Goal: Task Accomplishment & Management: Manage account settings

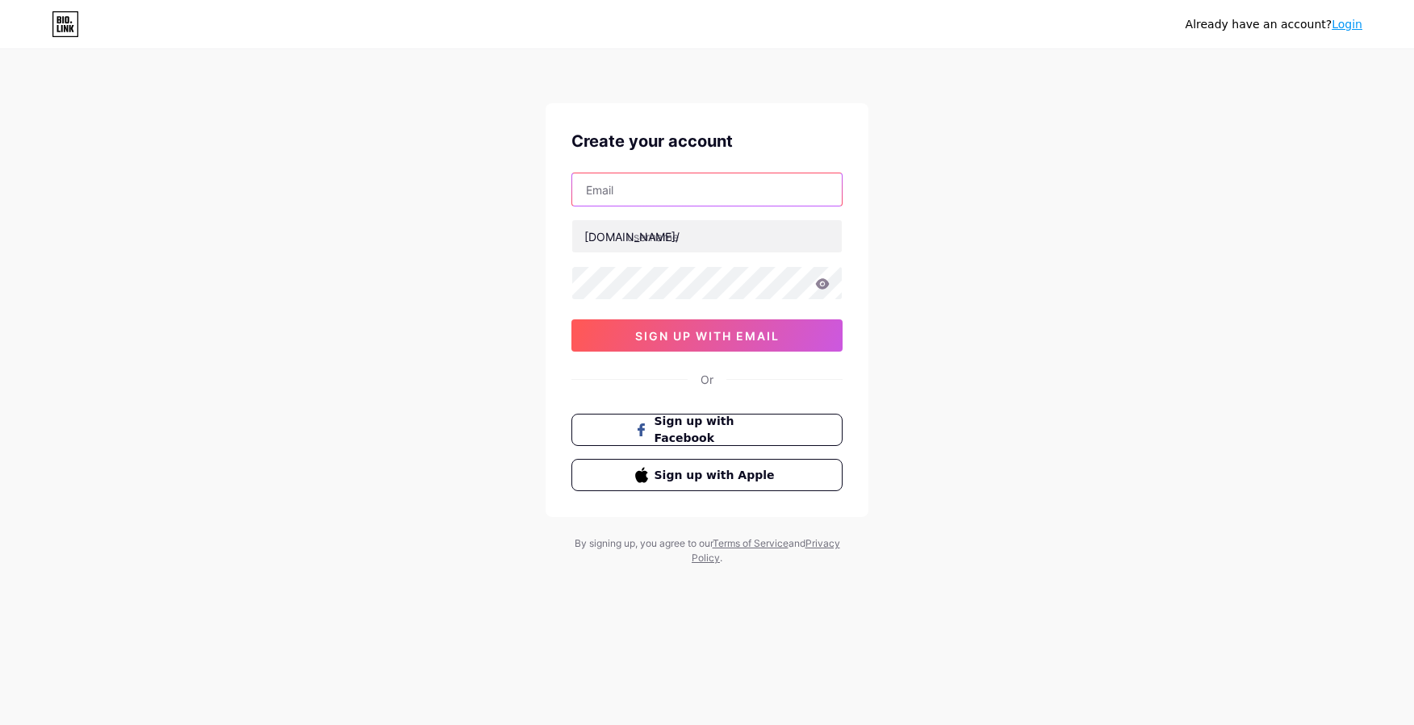
click at [734, 194] on input "text" at bounding box center [707, 190] width 270 height 32
type input "[EMAIL_ADDRESS][DOMAIN_NAME]"
drag, startPoint x: 668, startPoint y: 239, endPoint x: 623, endPoint y: 233, distance: 45.5
click at [623, 233] on div "bio.link/ vickie" at bounding box center [706, 236] width 271 height 34
type input "smol_gay_astra"
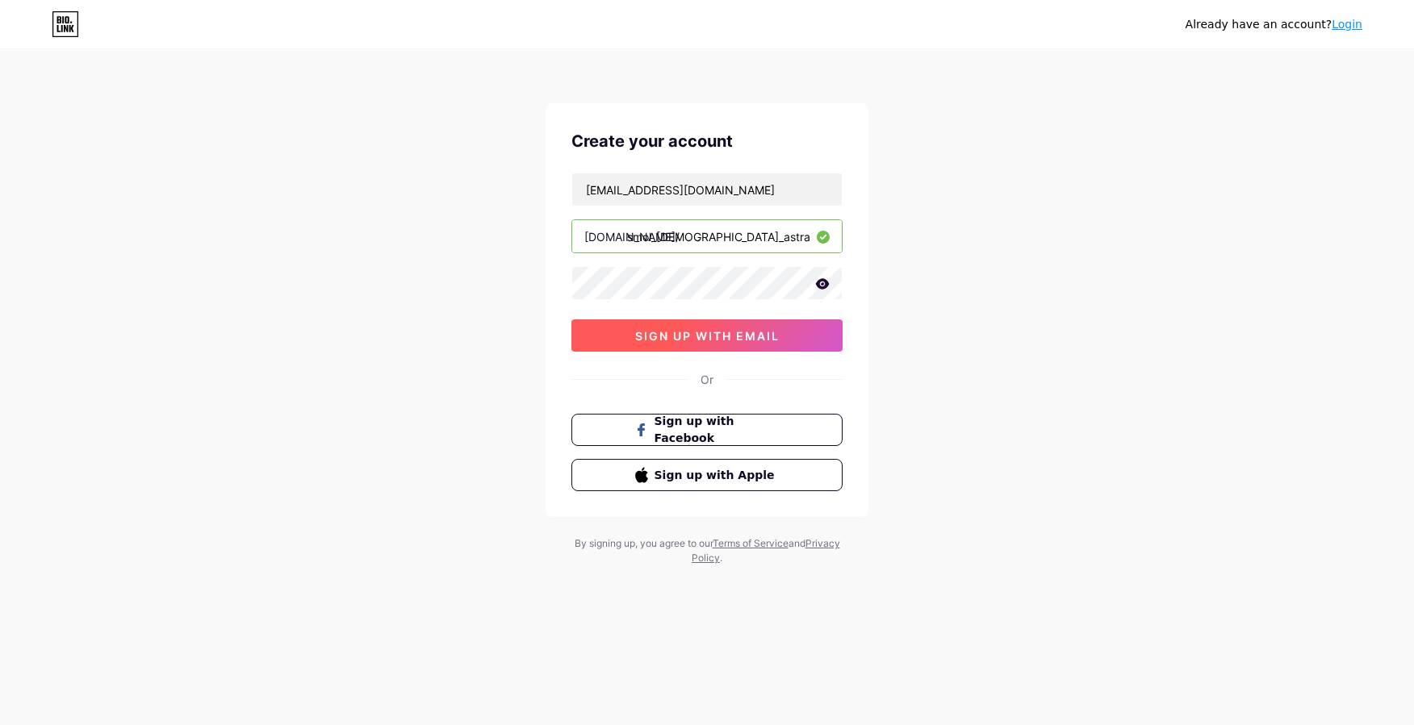
click at [702, 335] on span "sign up with email" at bounding box center [707, 336] width 144 height 14
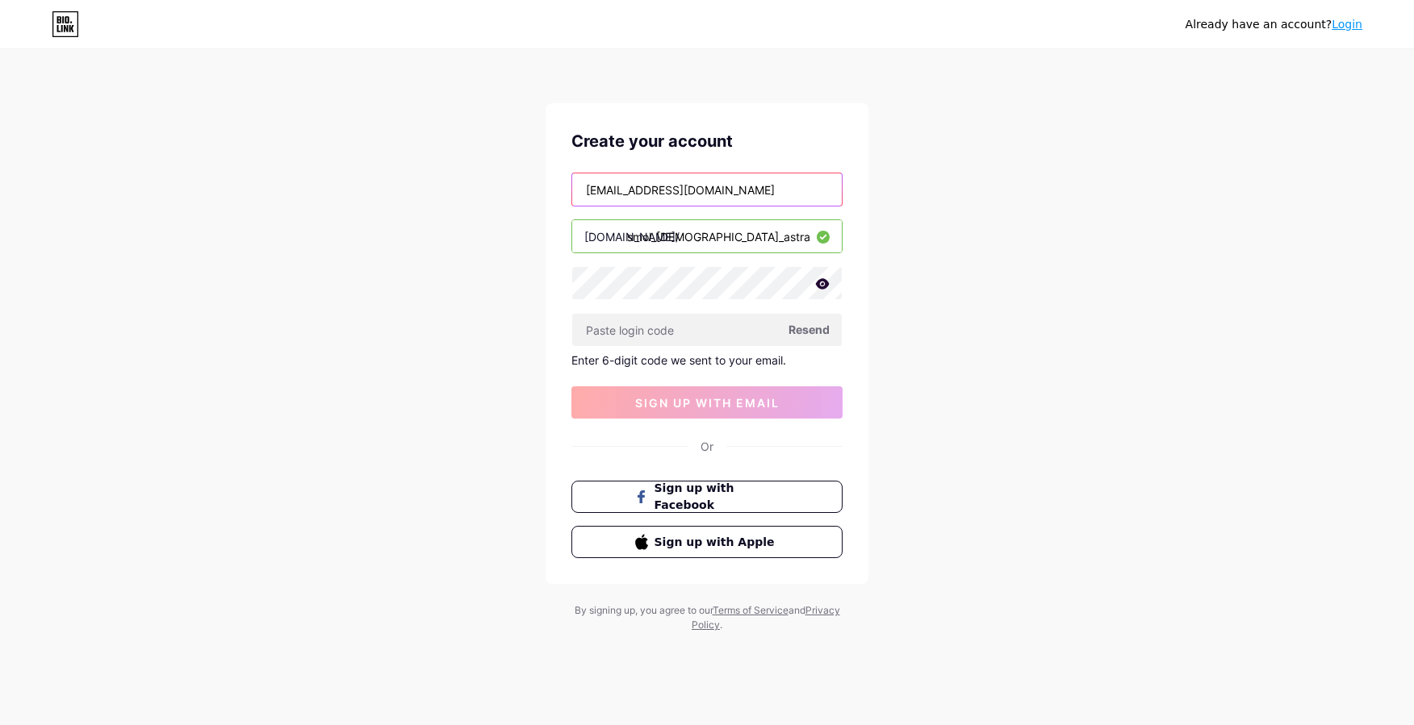
click at [622, 182] on input "[EMAIL_ADDRESS][DOMAIN_NAME]" at bounding box center [707, 190] width 270 height 32
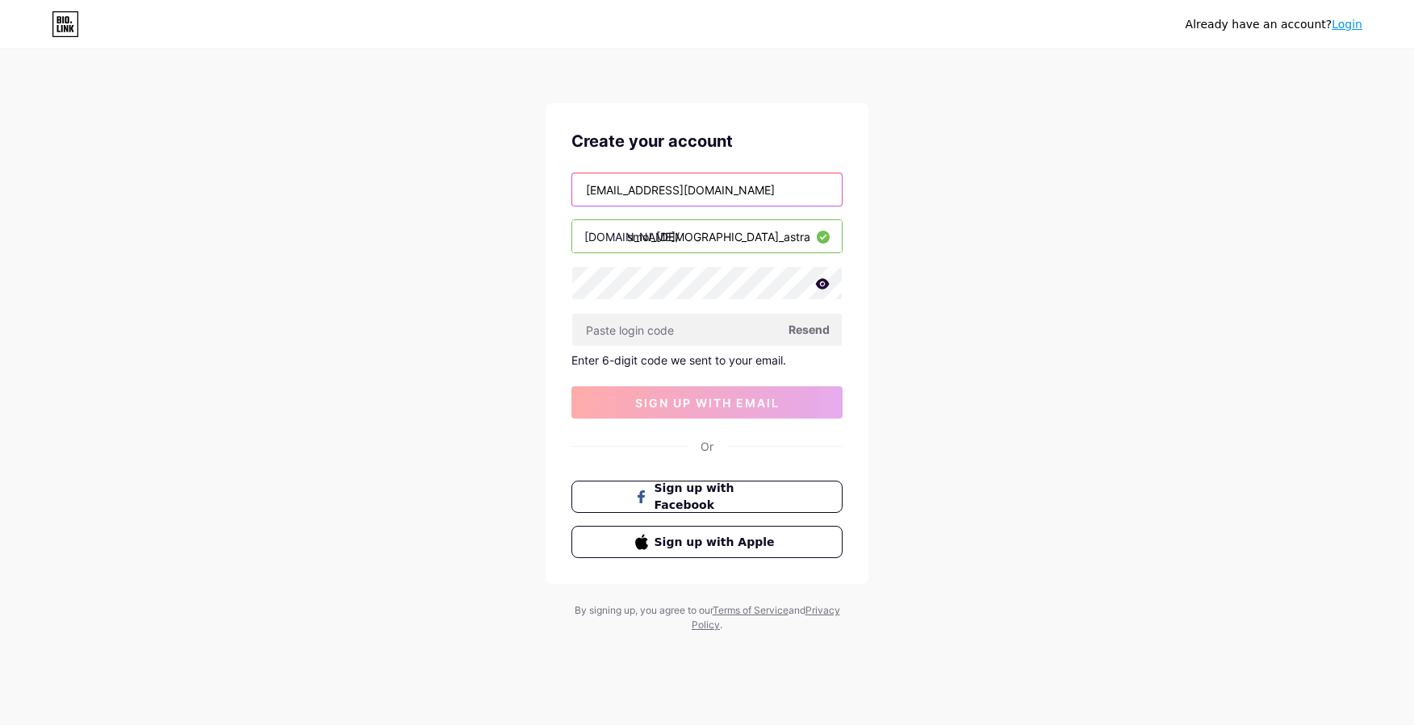
click at [606, 199] on input "[EMAIL_ADDRESS][DOMAIN_NAME]" at bounding box center [707, 190] width 270 height 32
type input "[EMAIL_ADDRESS][DOMAIN_NAME]"
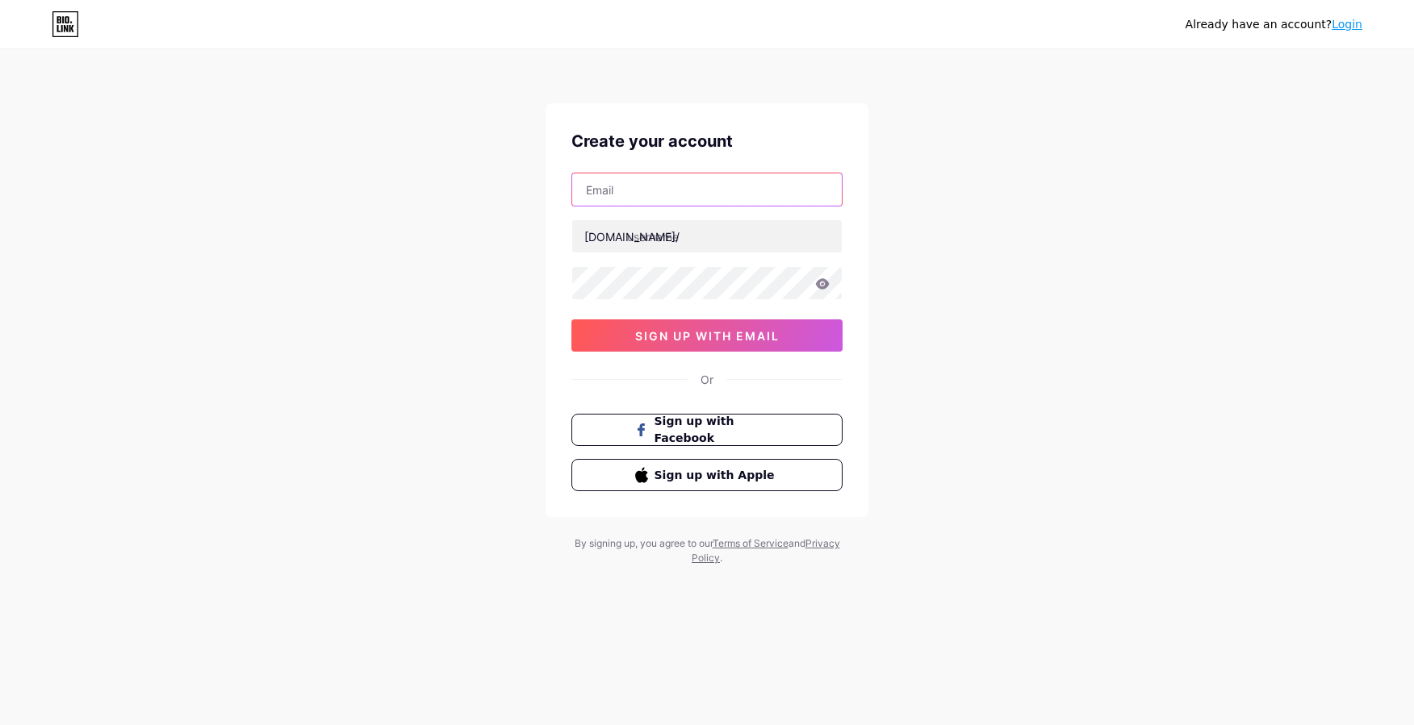
click at [628, 176] on input "text" at bounding box center [707, 190] width 270 height 32
type input "[EMAIL_ADDRESS][DOMAIN_NAME]"
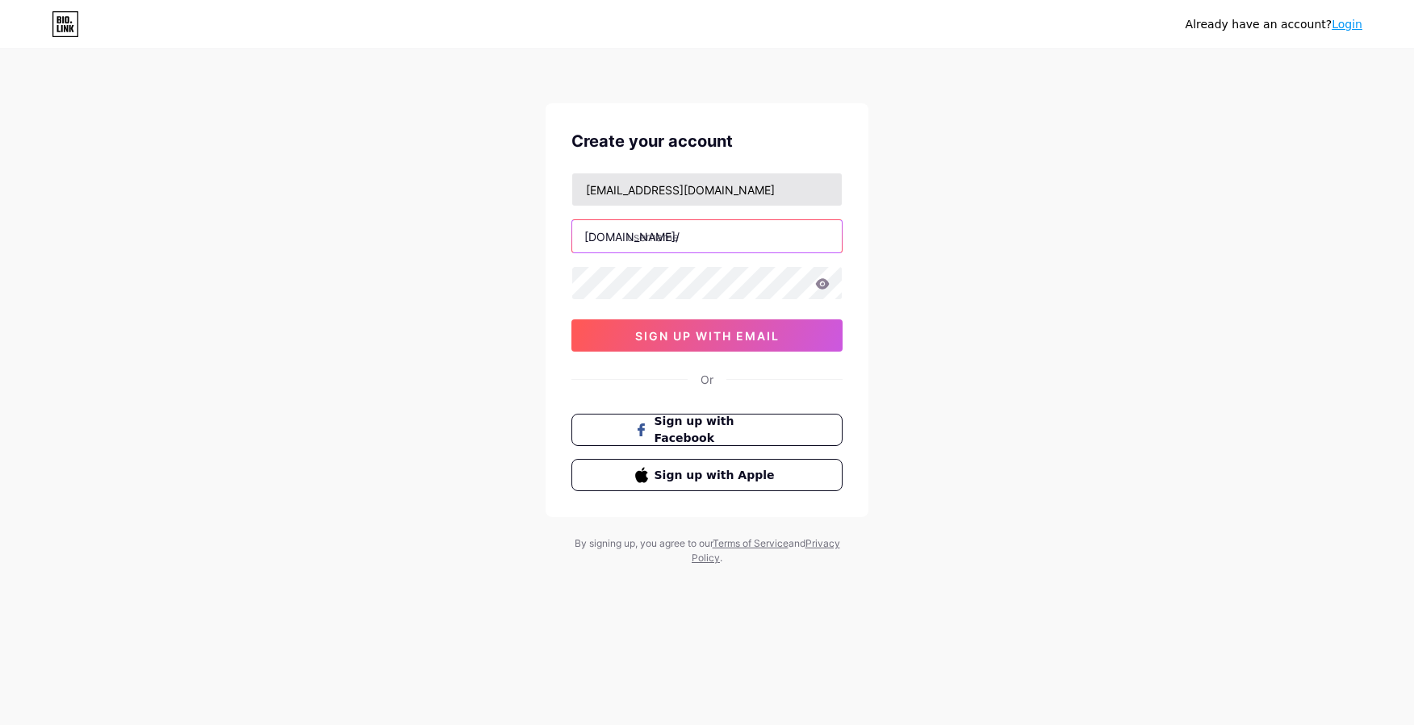
type input "[PERSON_NAME]"
click at [698, 436] on span "Sign up with Facebook" at bounding box center [717, 430] width 127 height 35
click at [1351, 24] on link "Login" at bounding box center [1347, 24] width 31 height 13
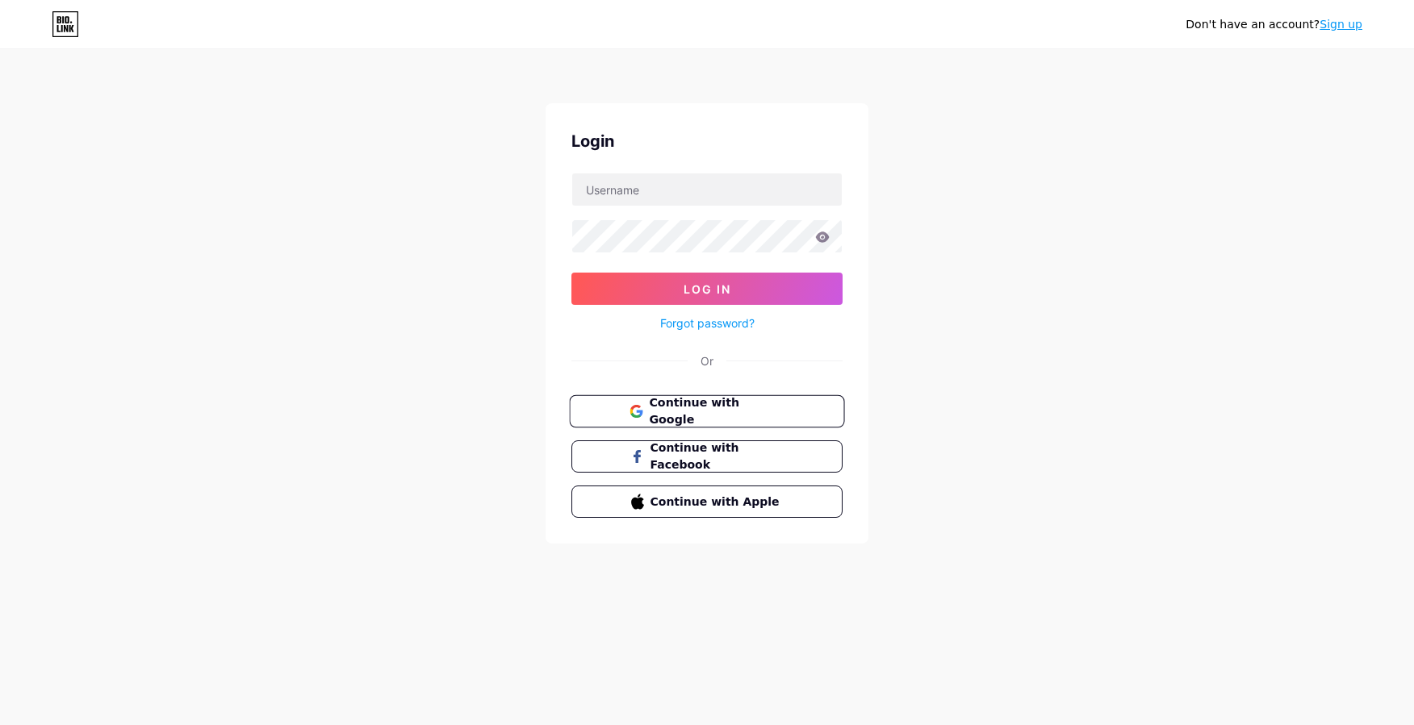
click at [730, 402] on span "Continue with Google" at bounding box center [716, 412] width 135 height 35
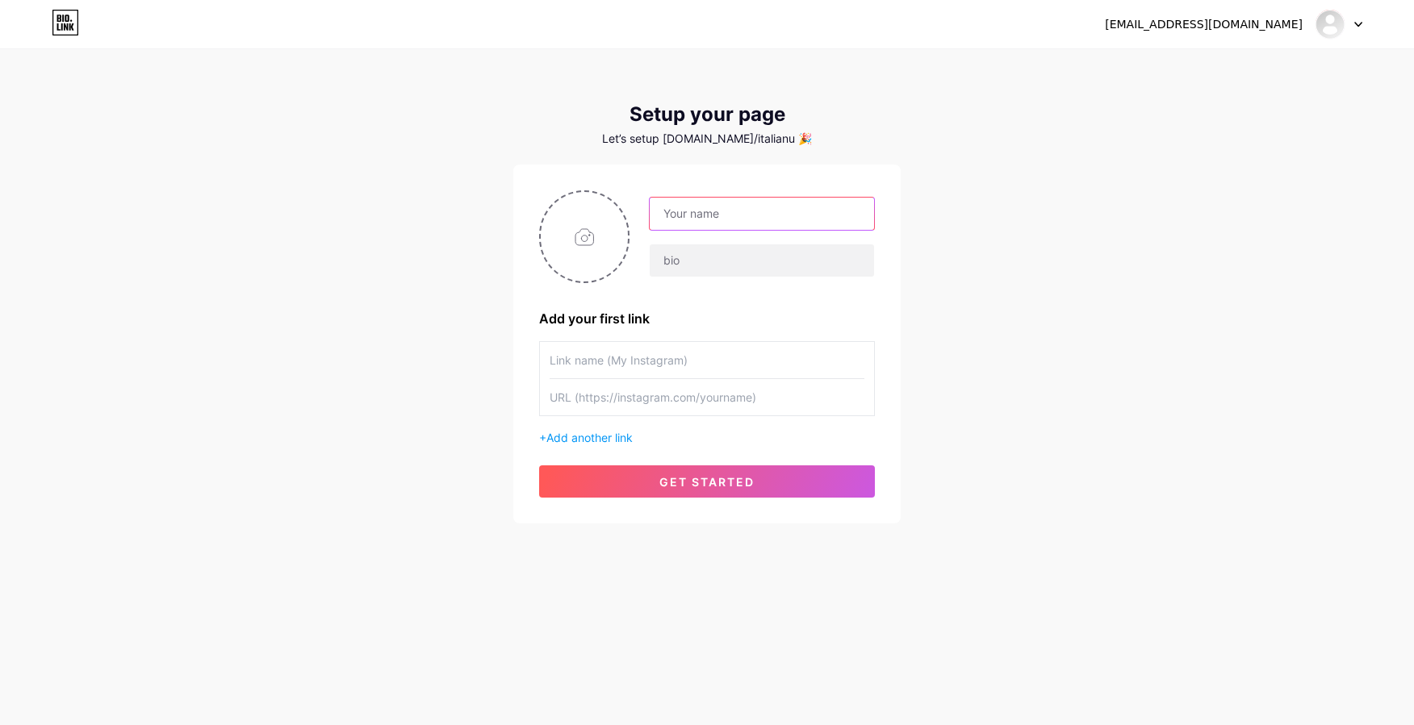
click at [718, 222] on input "text" at bounding box center [762, 214] width 224 height 32
type input "Astra"
click at [690, 260] on input "text" at bounding box center [762, 261] width 224 height 32
click at [707, 358] on input "text" at bounding box center [707, 360] width 315 height 36
type input "My Tiktok"
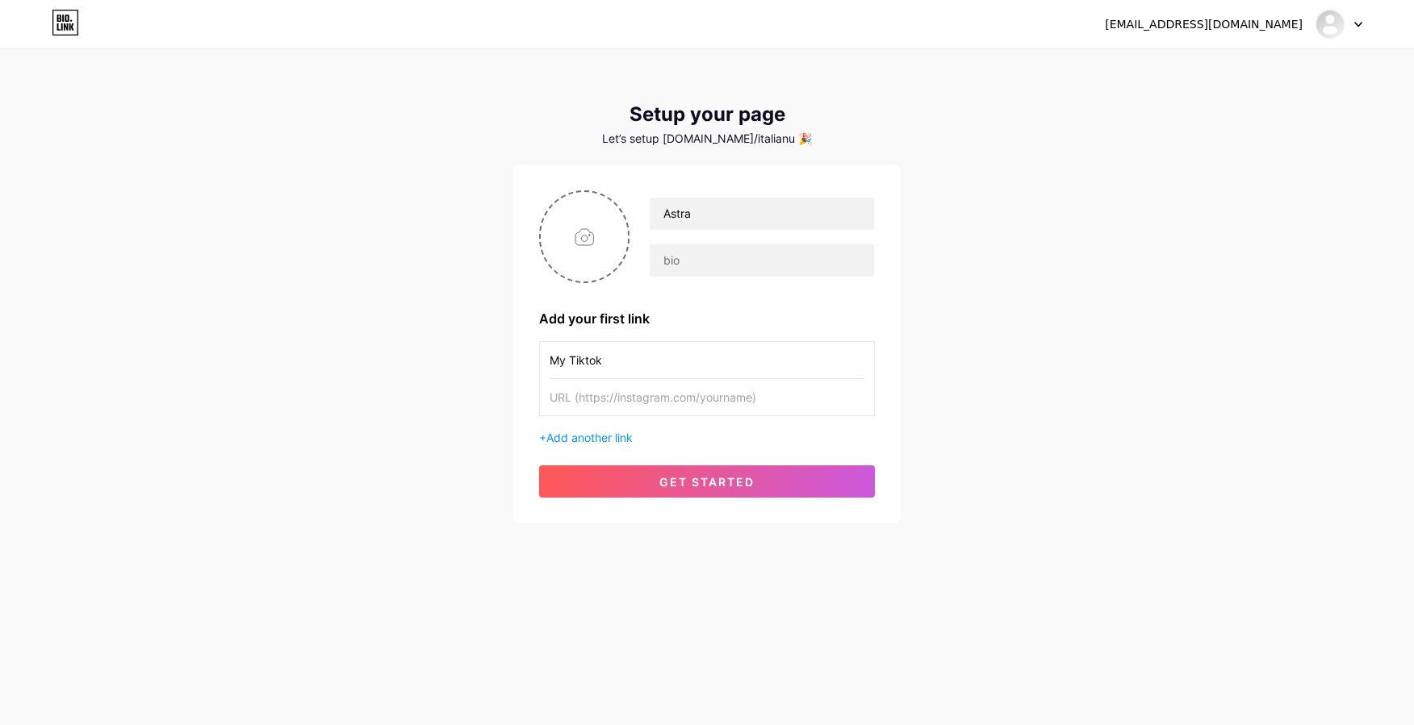
drag, startPoint x: 671, startPoint y: 366, endPoint x: 472, endPoint y: 374, distance: 199.5
click at [462, 379] on div "simluv6@gmail.com Dashboard Logout Setup your page Let’s setup bio.link/italian…" at bounding box center [707, 287] width 1414 height 575
click at [593, 237] on input "file" at bounding box center [584, 237] width 87 height 90
type input "C:\fakepath\523fdebee6d7acbc7ac08b4c2f8354e5.jpg"
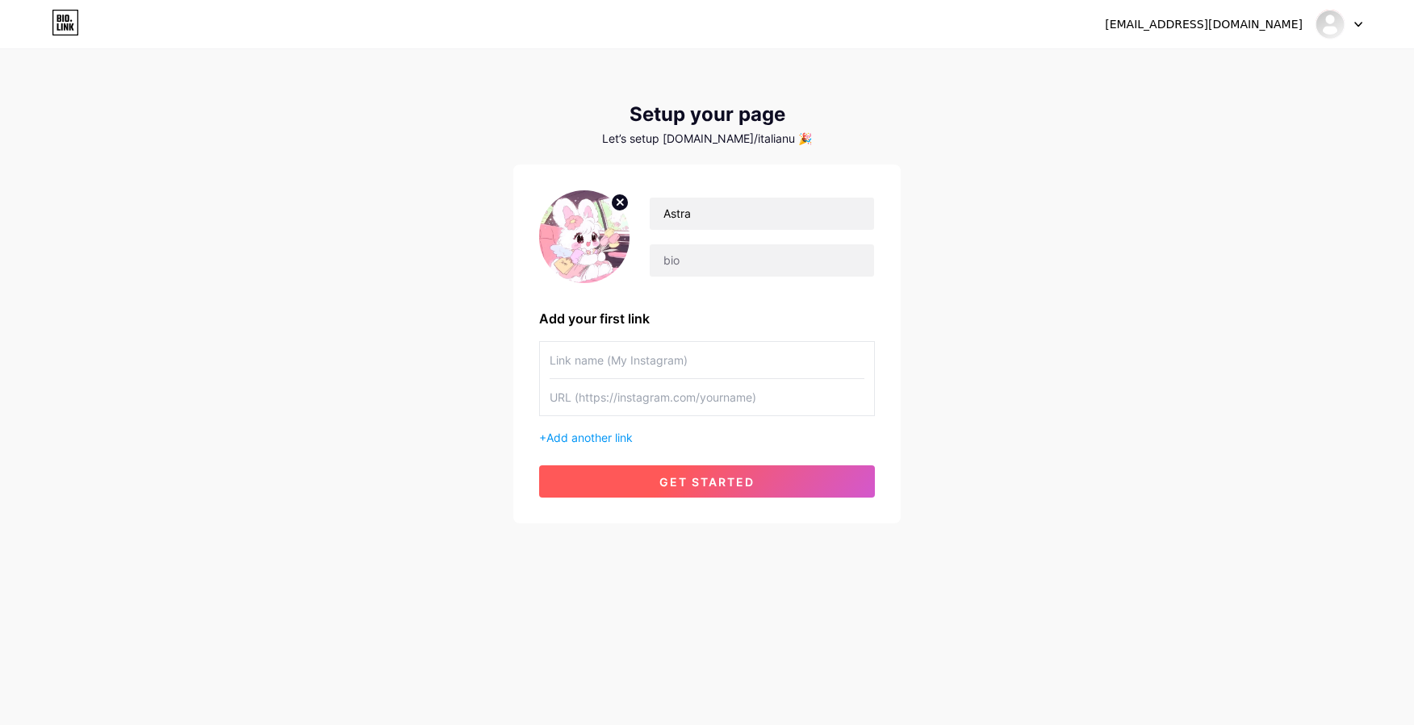
click at [770, 487] on button "get started" at bounding box center [707, 482] width 336 height 32
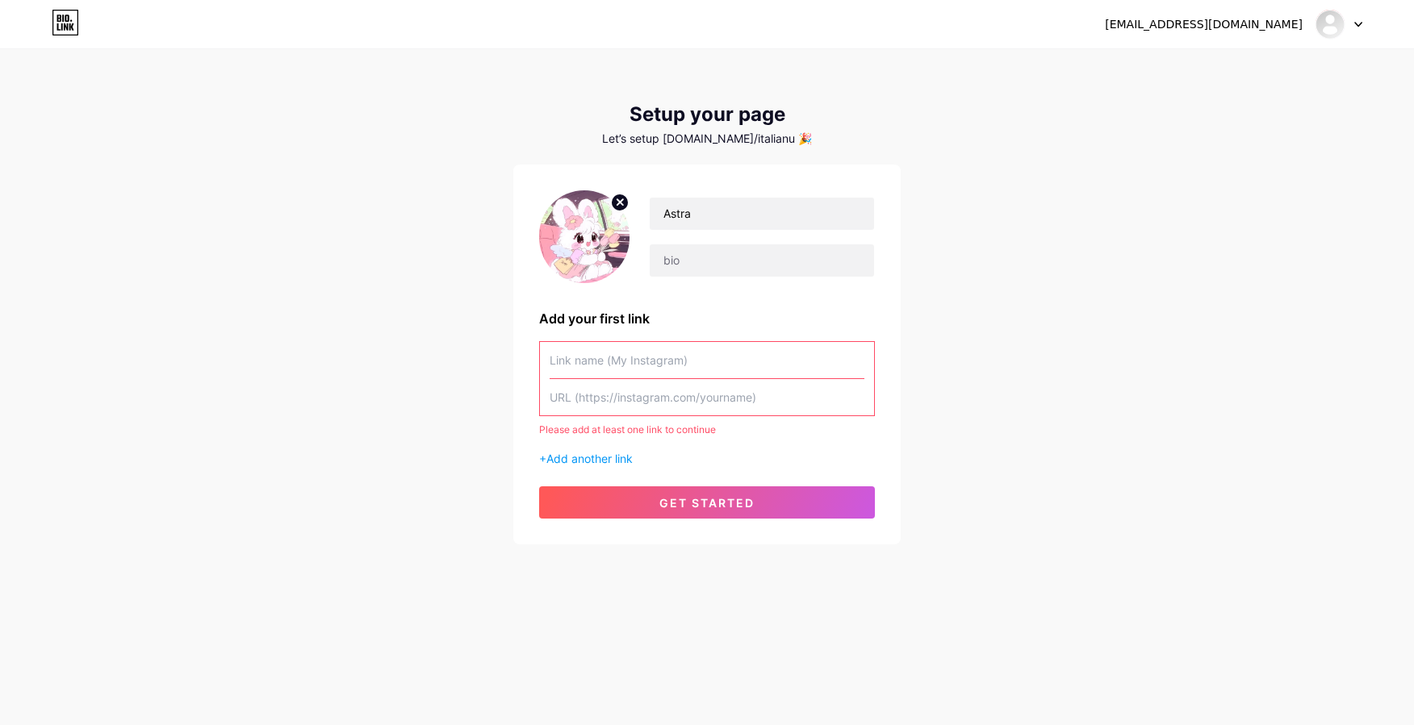
click at [597, 356] on input "text" at bounding box center [707, 360] width 315 height 36
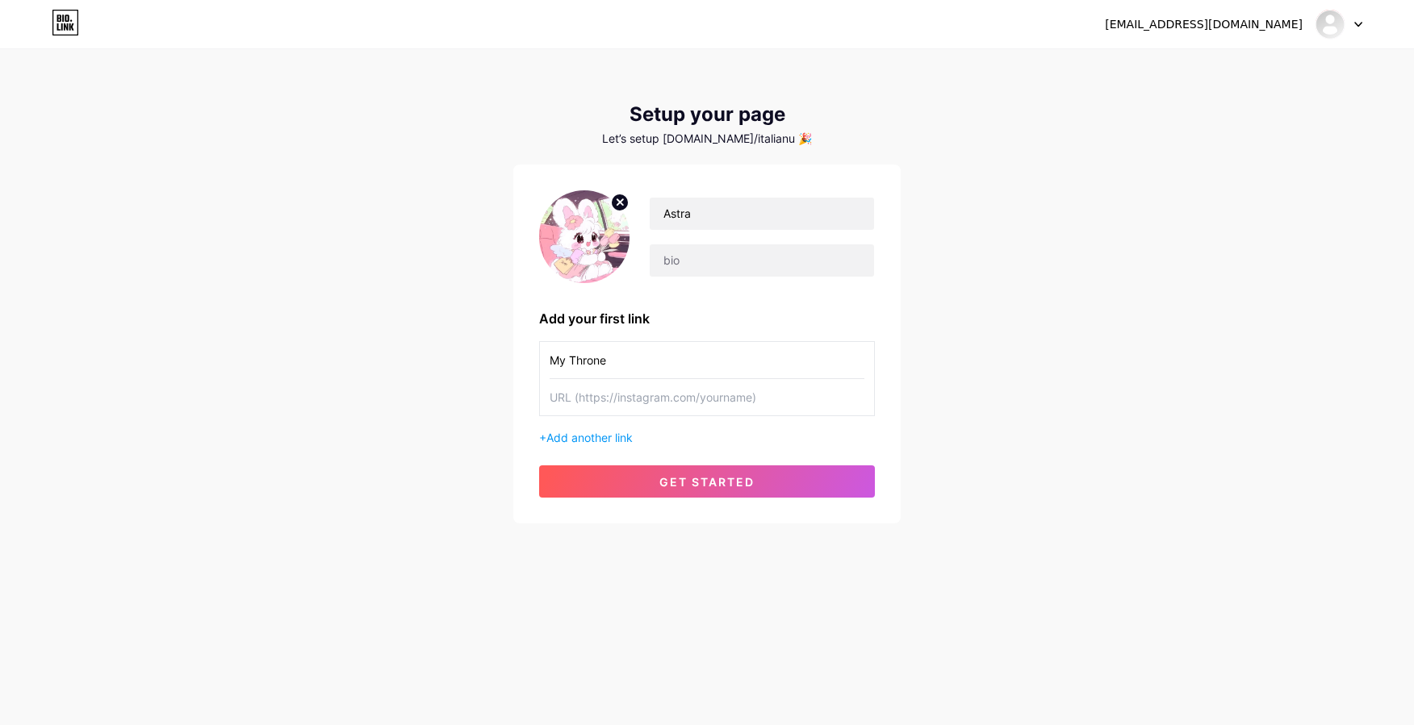
type input "My Throne"
click at [657, 707] on div "simluv6@gmail.com Dashboard Logout Setup your page Let’s setup bio.link/italian…" at bounding box center [707, 362] width 1414 height 725
click at [655, 394] on input "text" at bounding box center [707, 397] width 315 height 36
paste input "https://throne.com/astra_darkheart/collections/just-my-wishlist"
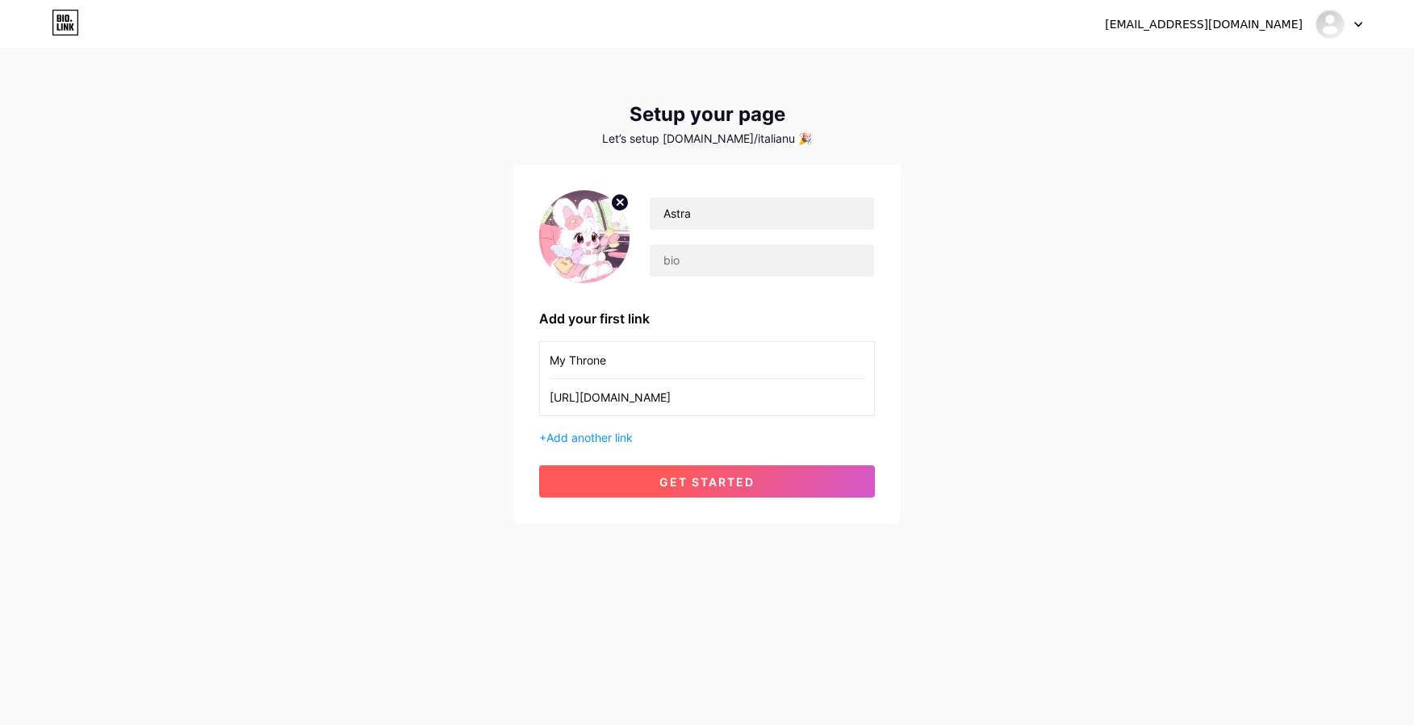
type input "https://throne.com/astra_darkheart/collections/just-my-wishlist"
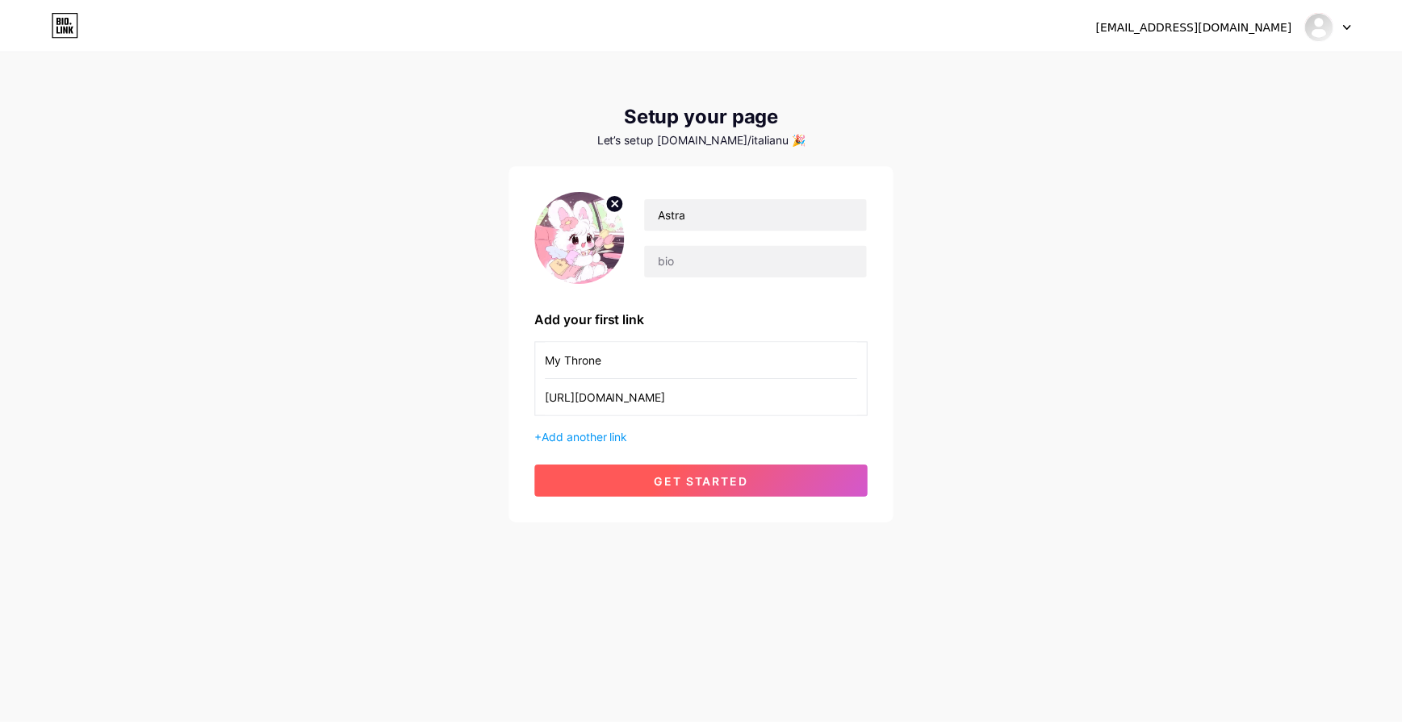
scroll to position [0, 0]
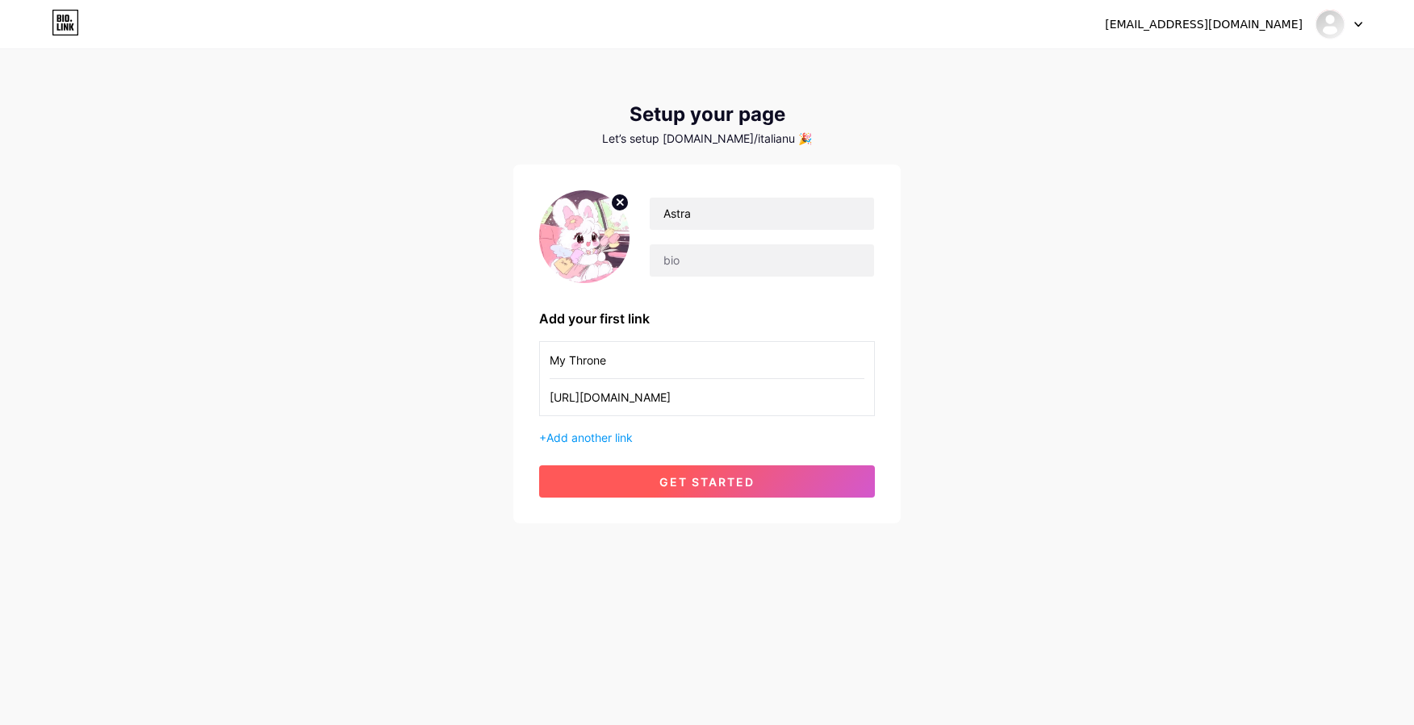
click at [652, 469] on button "get started" at bounding box center [707, 482] width 336 height 32
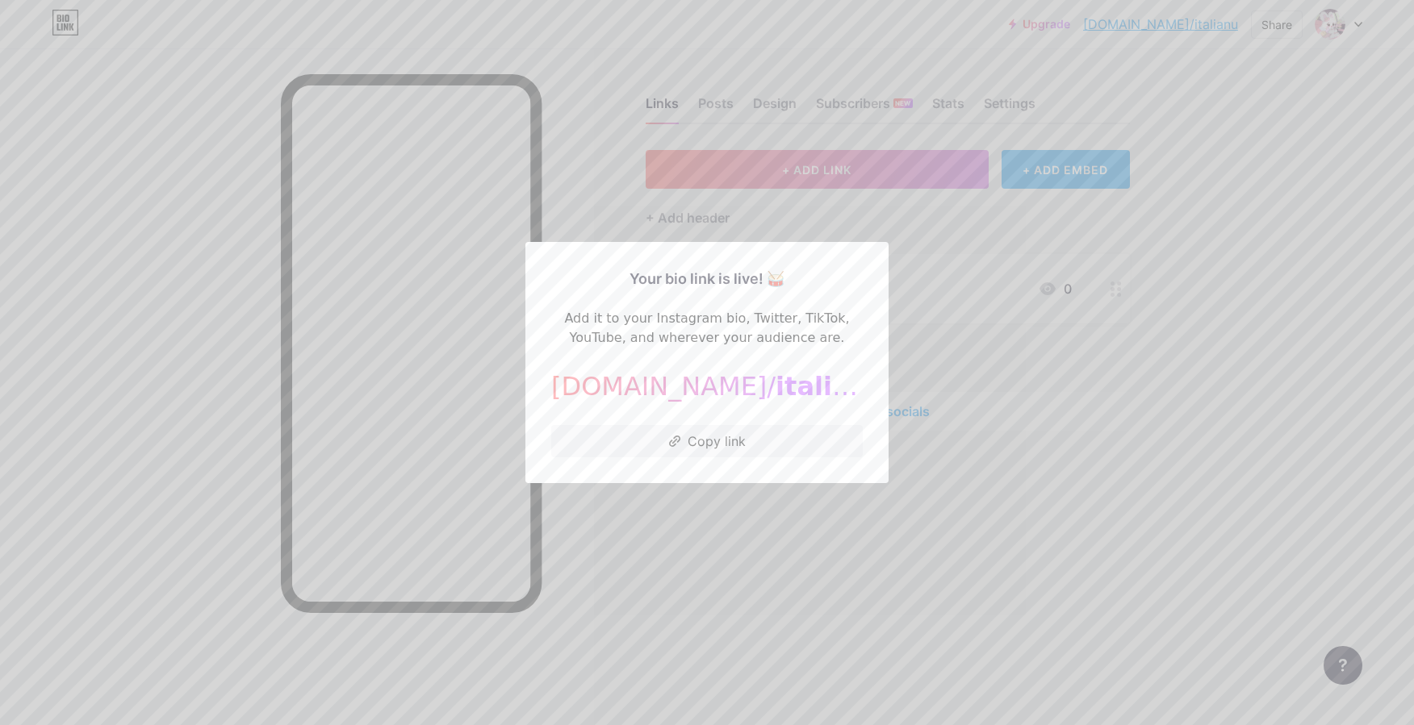
click at [721, 495] on div at bounding box center [707, 362] width 1414 height 725
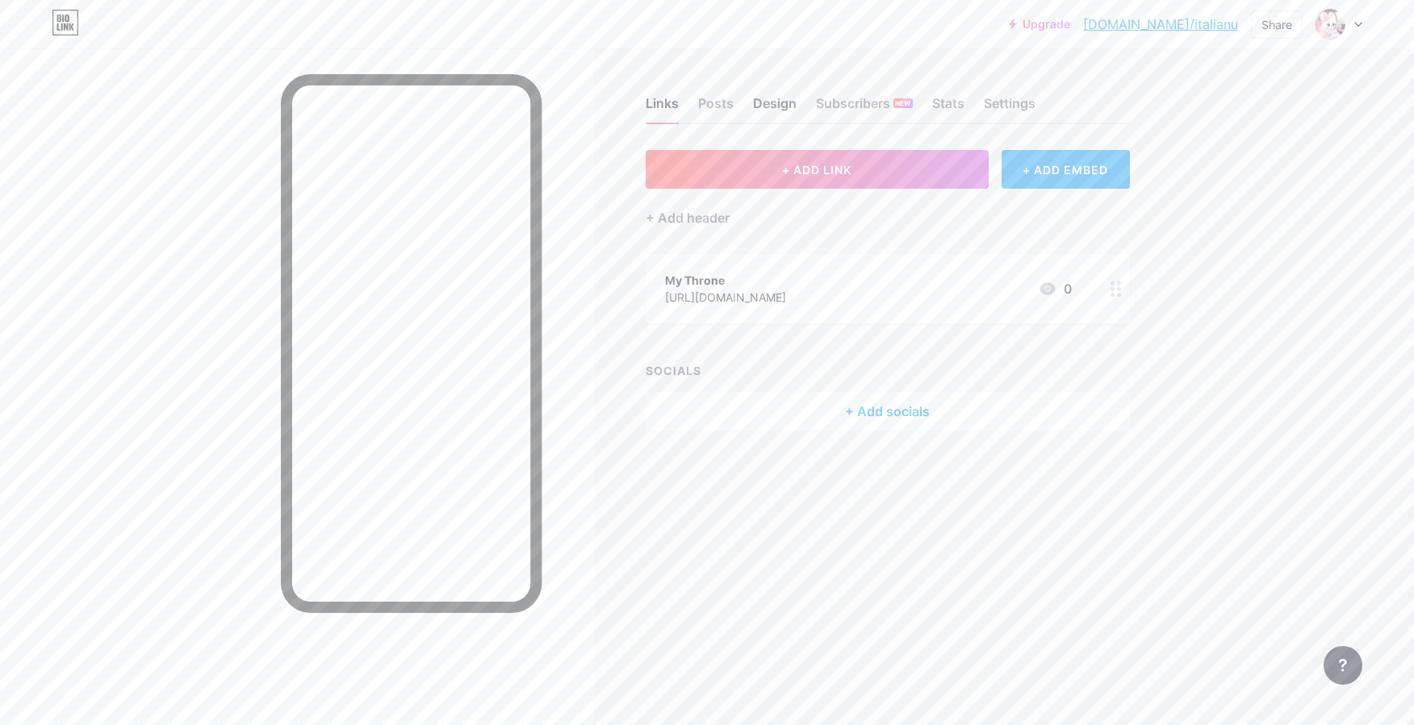
click at [783, 117] on div "Design" at bounding box center [775, 108] width 44 height 29
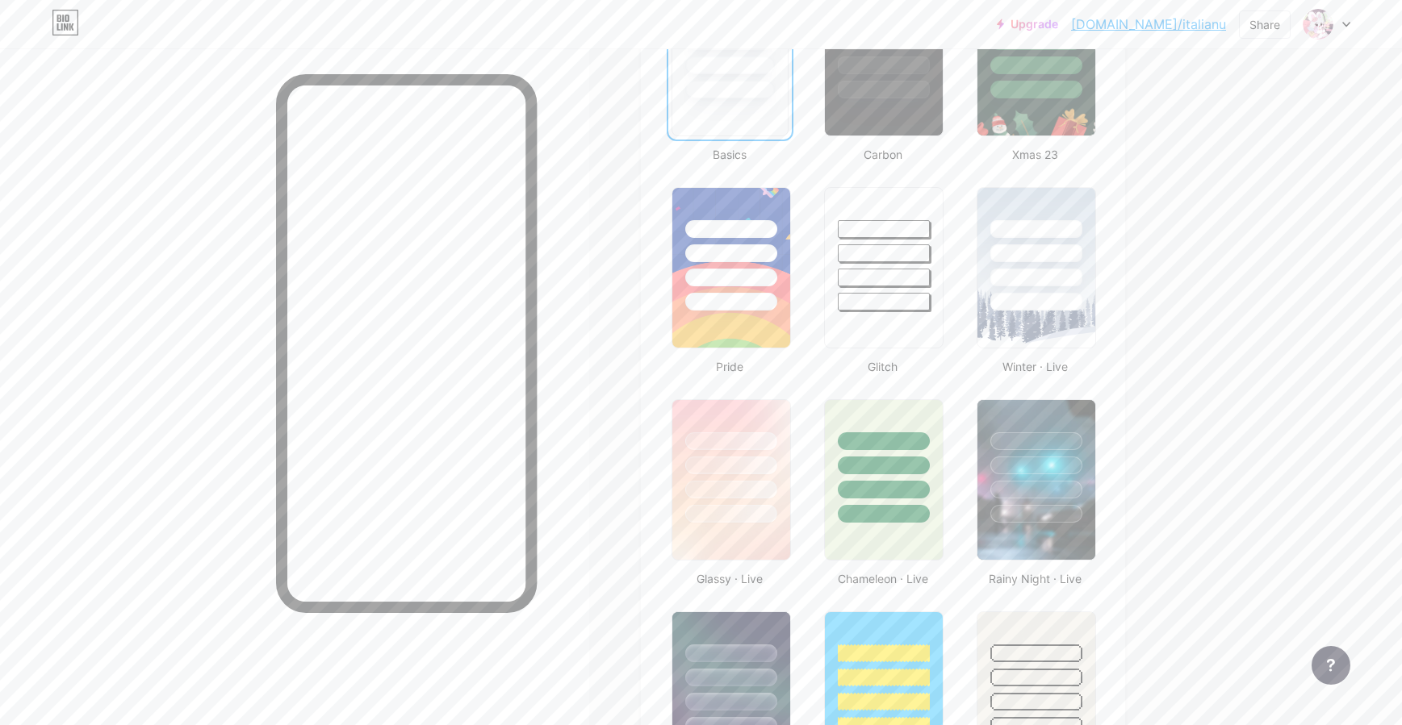
scroll to position [565, 0]
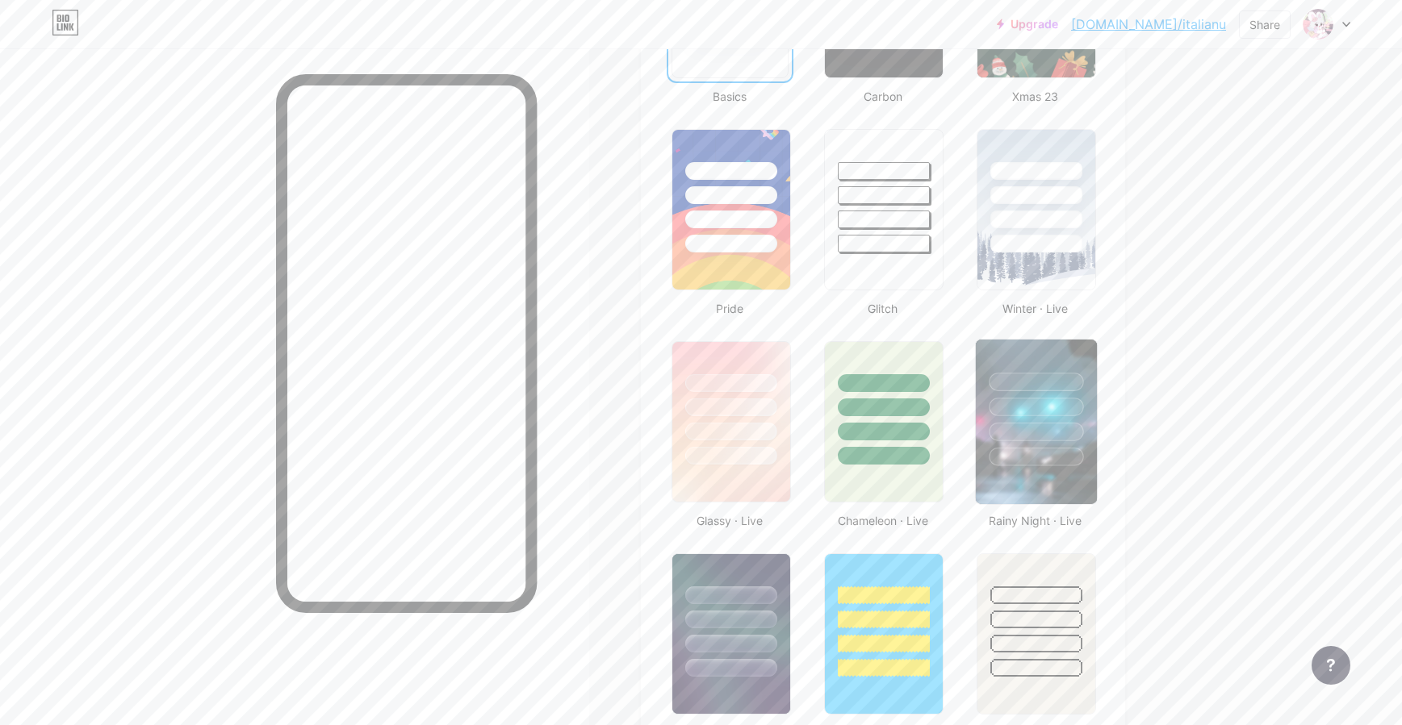
click at [1071, 454] on div at bounding box center [1036, 457] width 94 height 19
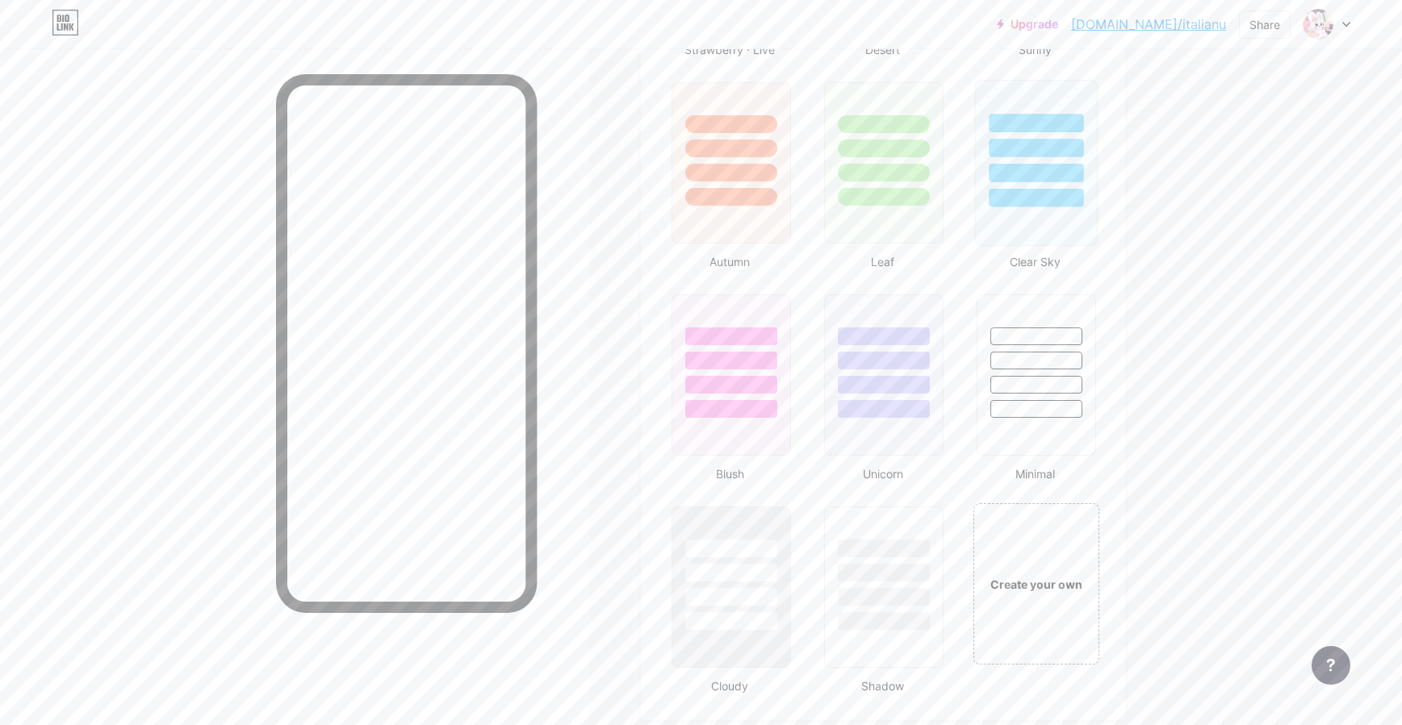
scroll to position [1461, 0]
click at [1018, 534] on div "Create your own" at bounding box center [1037, 583] width 130 height 166
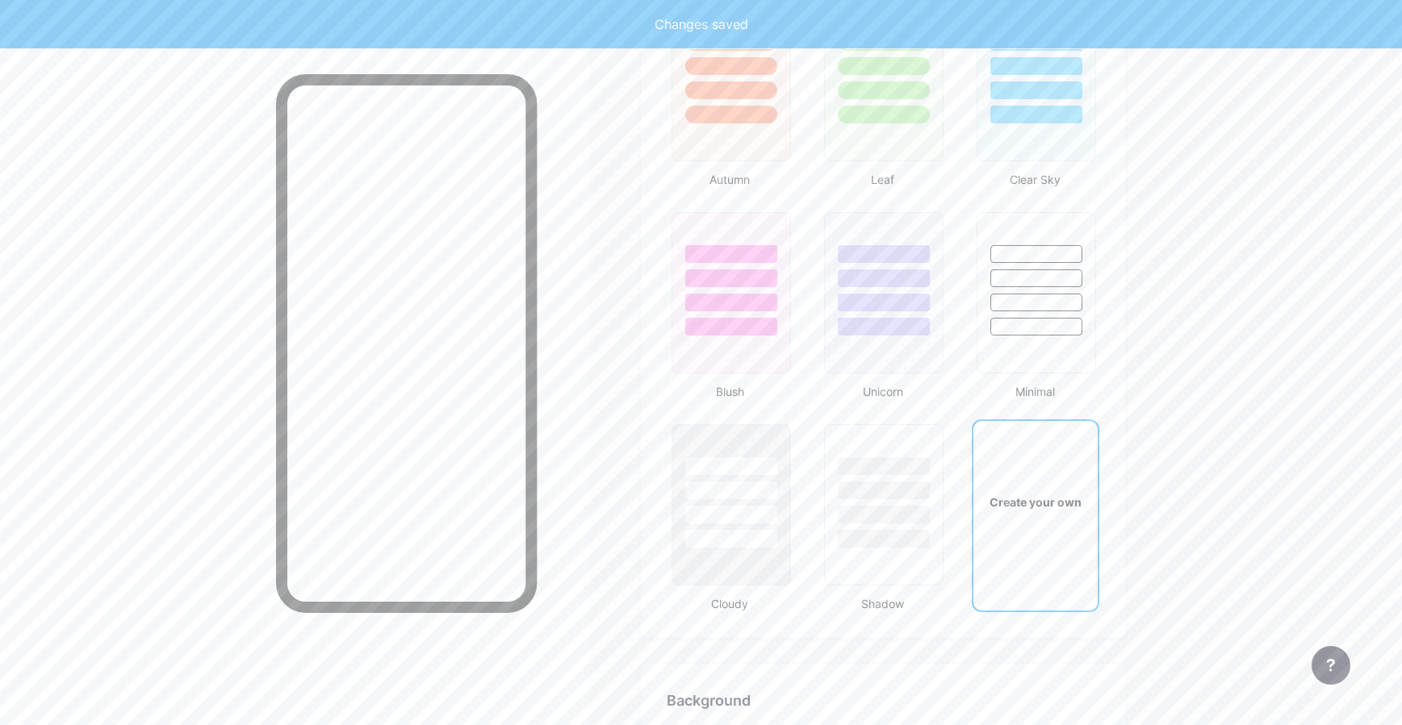
type input "#ffffff"
type input "#000000"
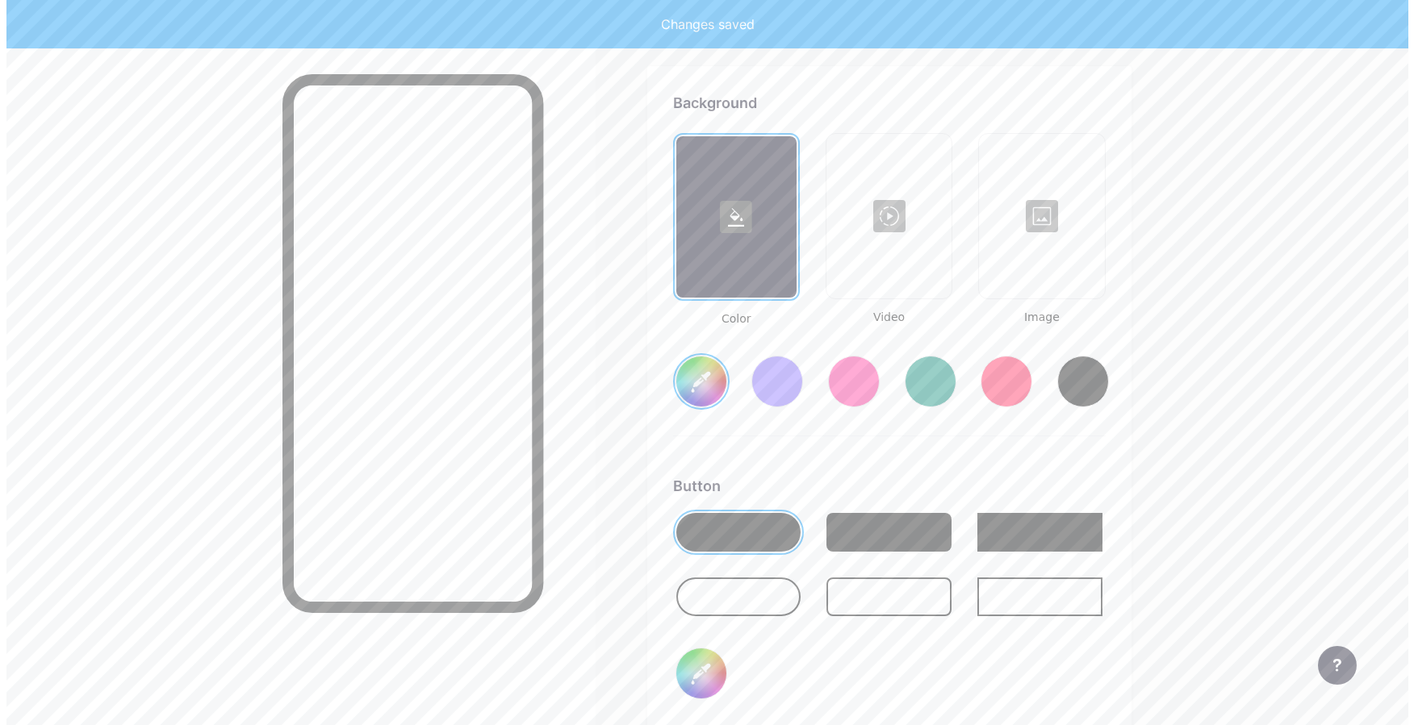
scroll to position [2143, 0]
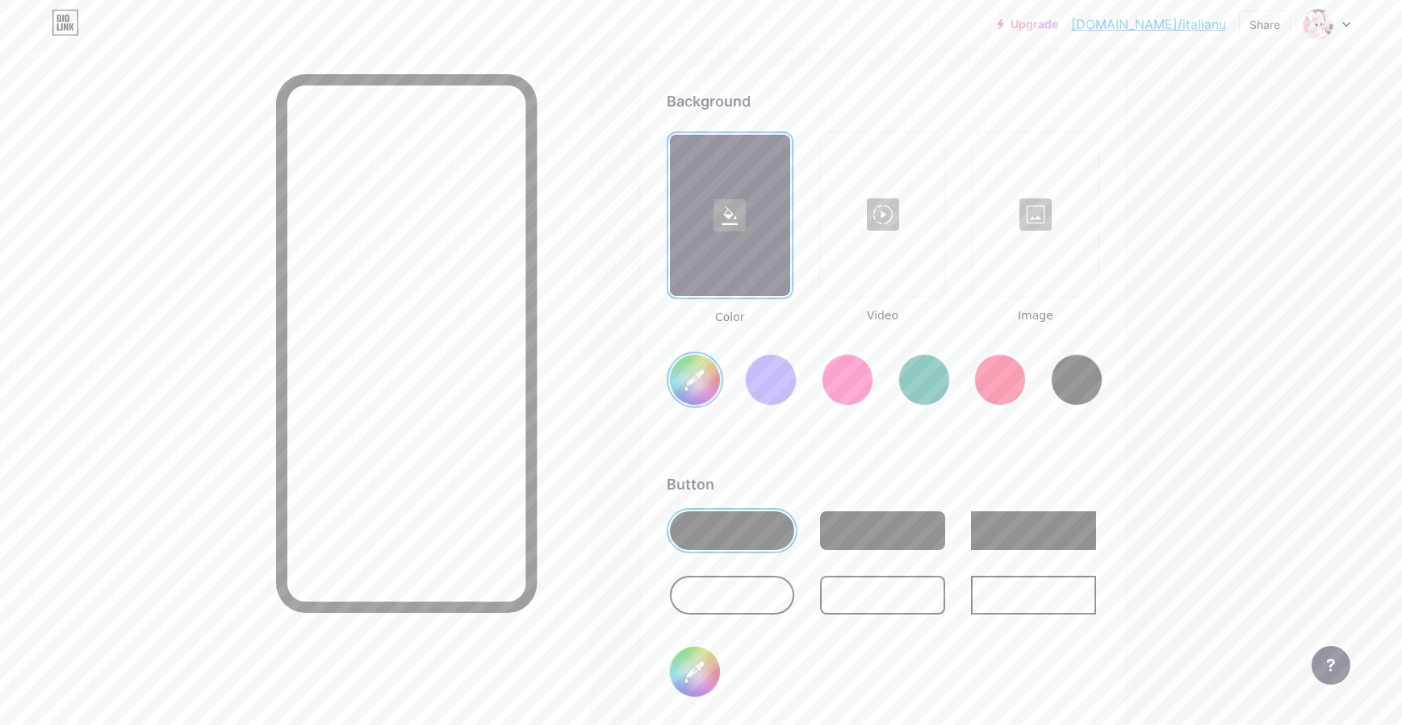
click at [858, 238] on div at bounding box center [883, 214] width 122 height 161
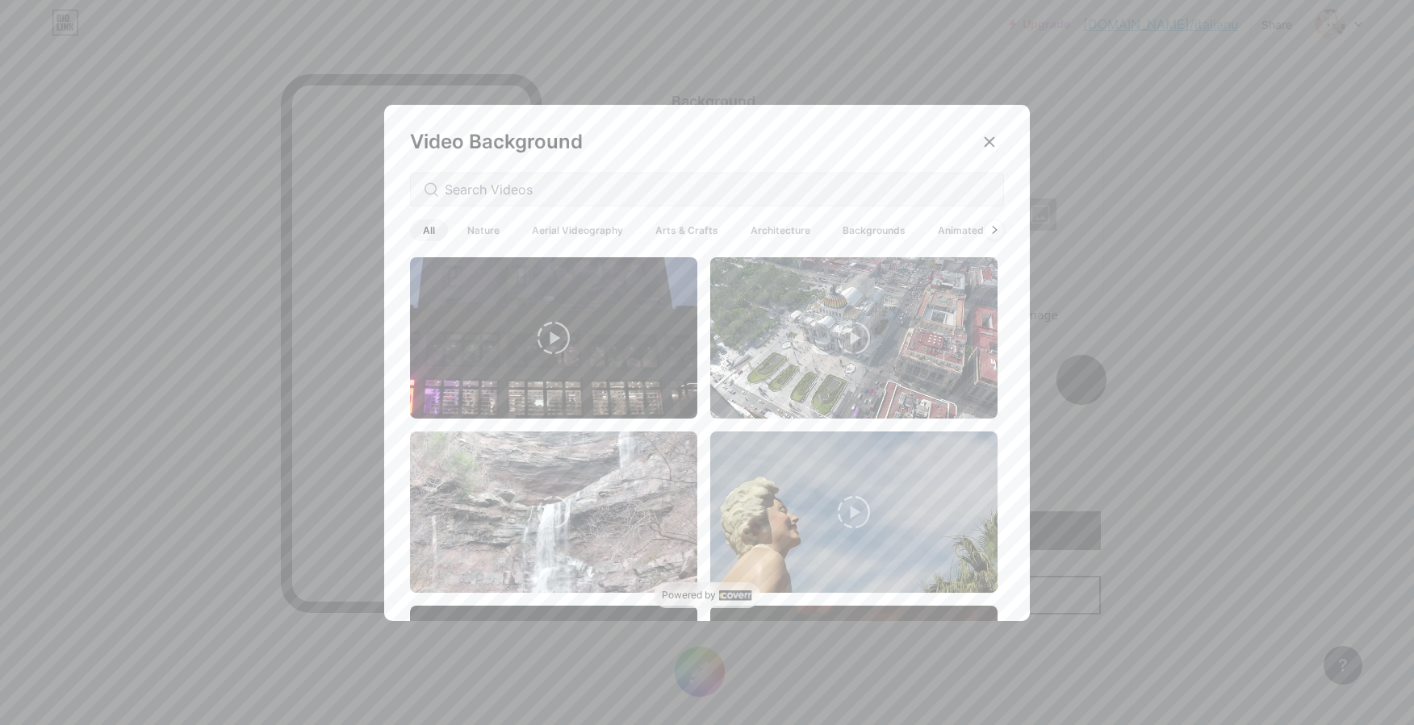
click at [475, 228] on span "Nature" at bounding box center [483, 230] width 58 height 22
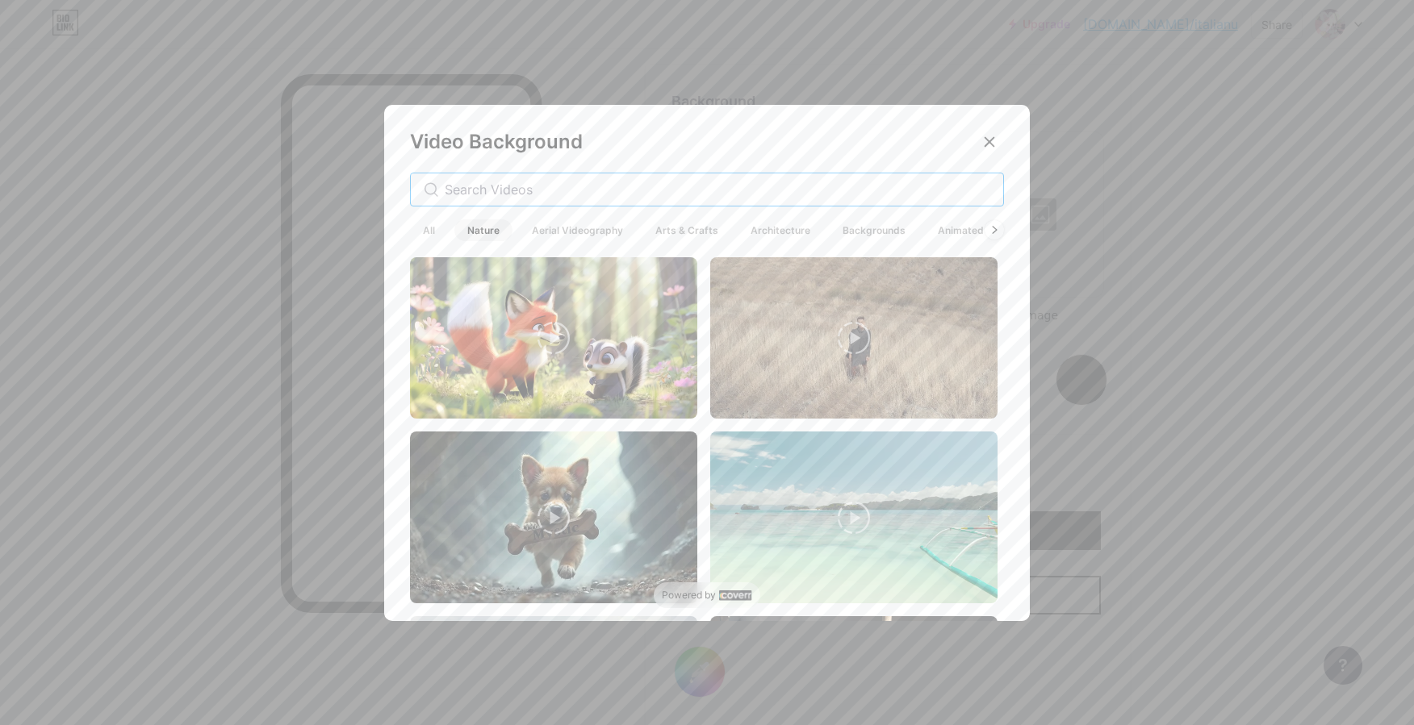
click at [487, 193] on input "text" at bounding box center [718, 189] width 546 height 19
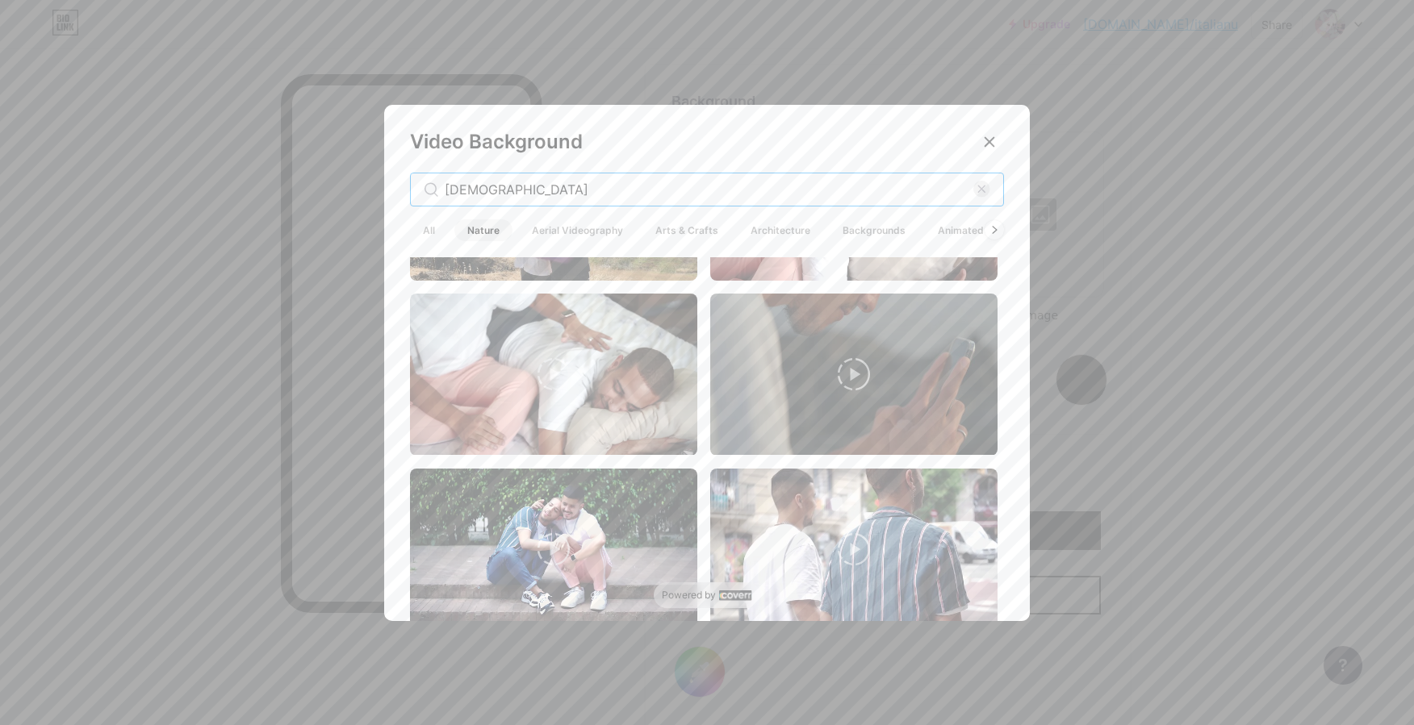
scroll to position [3977, 0]
type input "lgbtq"
click at [487, 235] on span "Nature" at bounding box center [483, 230] width 58 height 22
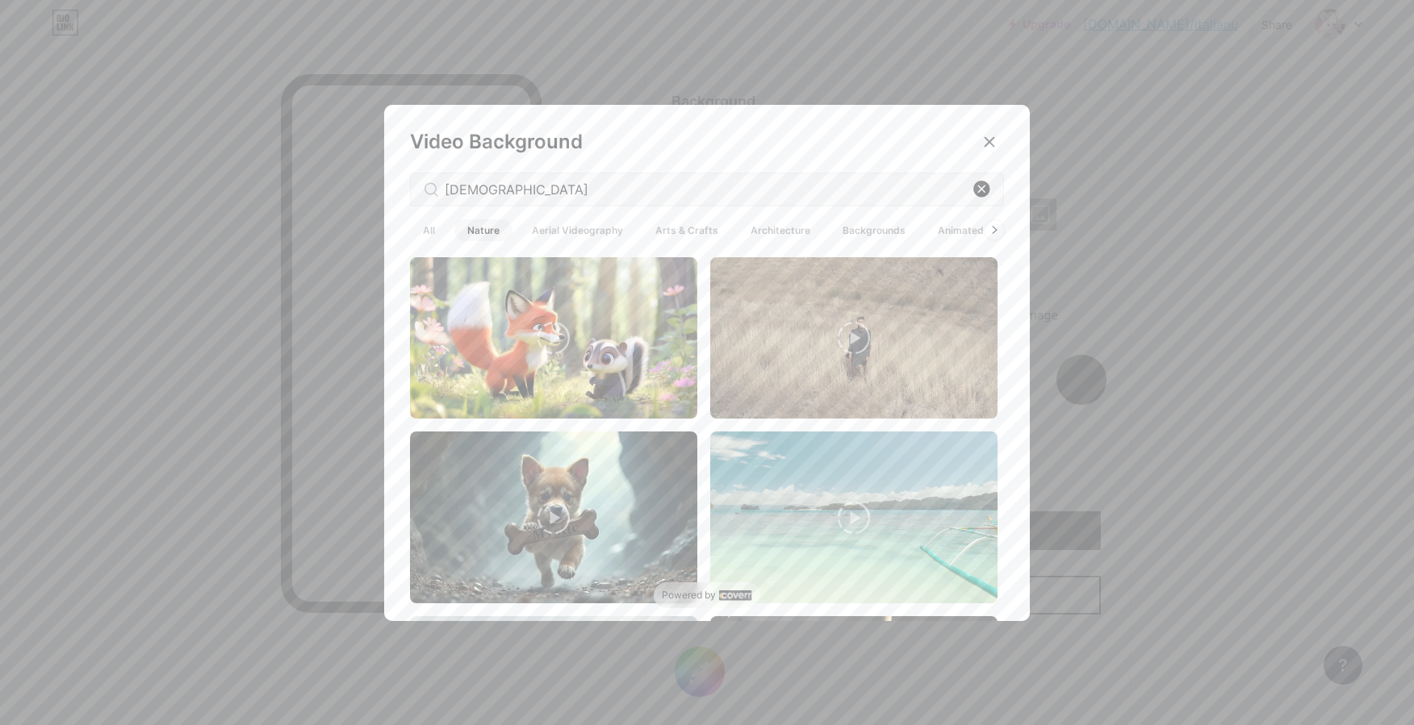
click at [978, 190] on icon at bounding box center [981, 189] width 6 height 6
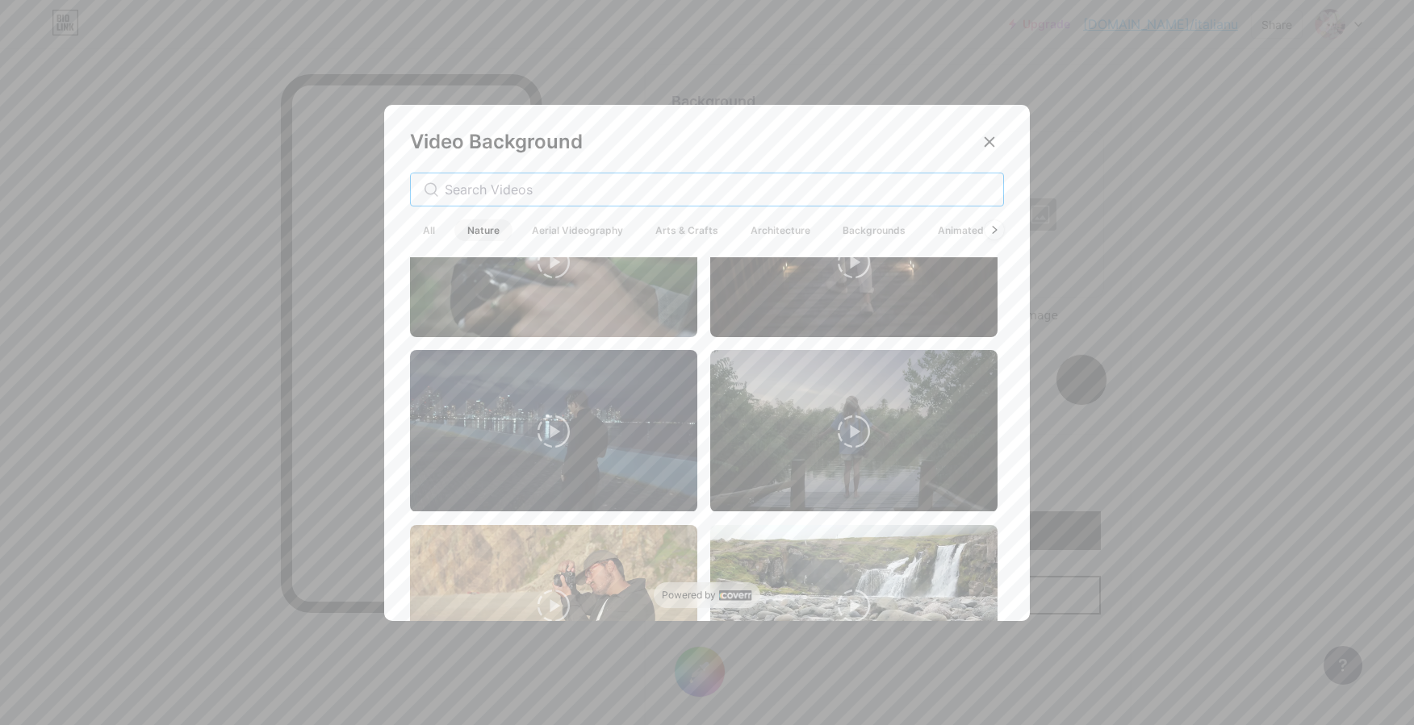
scroll to position [2332, 0]
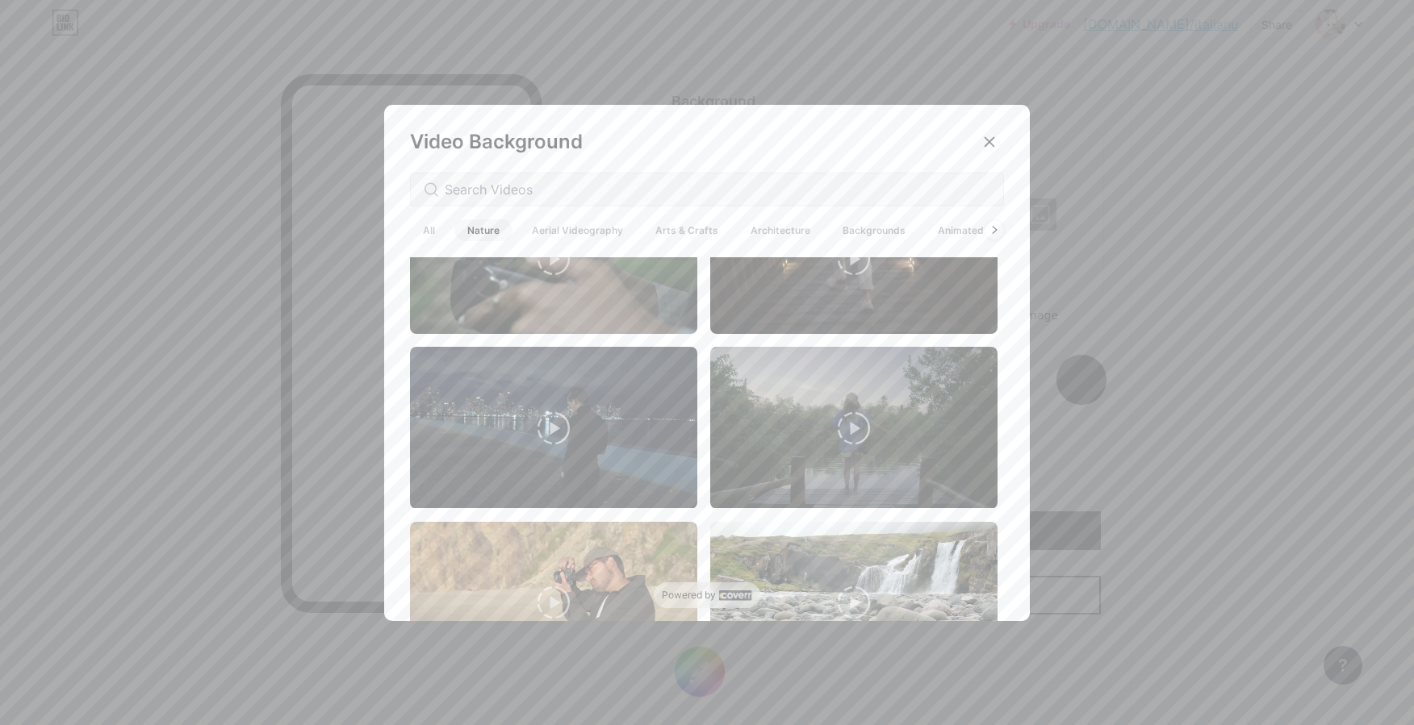
click at [596, 232] on span "Aerial Videography" at bounding box center [577, 230] width 117 height 22
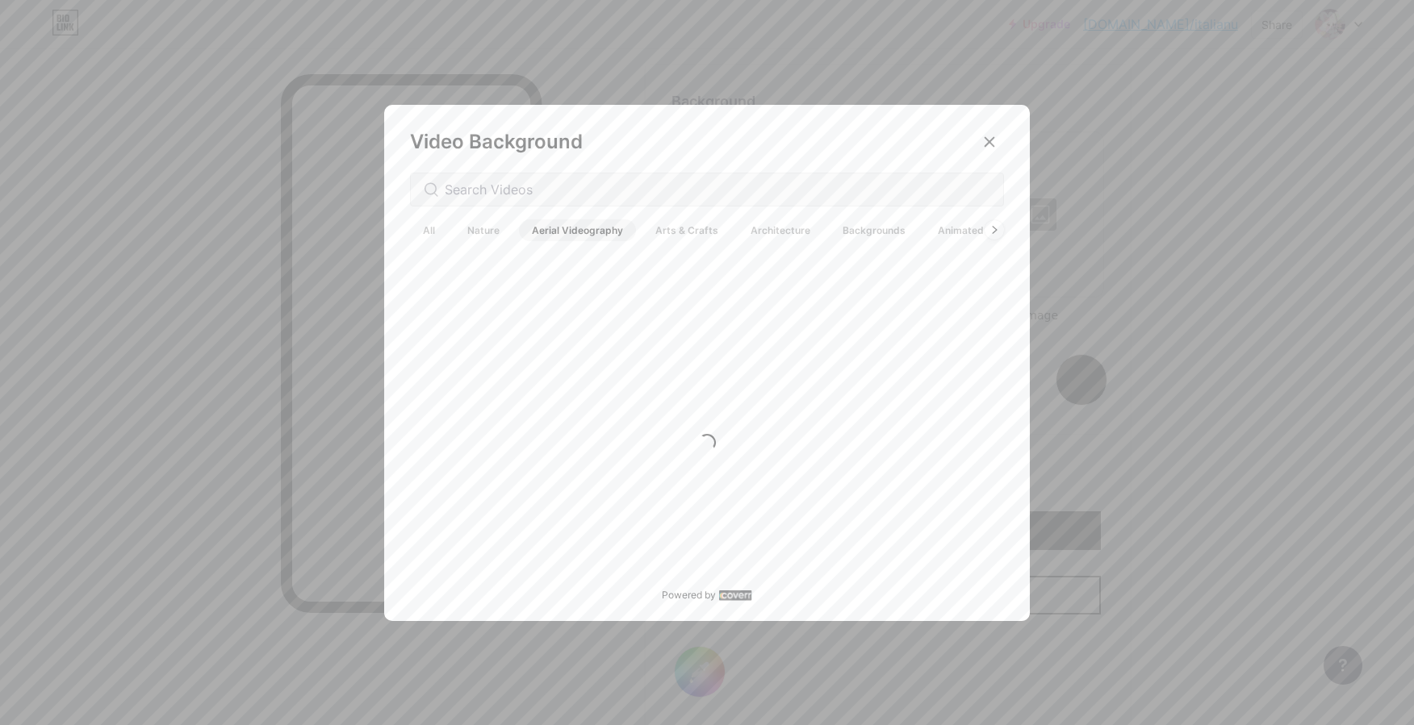
scroll to position [0, 0]
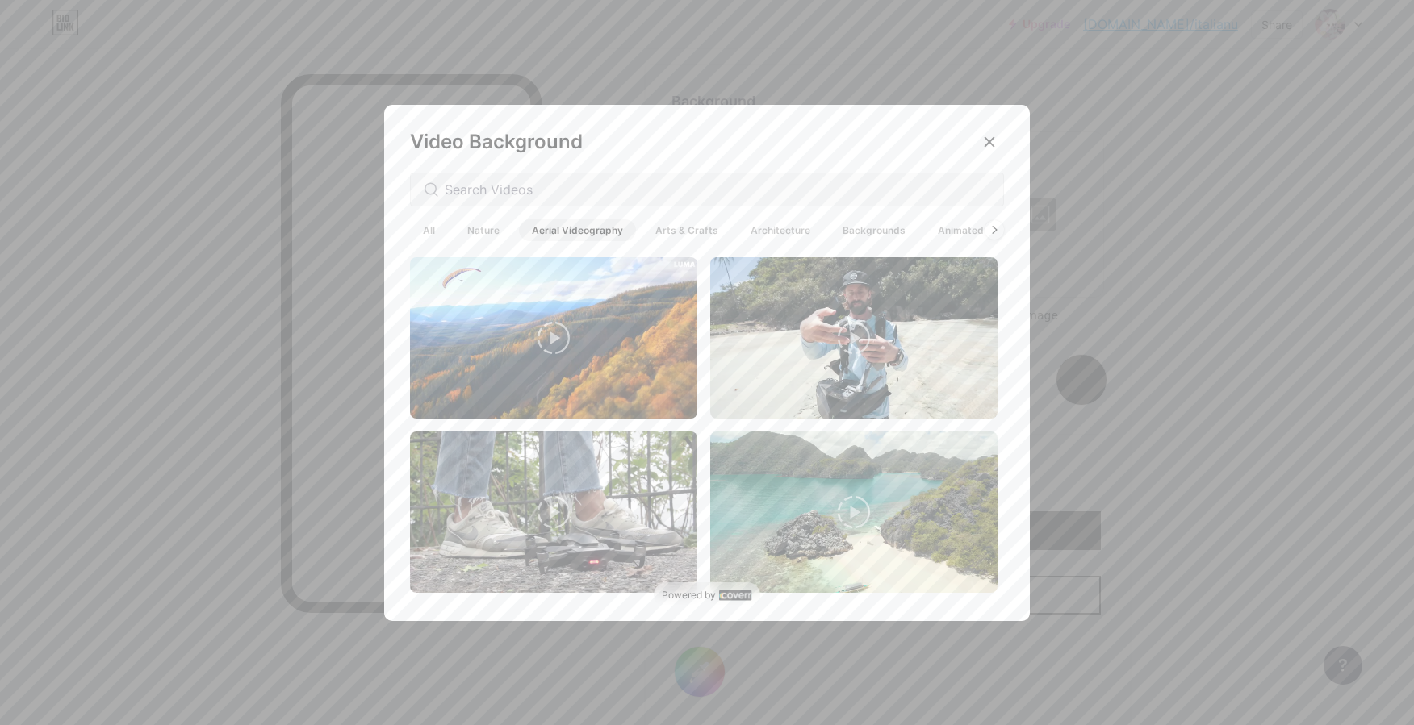
click at [675, 230] on span "Arts & Crafts" at bounding box center [686, 230] width 89 height 22
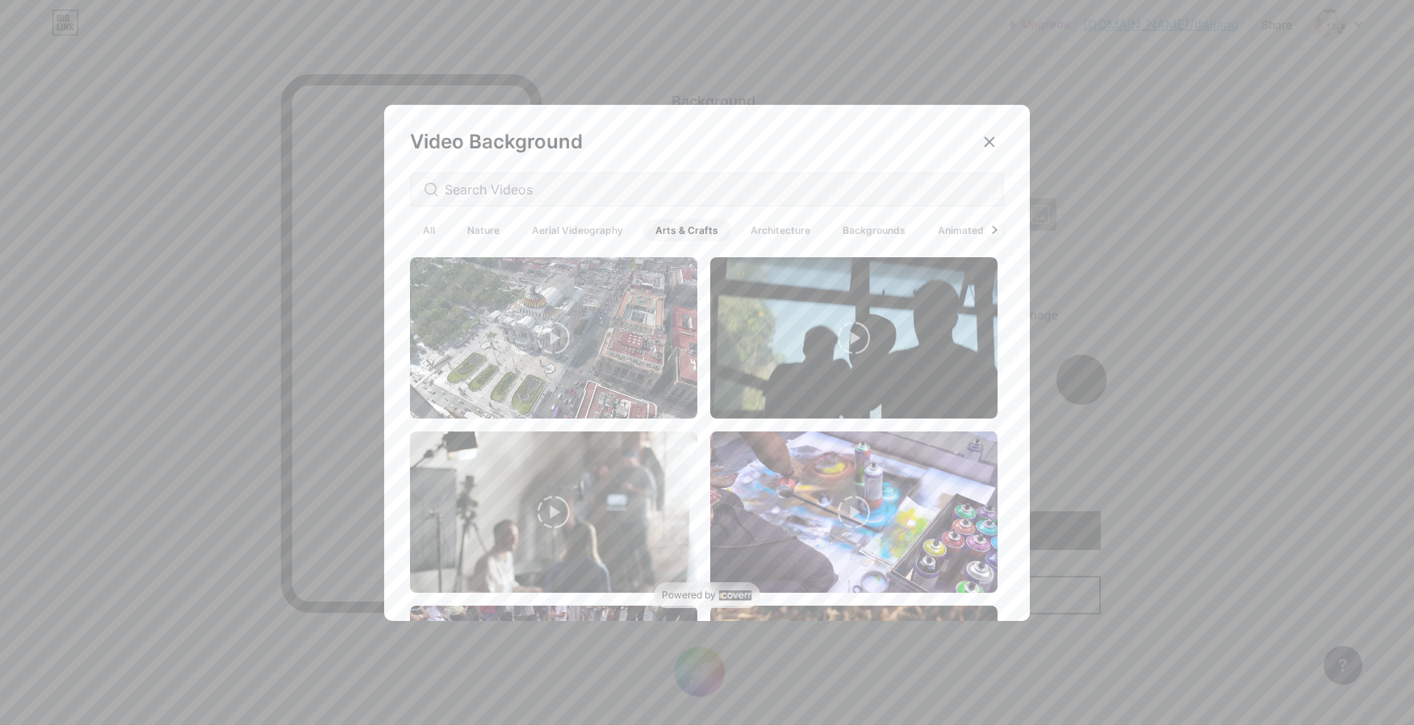
click at [865, 219] on span "Backgrounds" at bounding box center [874, 230] width 89 height 22
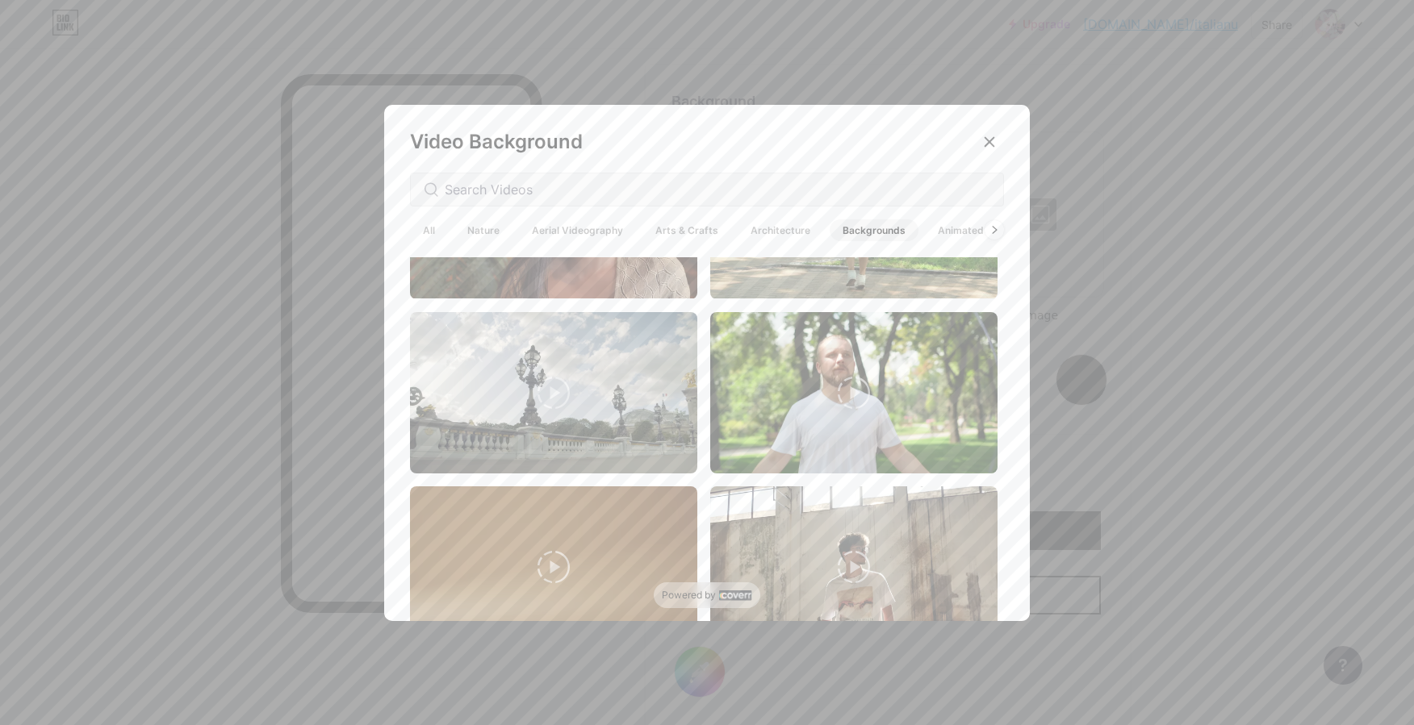
scroll to position [3752, 0]
click at [939, 236] on span "Animated" at bounding box center [961, 230] width 72 height 22
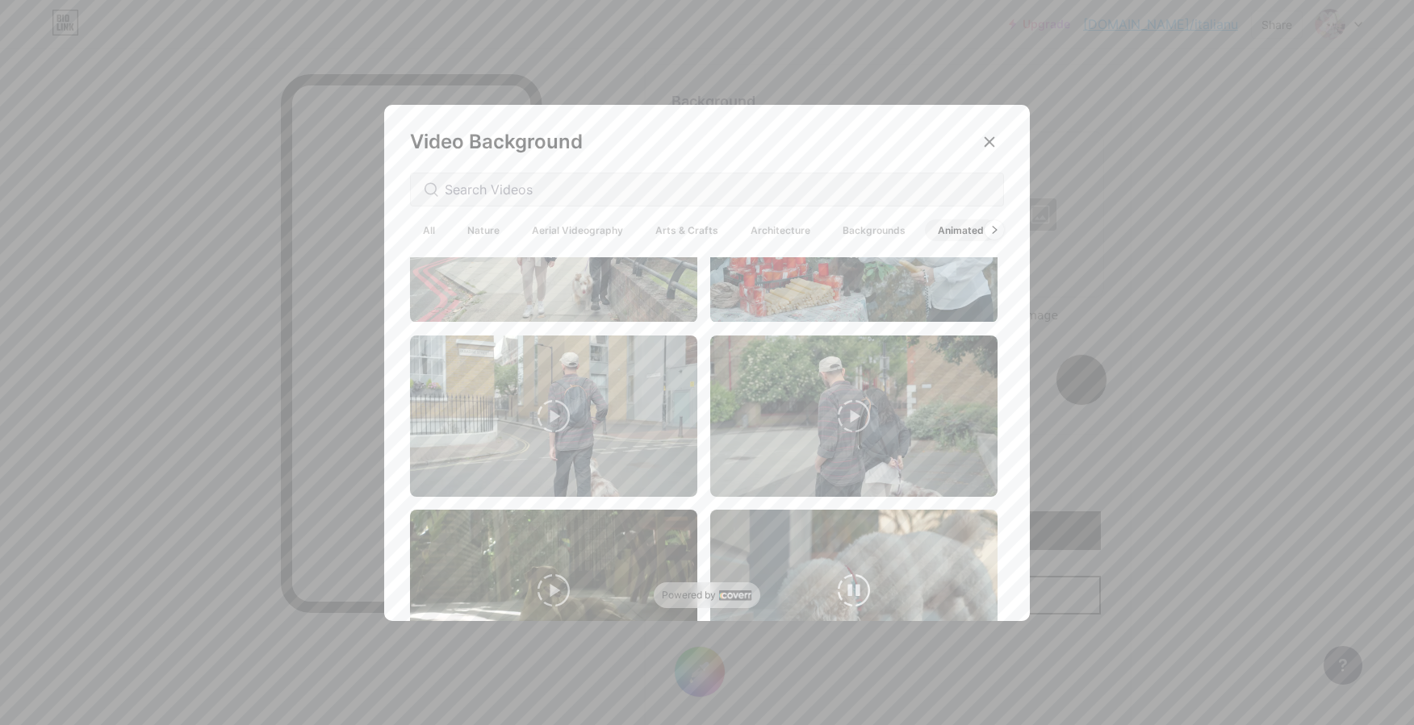
scroll to position [4447, 0]
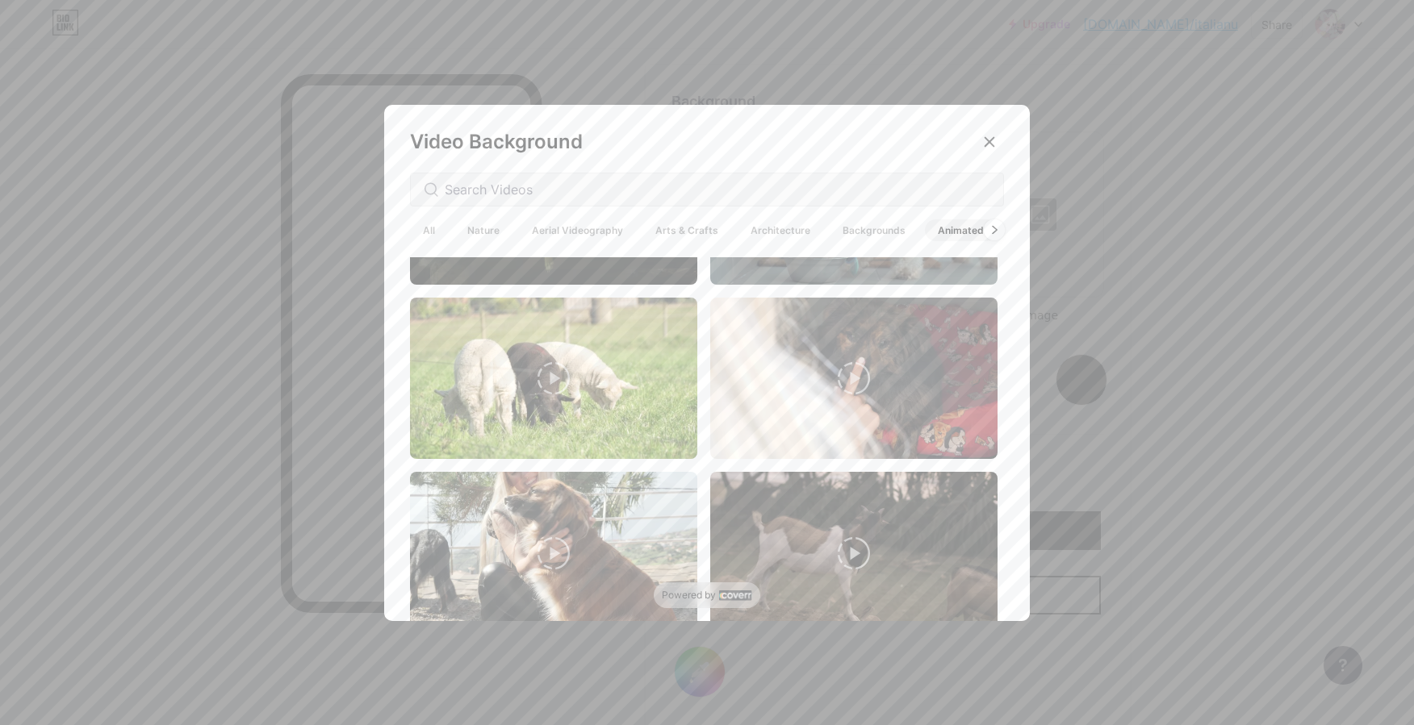
click at [992, 224] on div at bounding box center [994, 229] width 21 height 21
click at [992, 231] on icon at bounding box center [994, 229] width 4 height 7
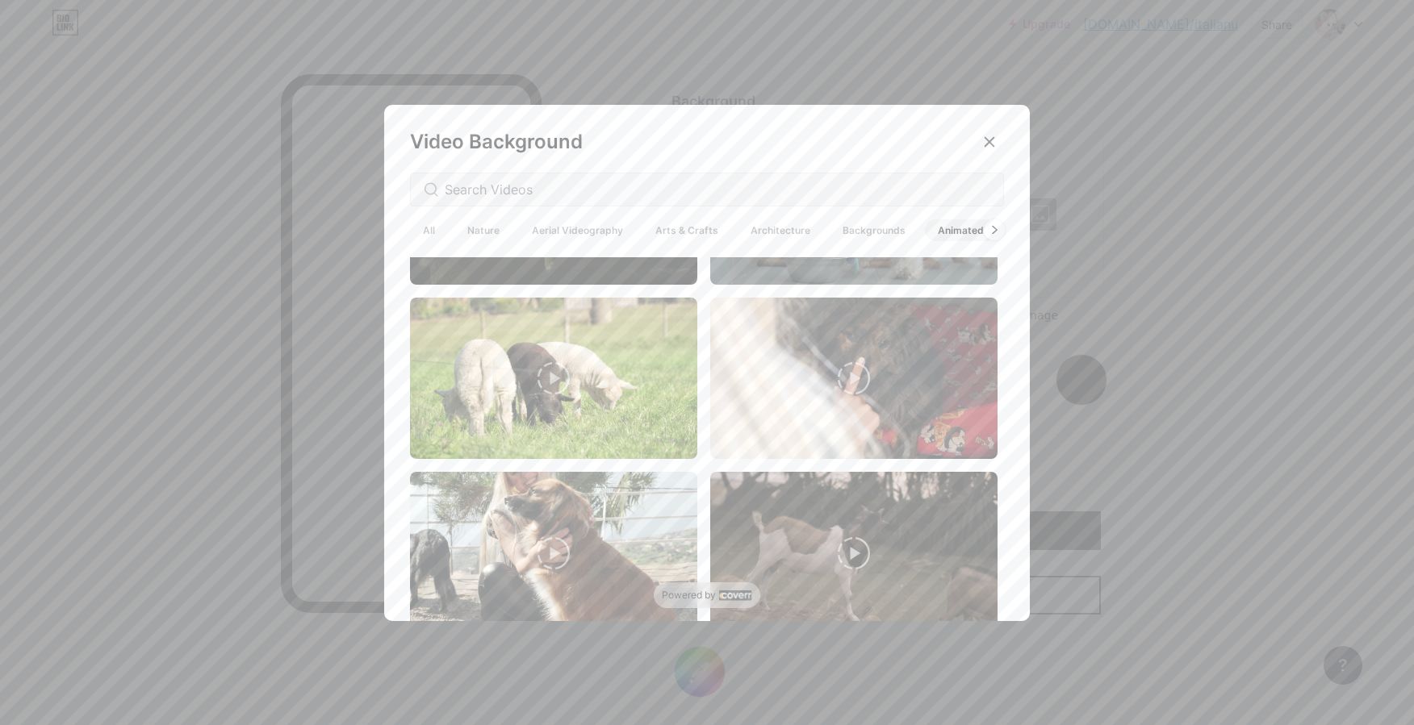
click at [992, 231] on icon at bounding box center [994, 229] width 4 height 7
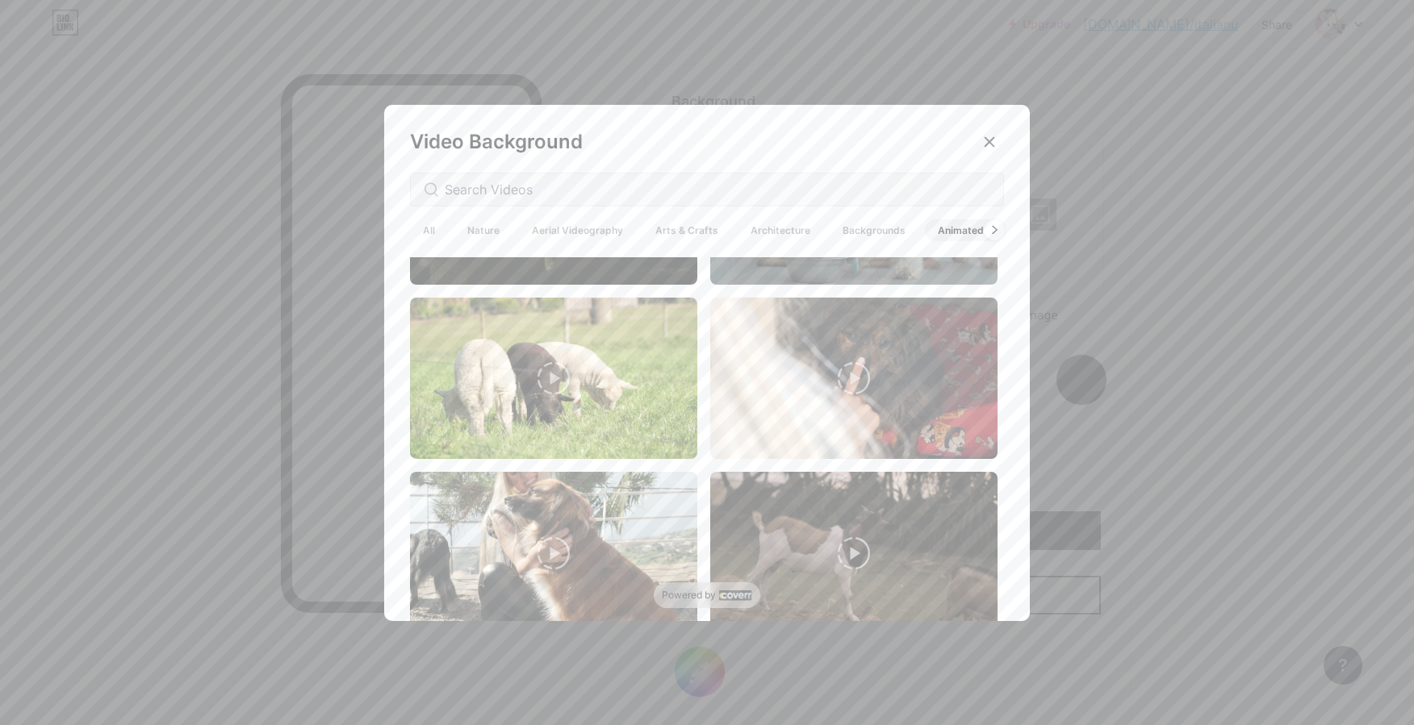
click at [992, 231] on icon at bounding box center [994, 229] width 4 height 7
drag, startPoint x: 888, startPoint y: 217, endPoint x: 873, endPoint y: 232, distance: 20.5
click at [873, 232] on div "All Nature Aerial Videography Arts & Crafts Architecture Backgrounds Animated" at bounding box center [703, 230] width 587 height 28
click at [873, 232] on span "Backgrounds" at bounding box center [874, 230] width 89 height 22
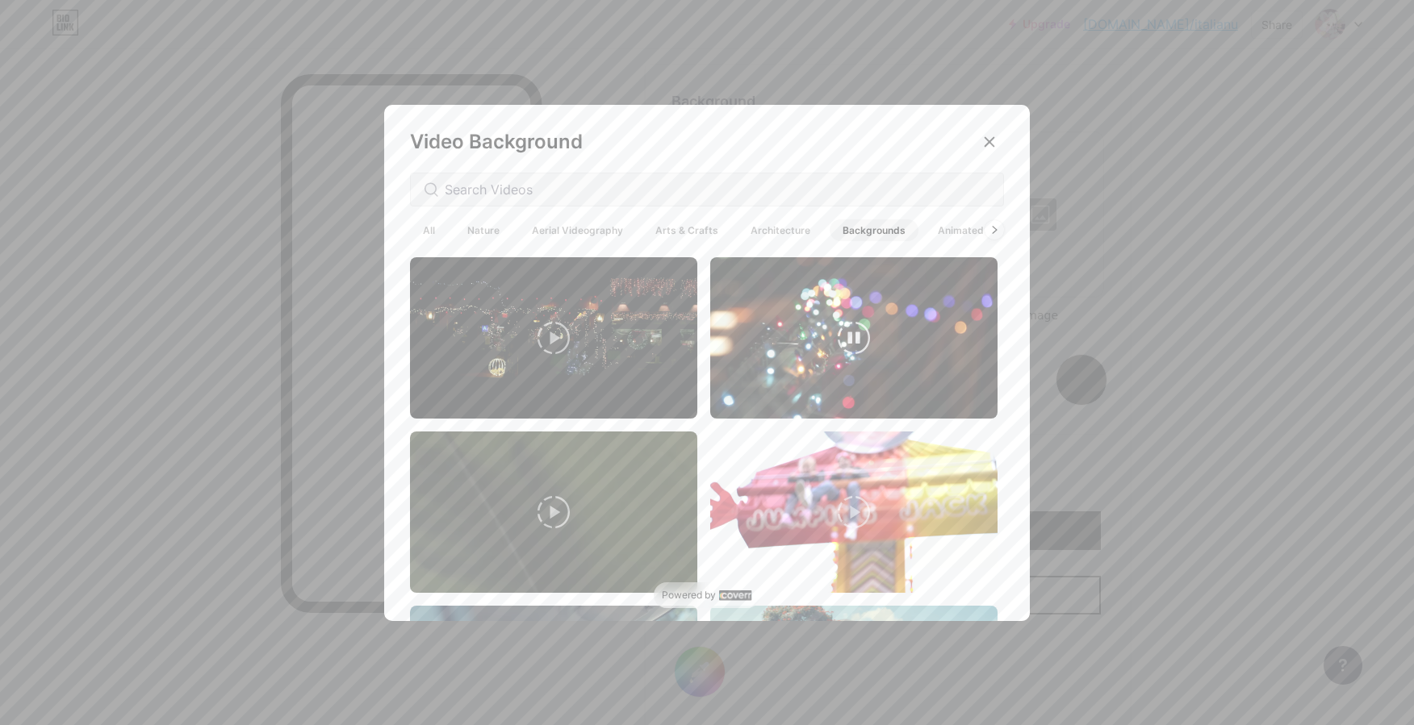
click at [750, 340] on video at bounding box center [853, 337] width 287 height 161
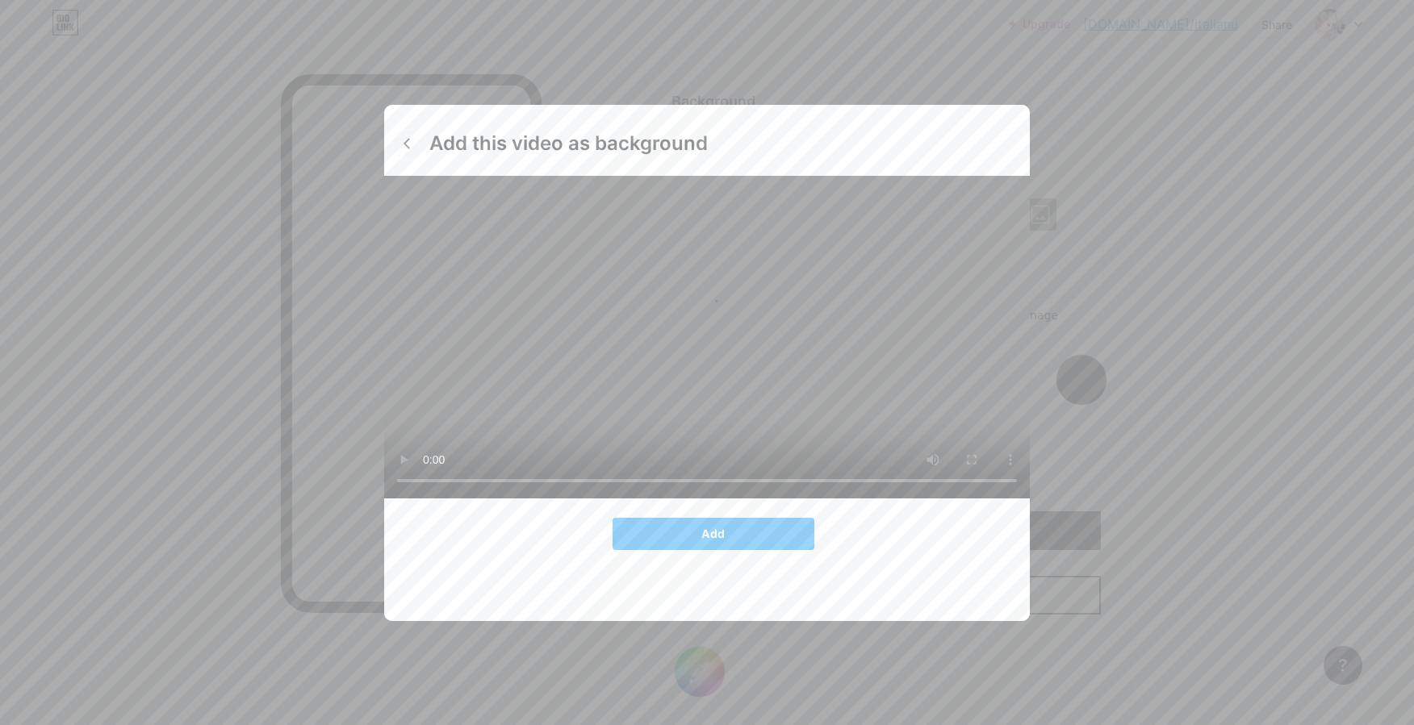
click at [403, 140] on icon at bounding box center [406, 143] width 13 height 13
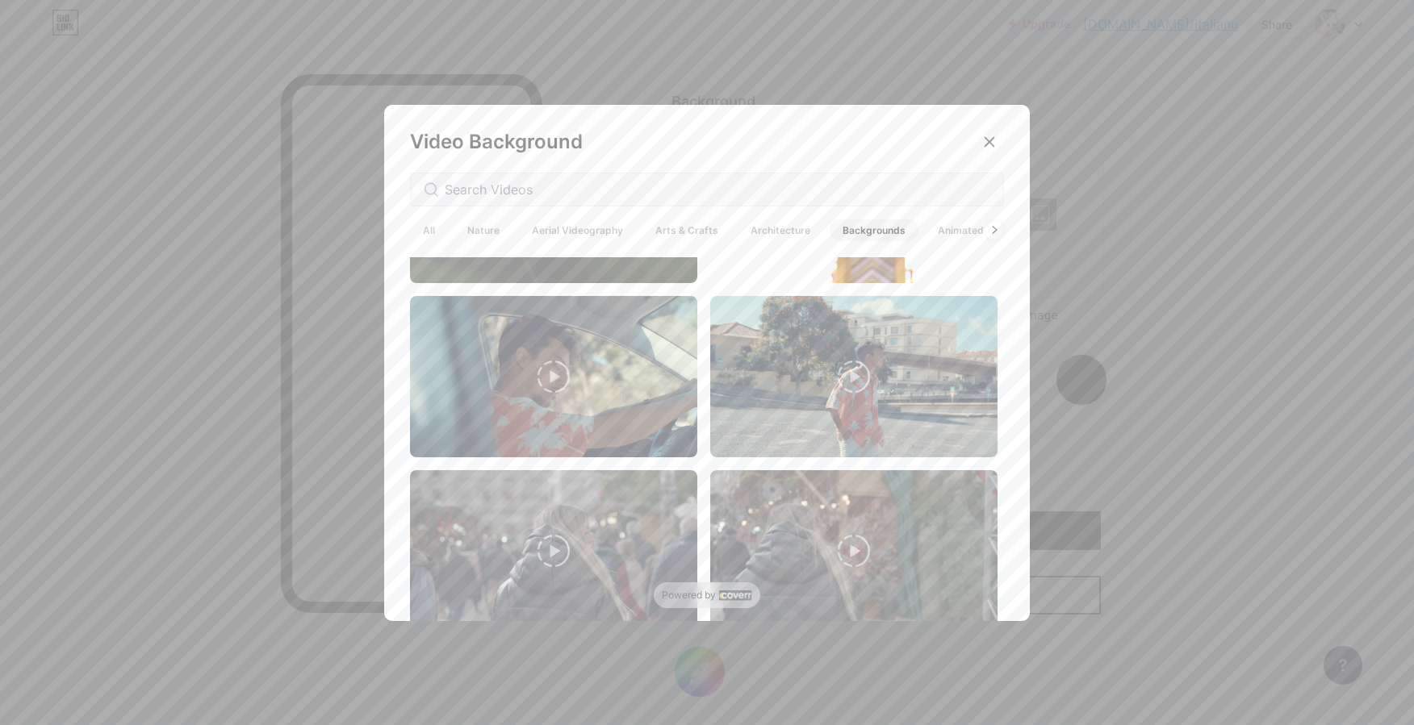
scroll to position [311, 0]
click at [667, 226] on span "Arts & Crafts" at bounding box center [686, 230] width 89 height 22
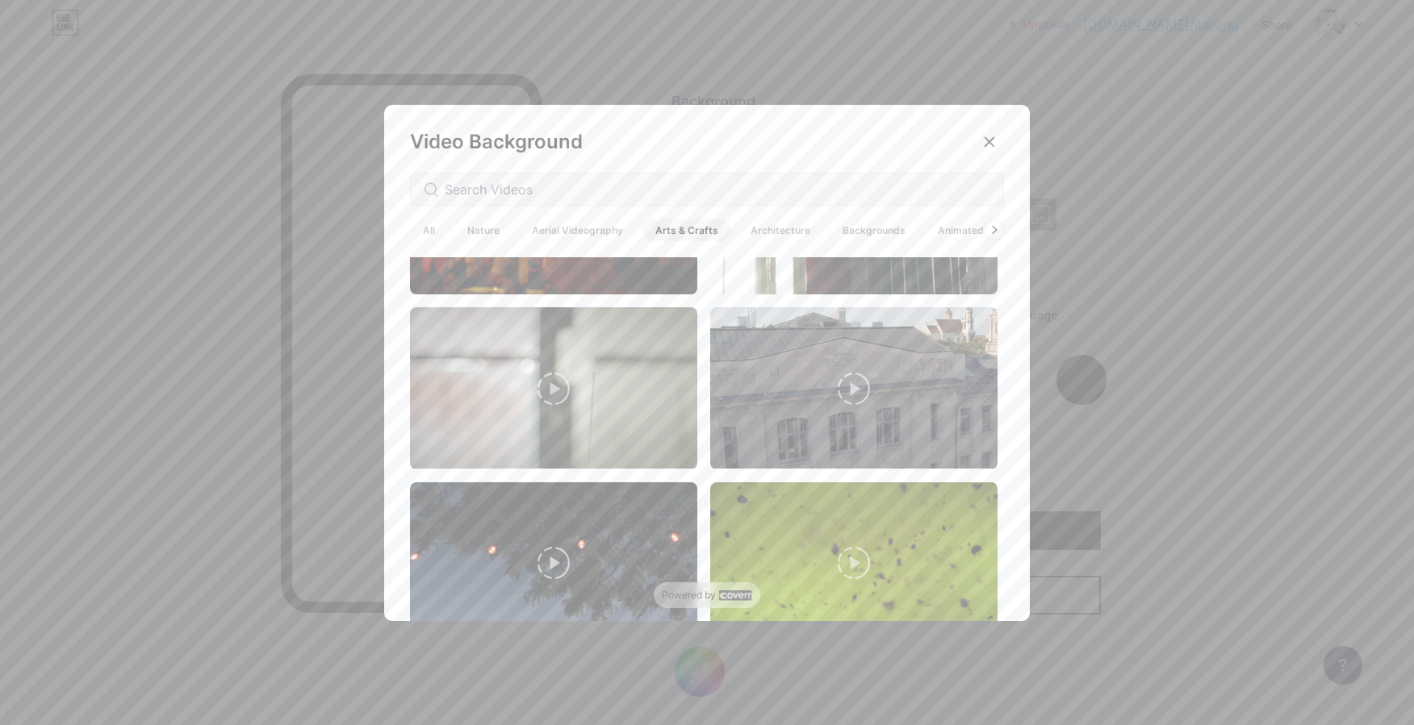
scroll to position [5194, 0]
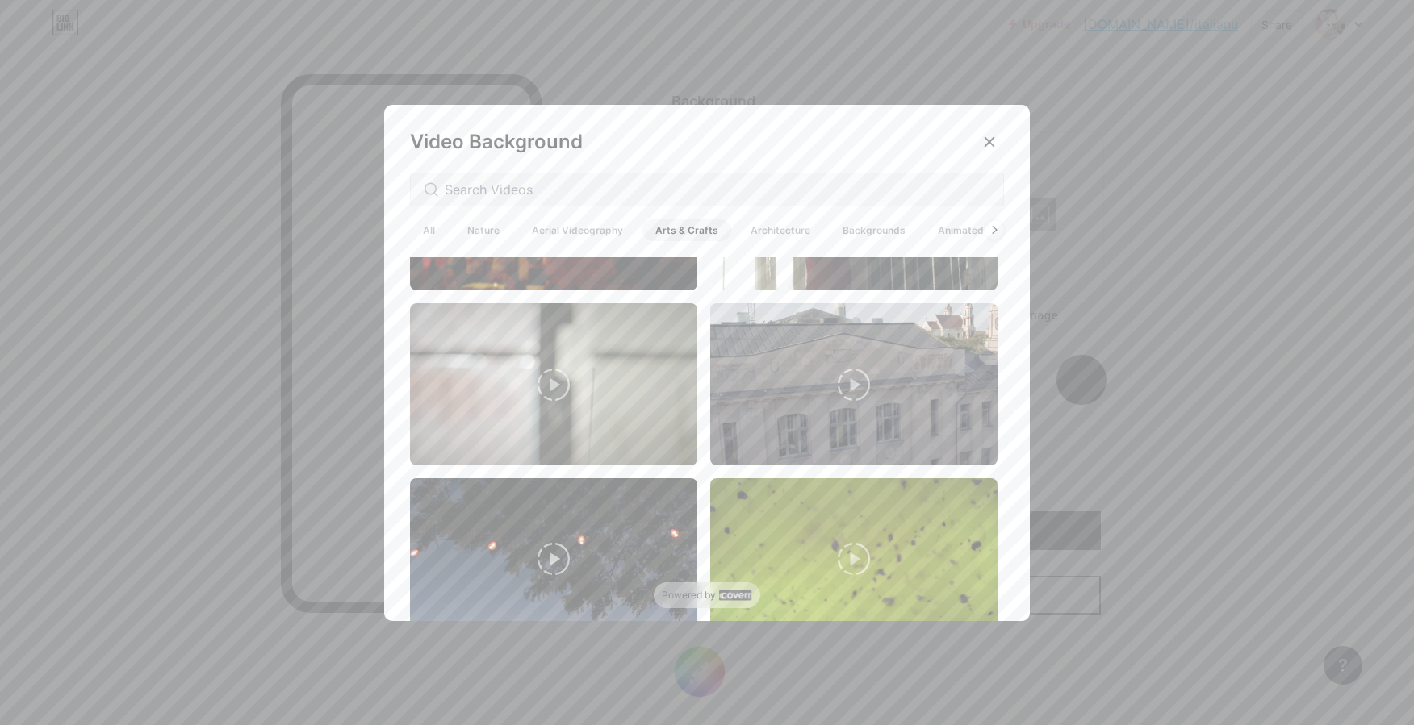
click at [471, 224] on span "Nature" at bounding box center [483, 230] width 58 height 22
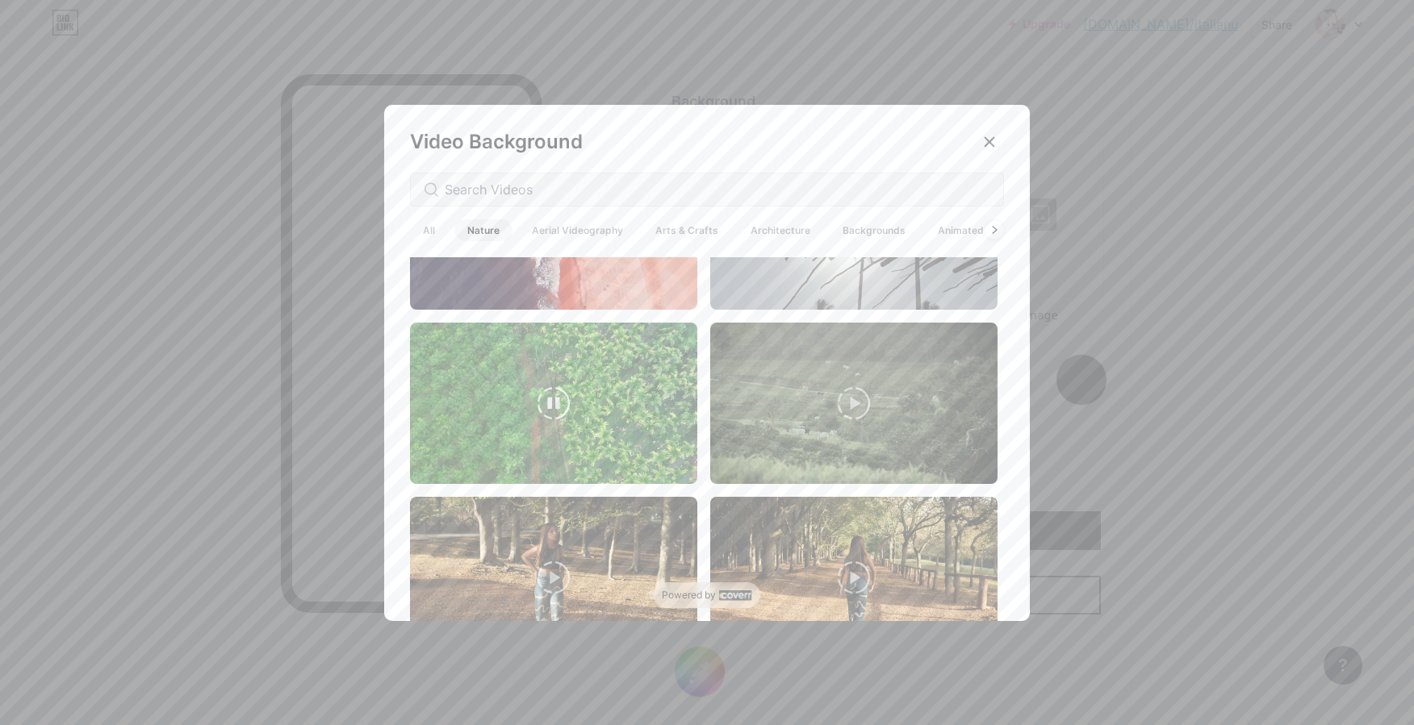
scroll to position [3610, 0]
click at [420, 226] on span "All" at bounding box center [429, 230] width 38 height 22
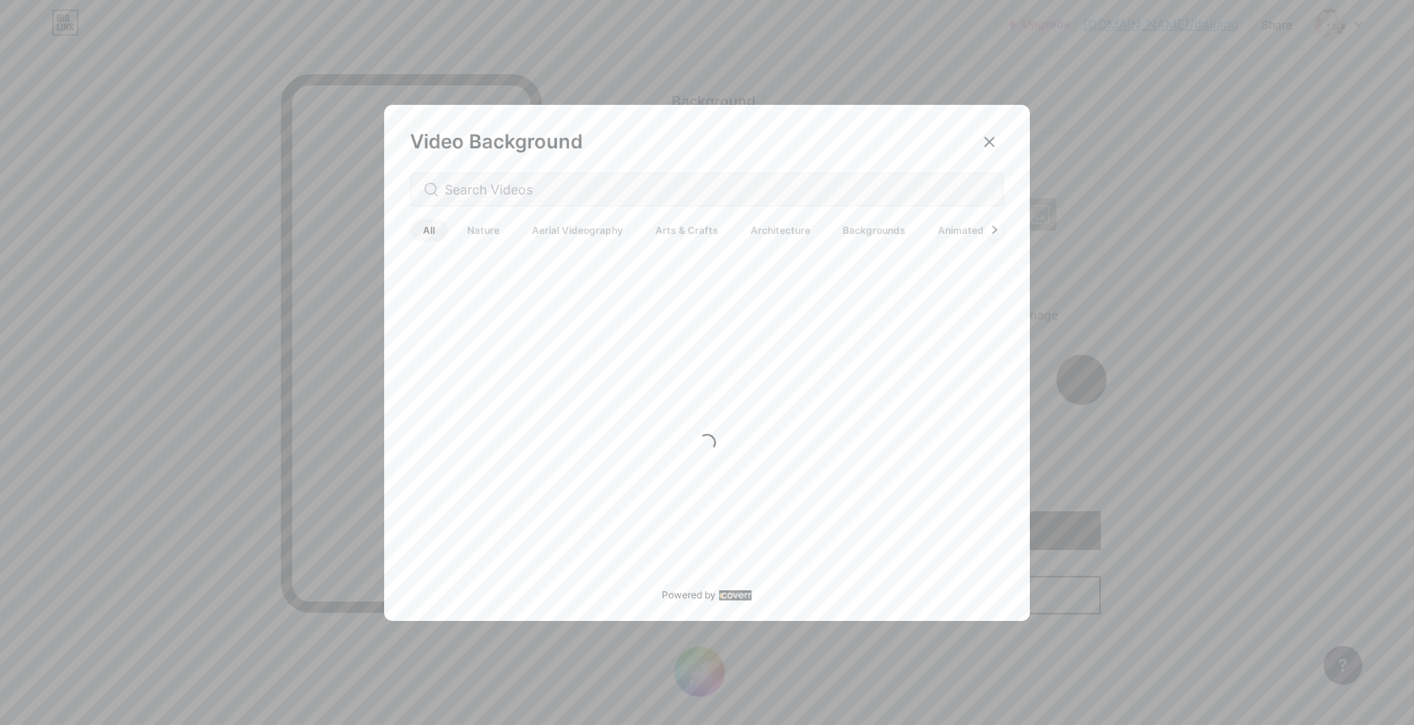
scroll to position [0, 0]
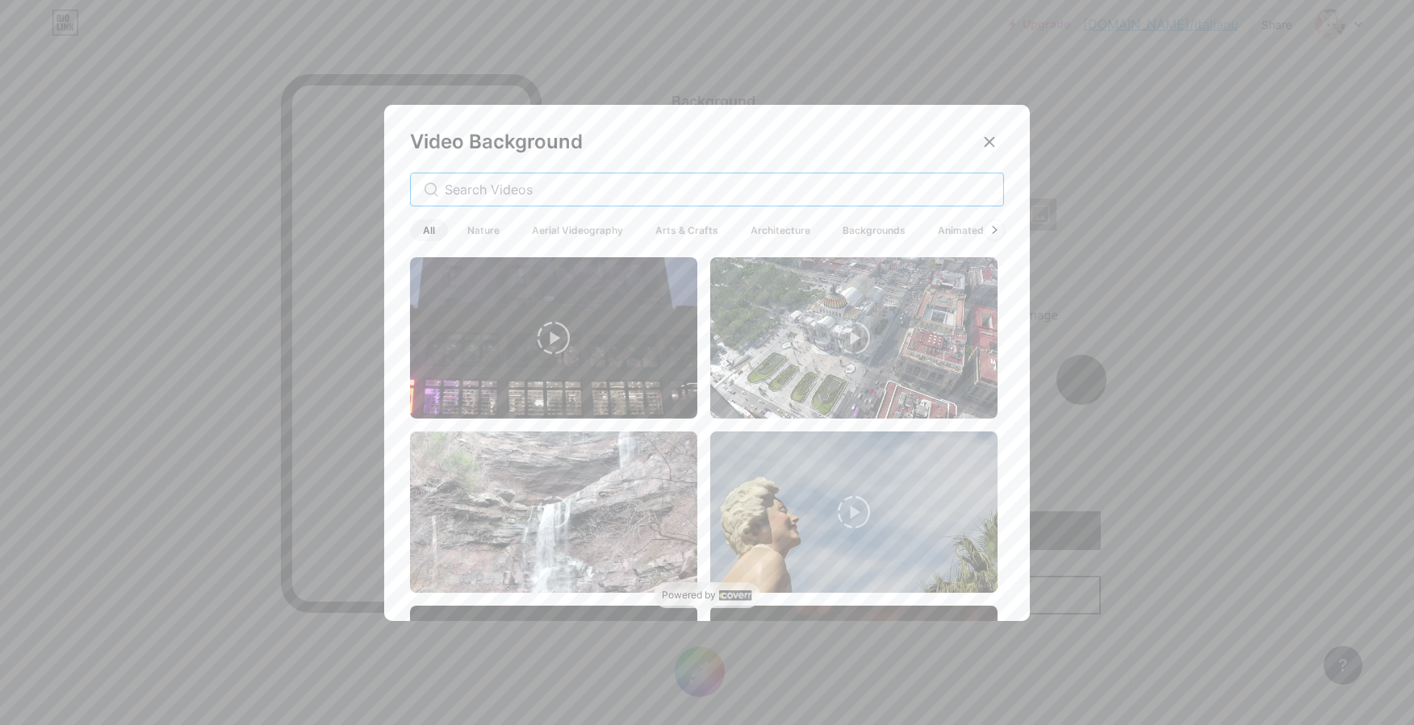
click at [475, 197] on input "text" at bounding box center [718, 189] width 546 height 19
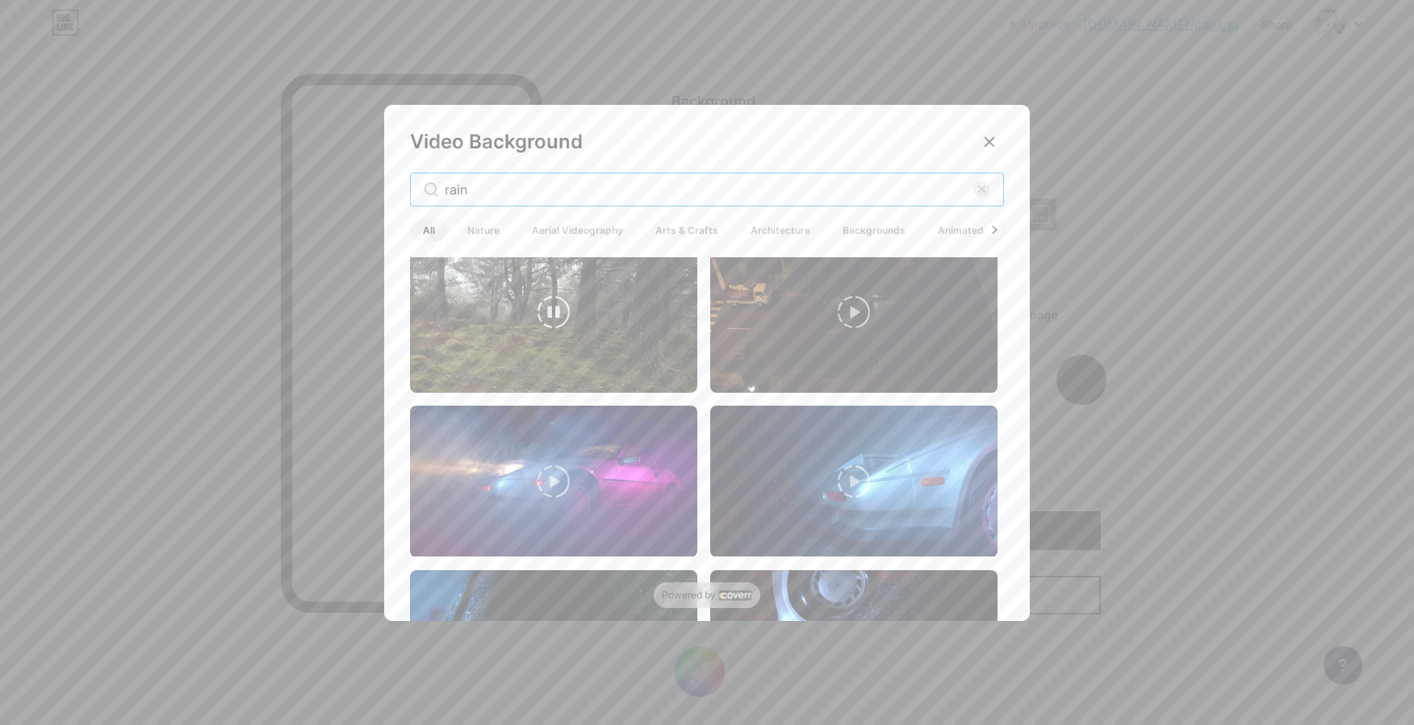
scroll to position [2986, 0]
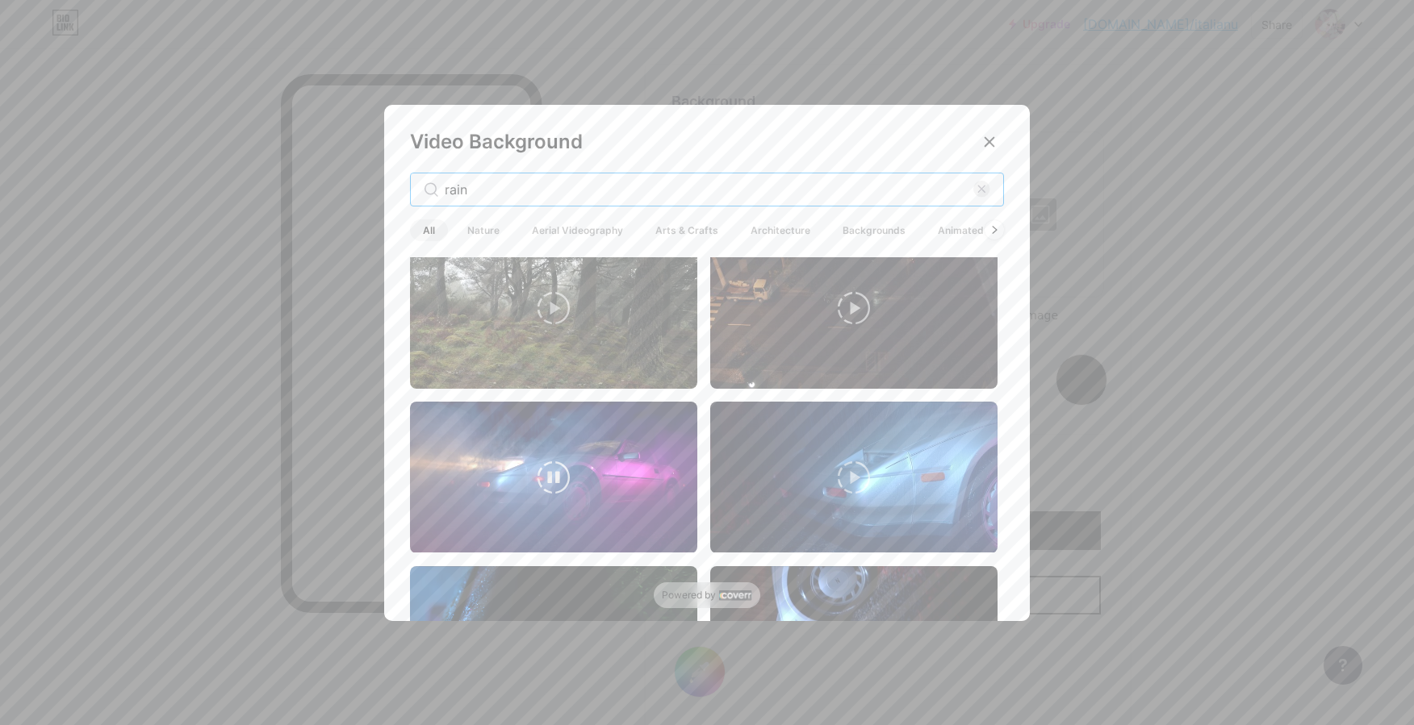
type input "rain"
click at [590, 458] on video at bounding box center [553, 477] width 287 height 151
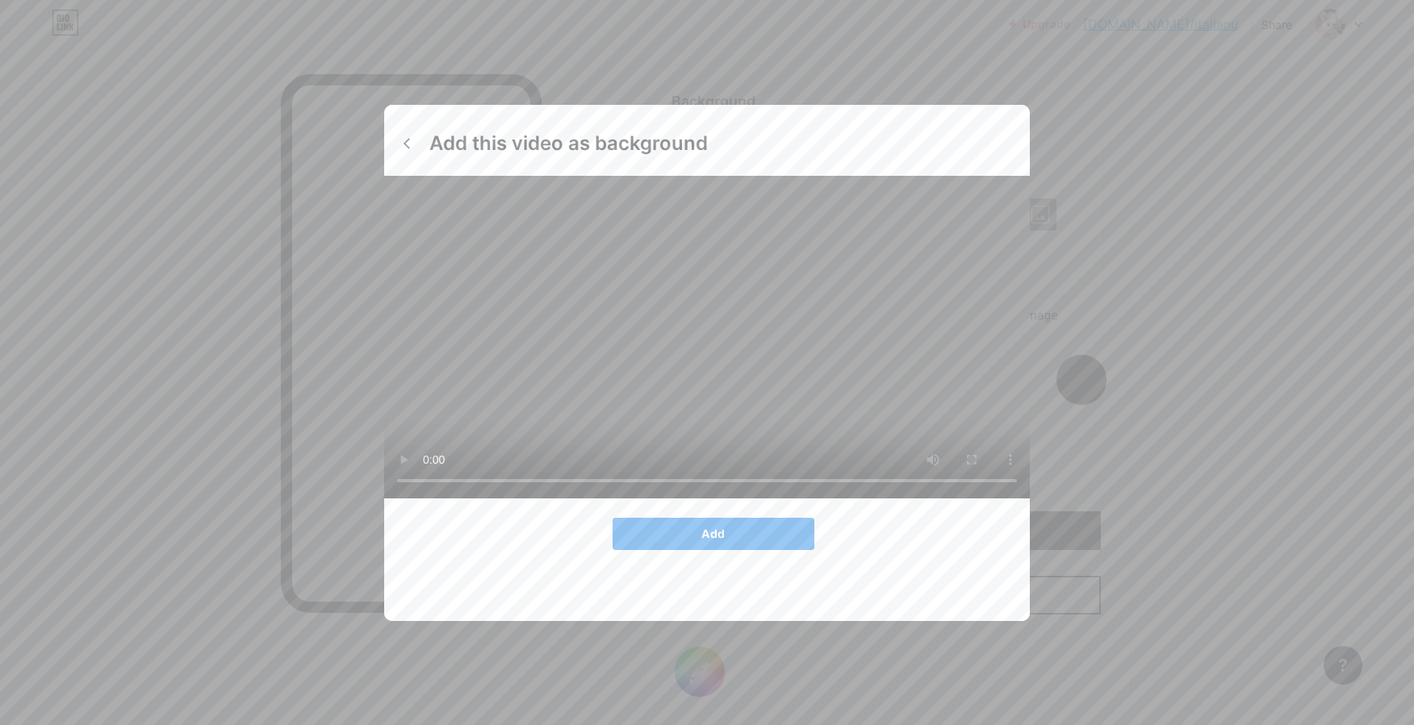
click at [675, 550] on button "Add" at bounding box center [714, 534] width 202 height 32
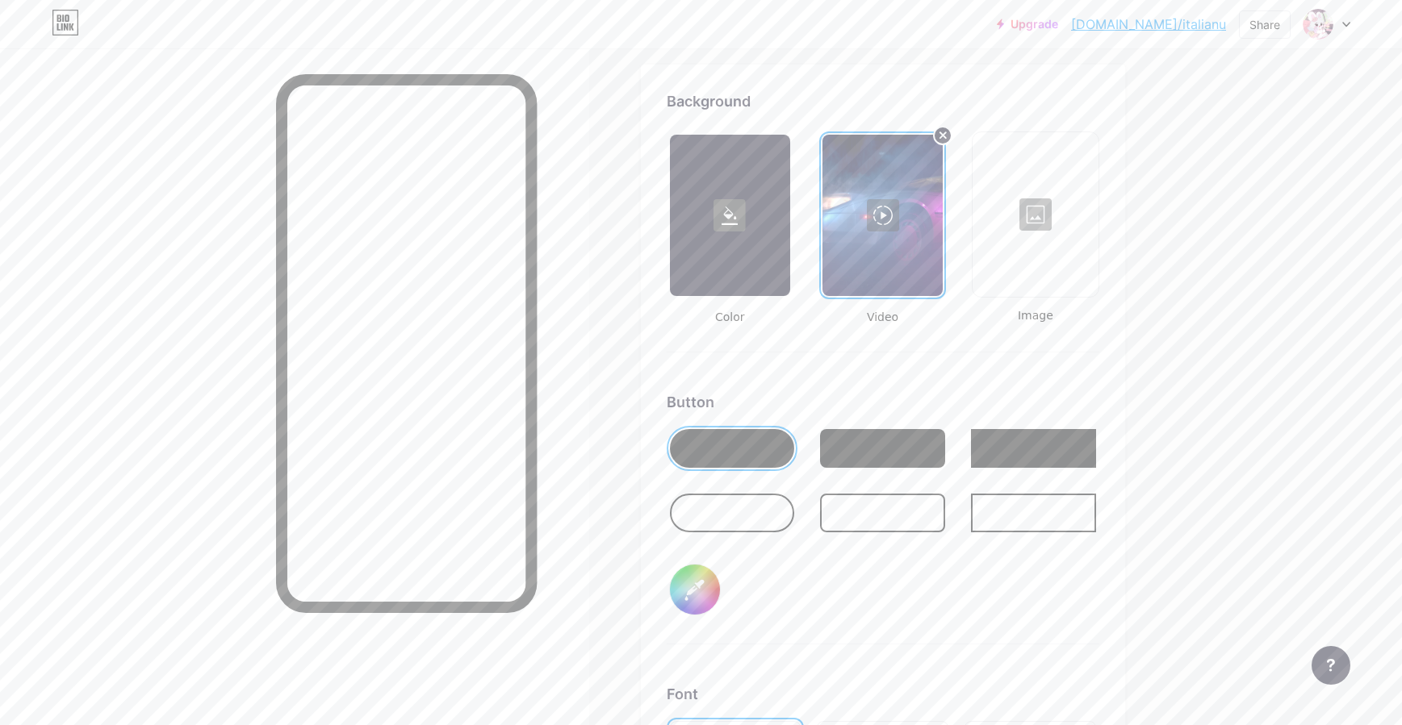
click at [1031, 224] on div at bounding box center [1035, 214] width 122 height 161
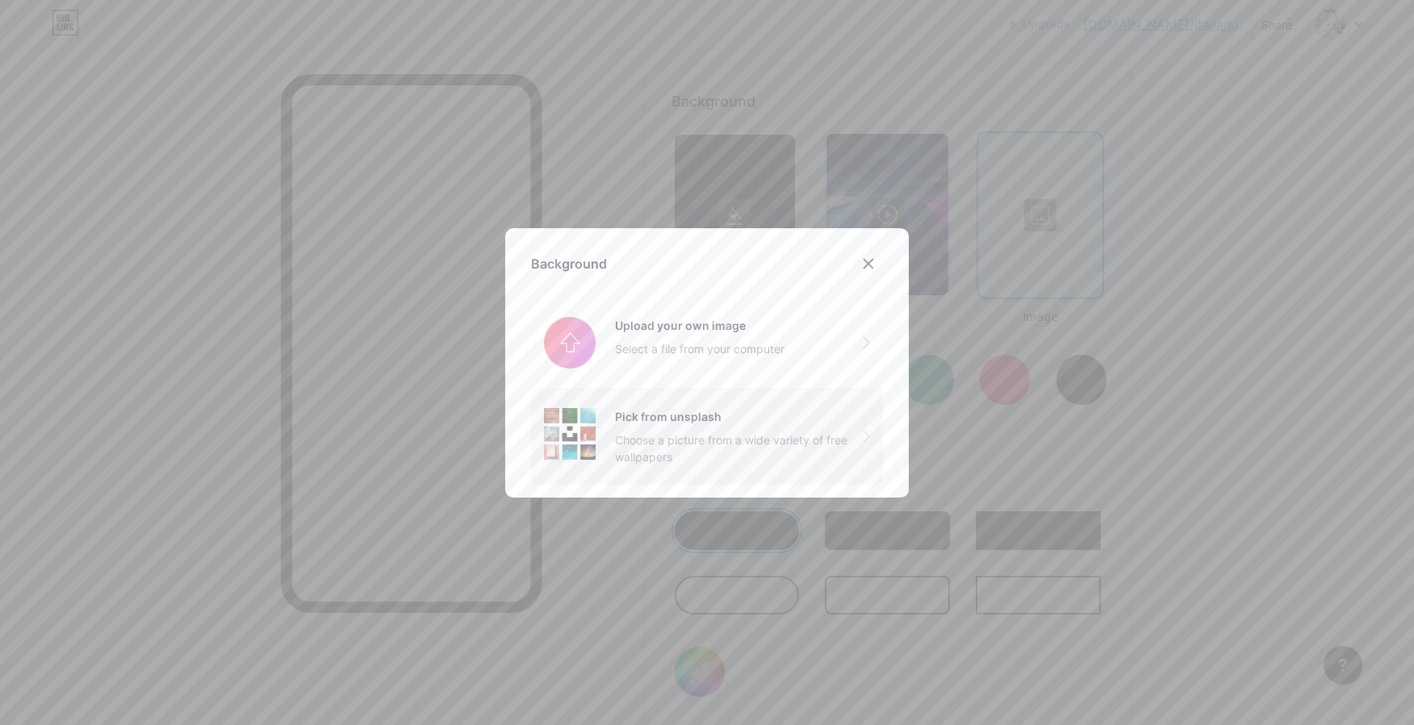
click at [662, 454] on div "Choose a picture from a wide variety of free wallpapers" at bounding box center [739, 449] width 249 height 34
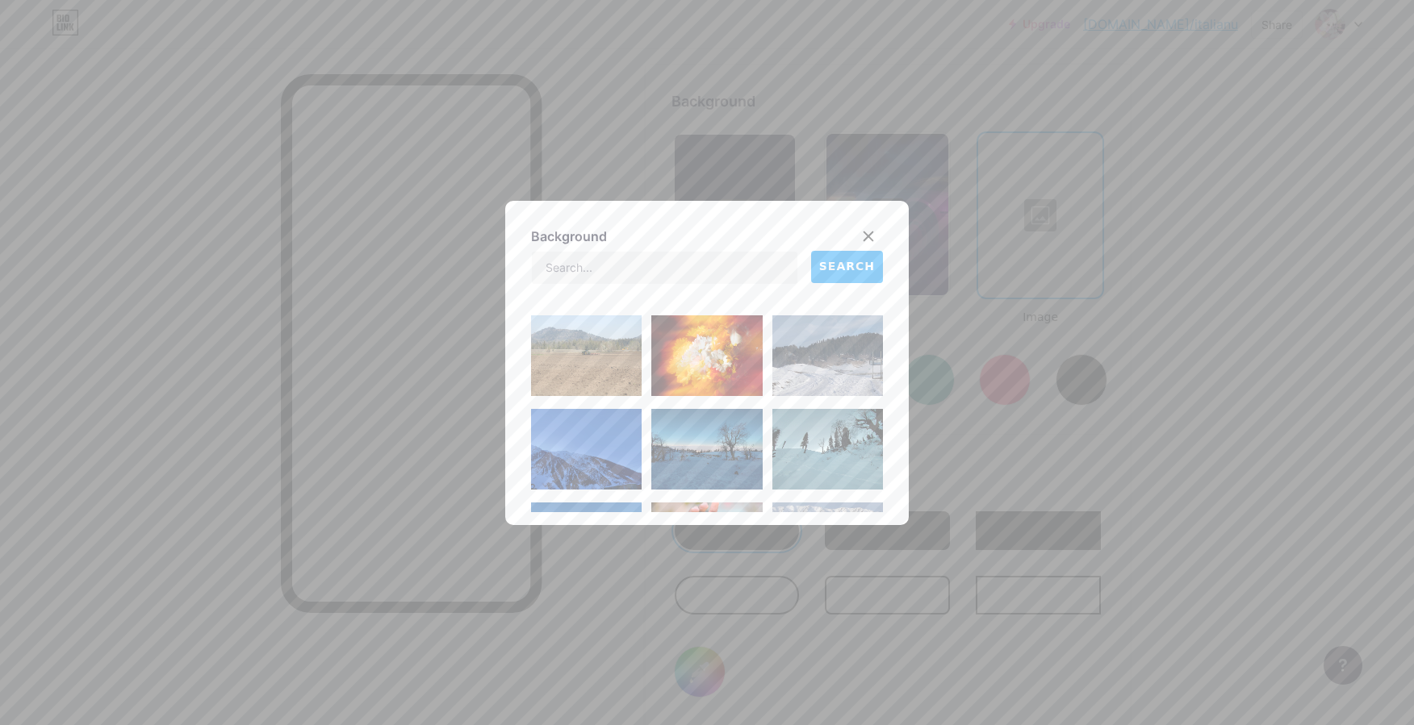
scroll to position [1018, 0]
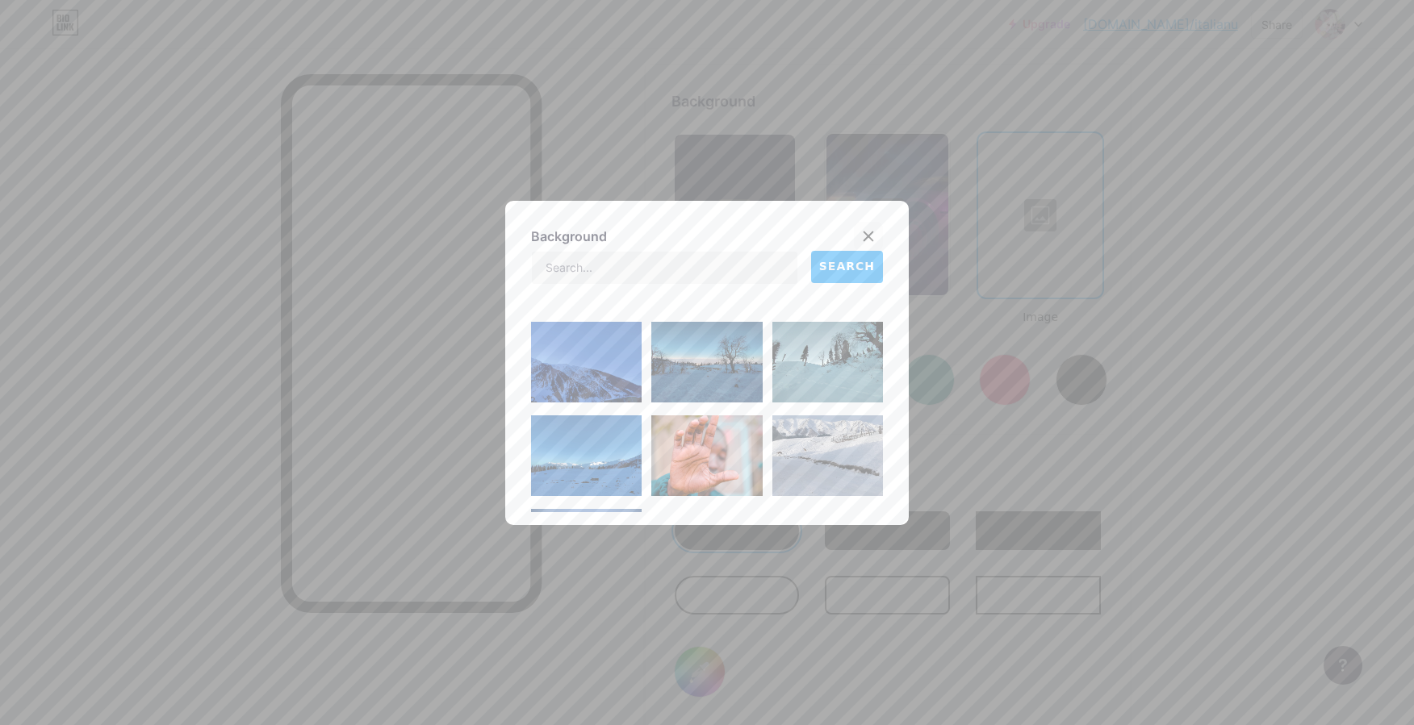
click at [862, 239] on icon at bounding box center [868, 236] width 13 height 13
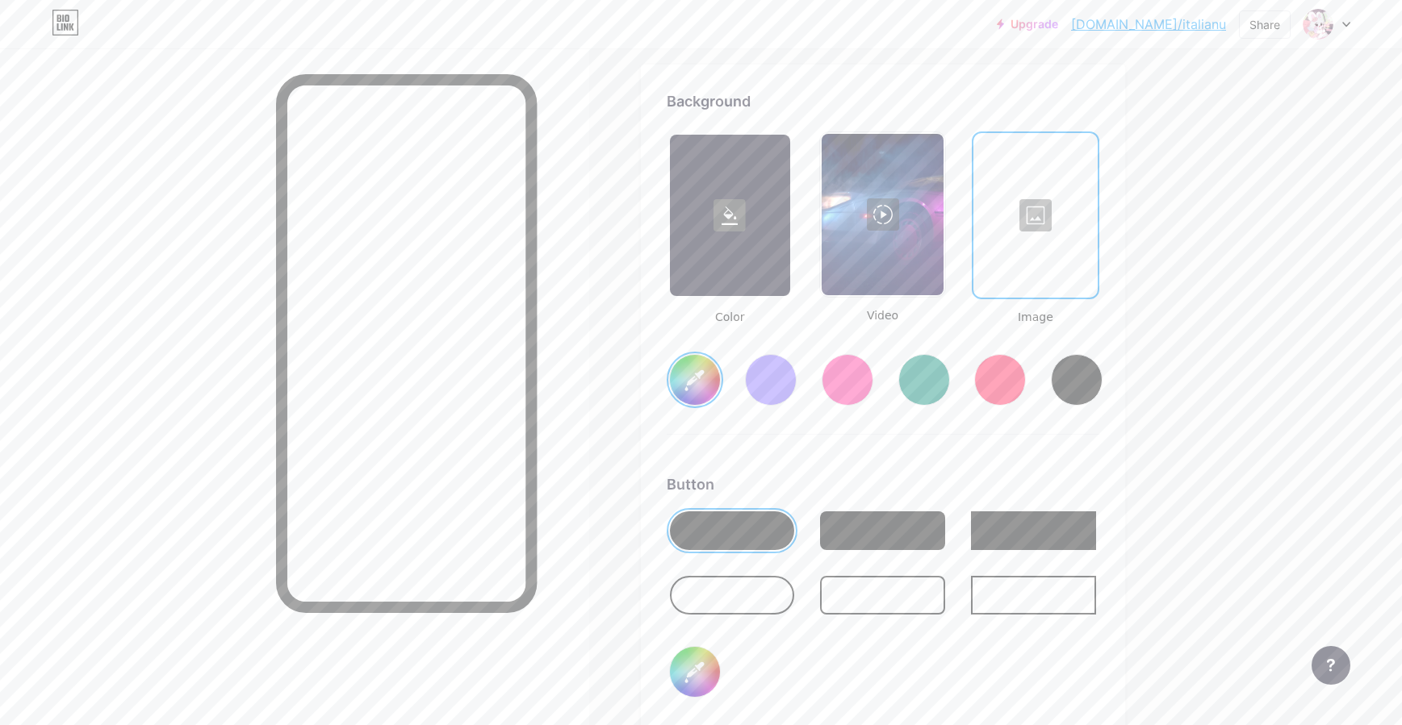
click at [859, 247] on div at bounding box center [883, 214] width 122 height 161
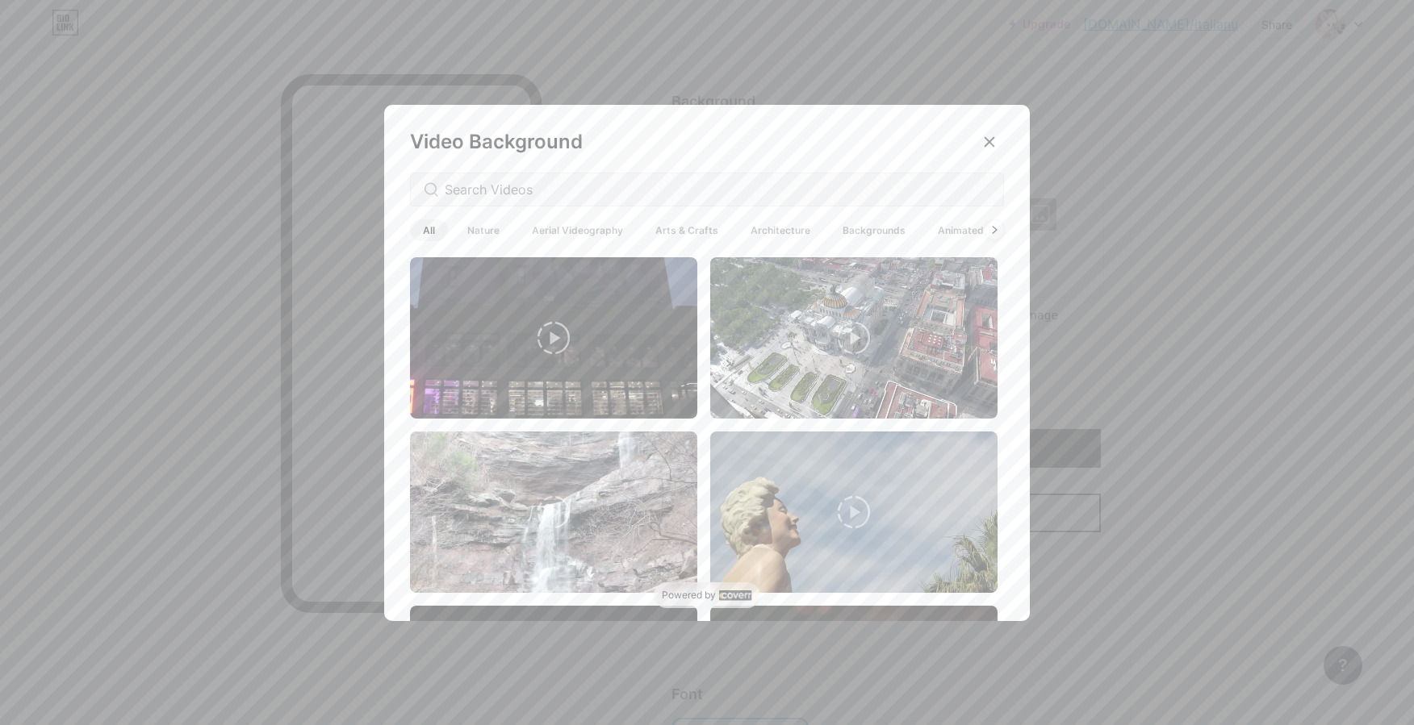
click at [582, 177] on div at bounding box center [707, 190] width 594 height 34
click at [574, 180] on input "text" at bounding box center [718, 189] width 546 height 19
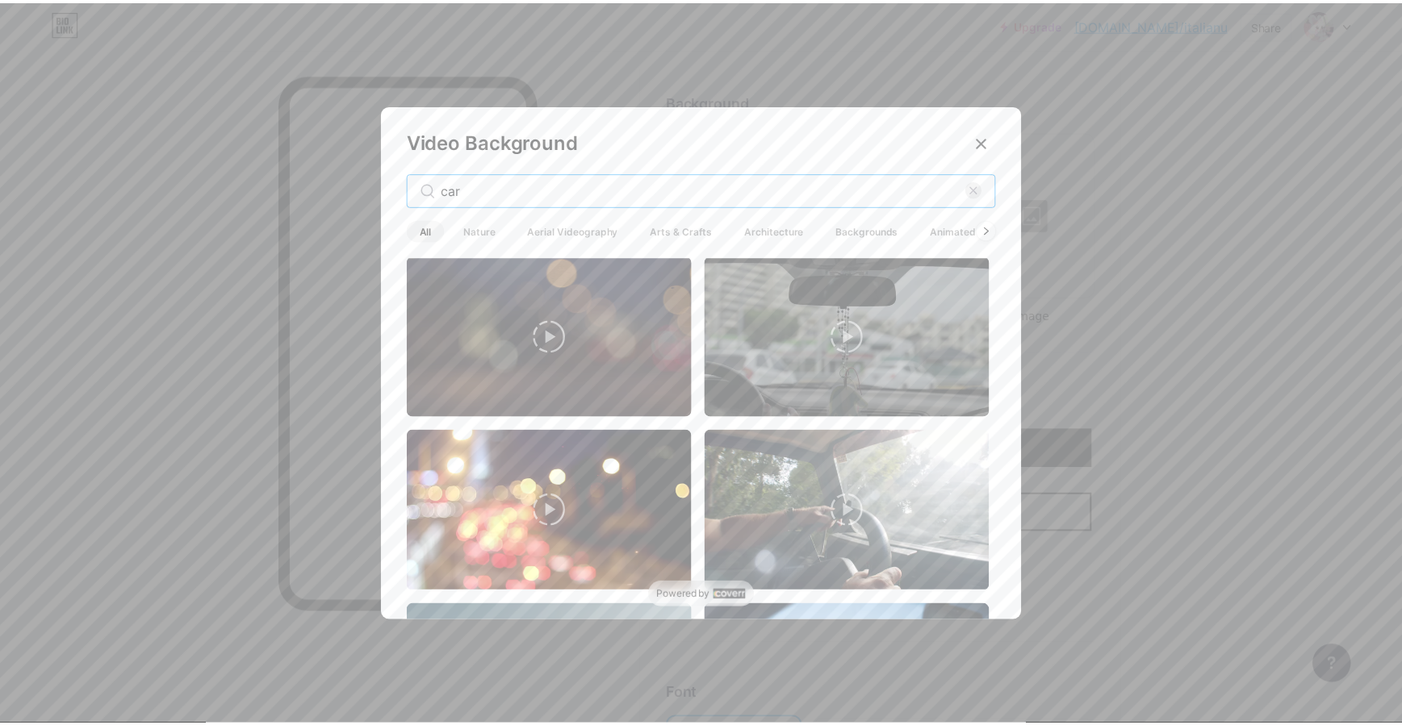
scroll to position [345, 0]
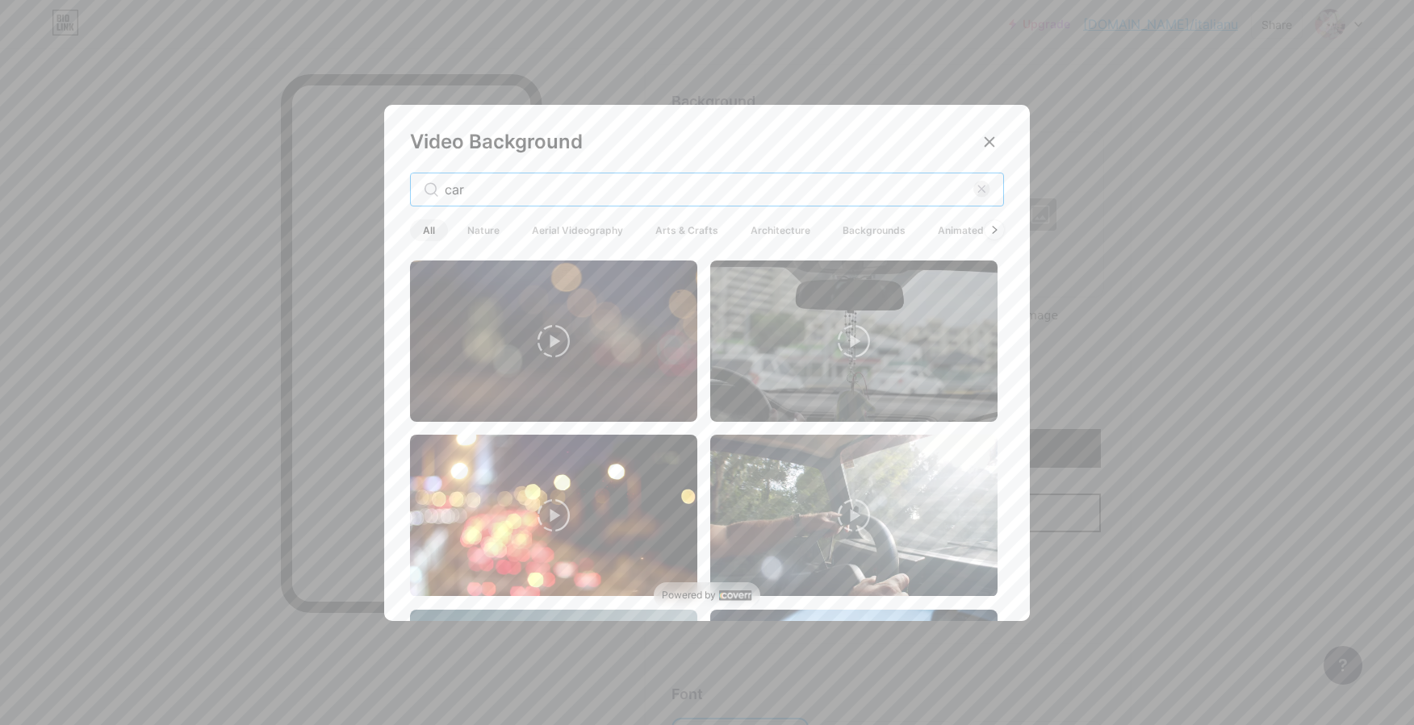
type input "car"
click at [539, 500] on icon at bounding box center [553, 516] width 32 height 32
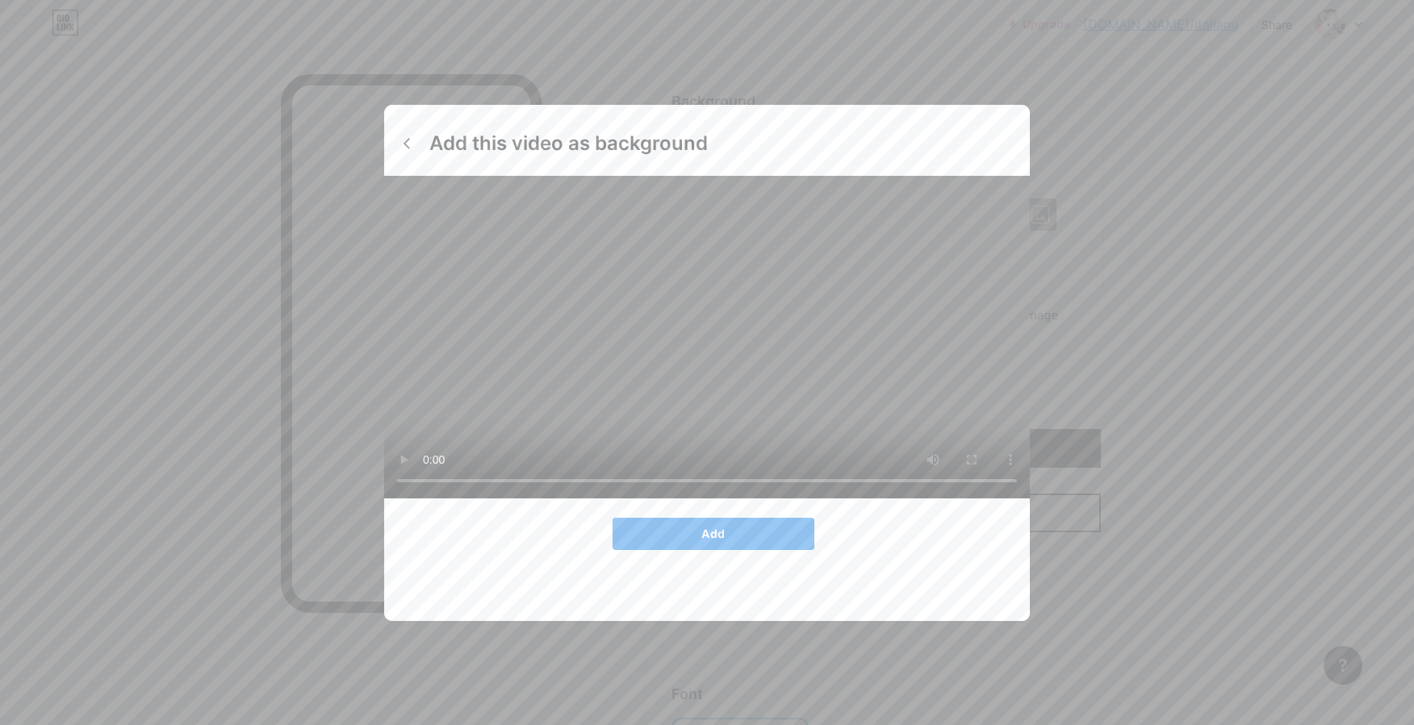
click at [684, 550] on button "Add" at bounding box center [714, 534] width 202 height 32
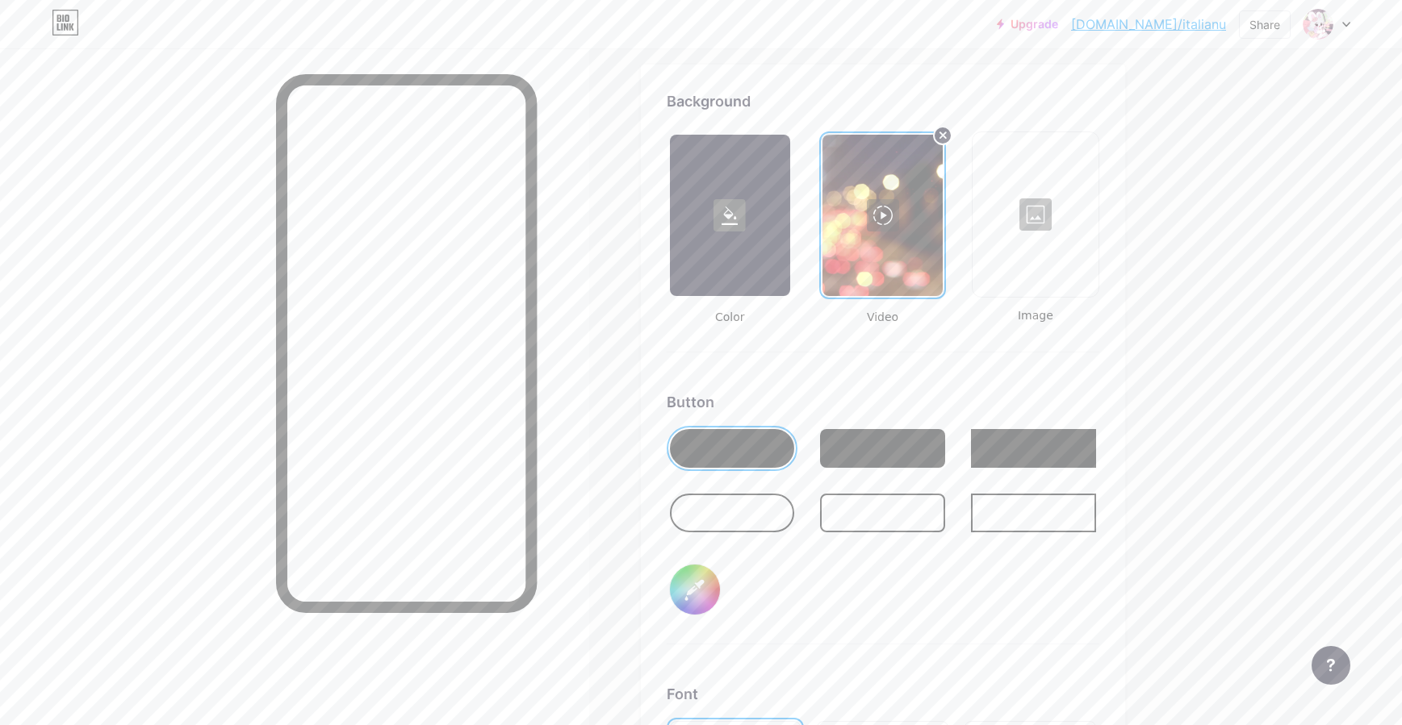
click at [769, 520] on div at bounding box center [732, 513] width 125 height 39
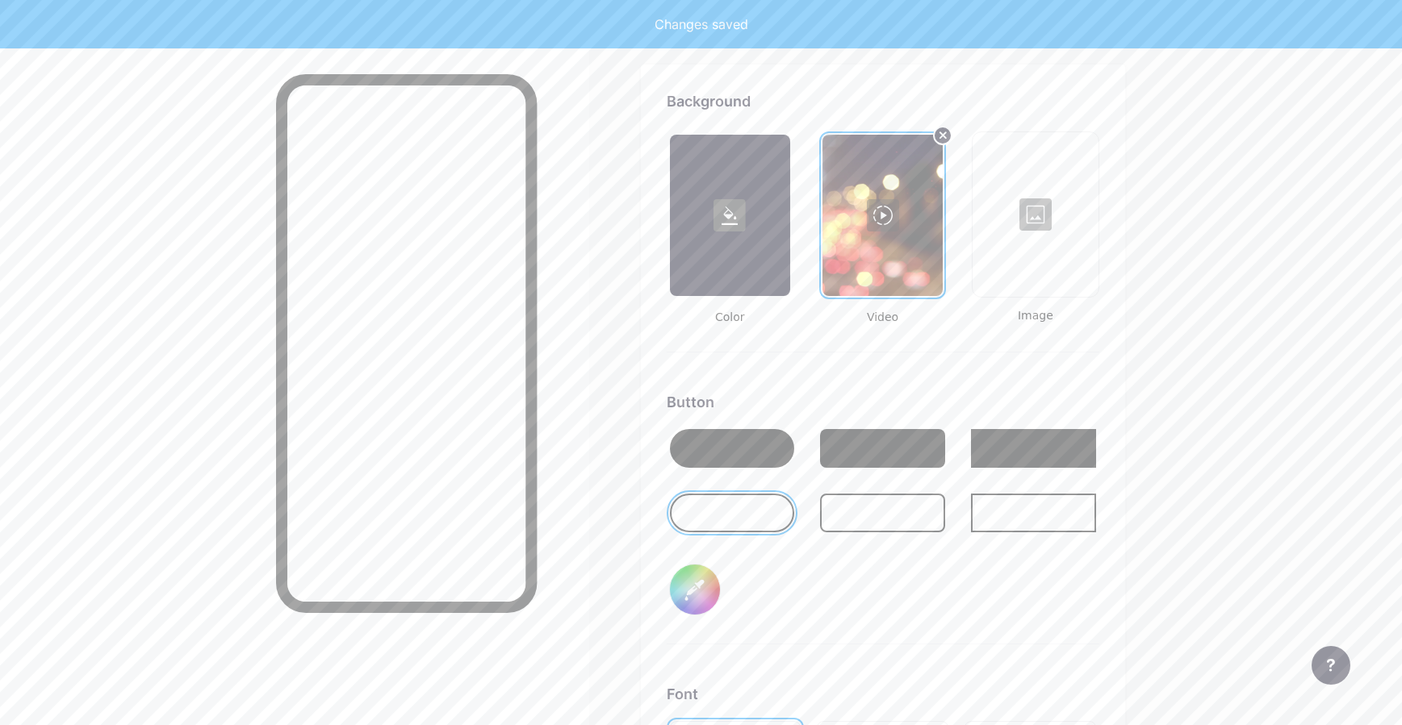
scroll to position [2223, 0]
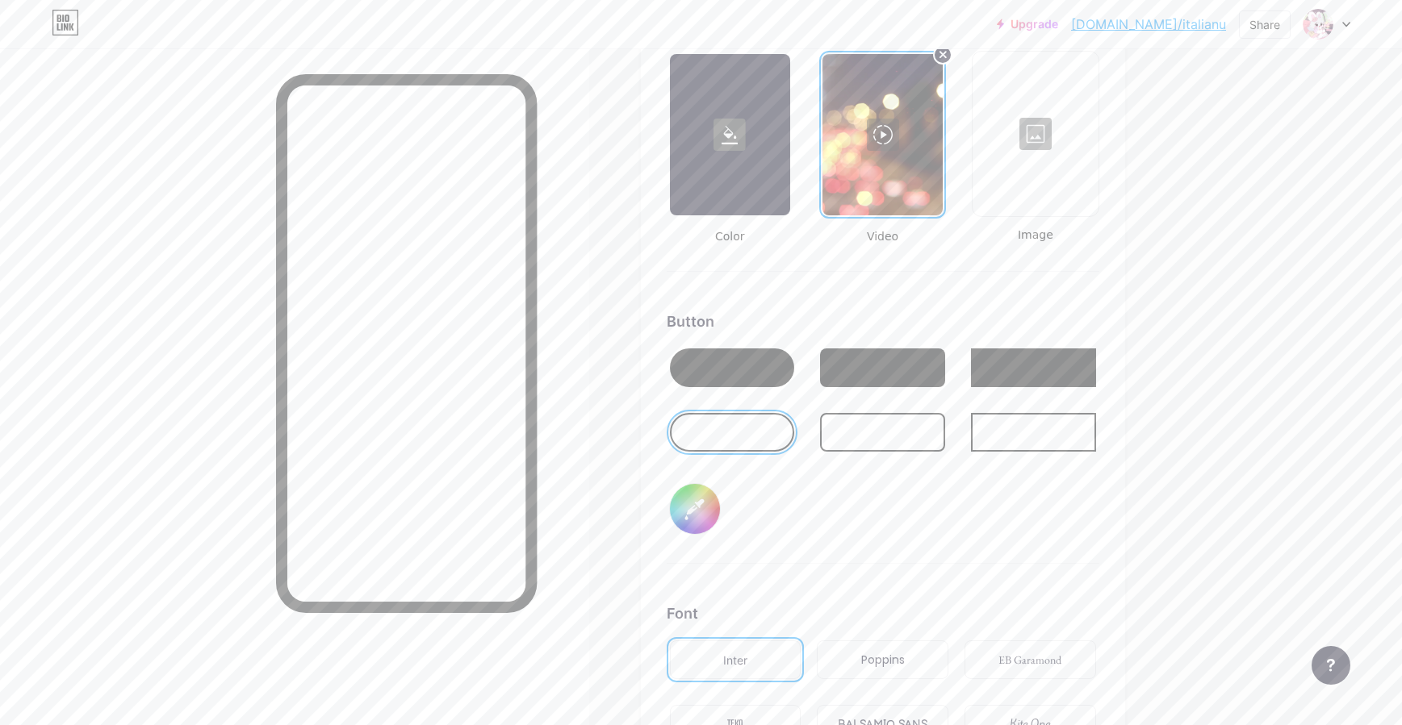
click at [698, 526] on input "#000000" at bounding box center [695, 509] width 50 height 50
click at [737, 362] on div at bounding box center [732, 368] width 125 height 39
click at [711, 519] on input "#f07a92" at bounding box center [695, 509] width 50 height 50
type input "#ffd6de"
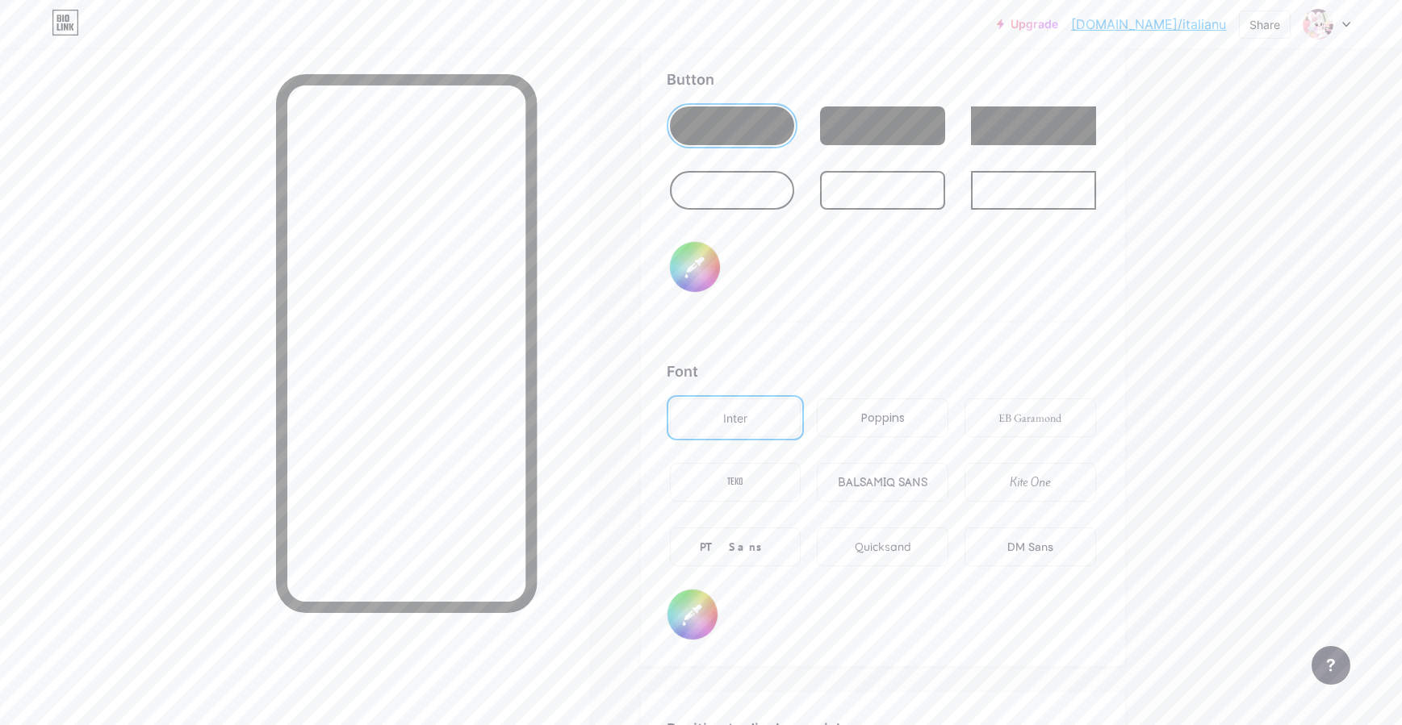
scroll to position [2546, 0]
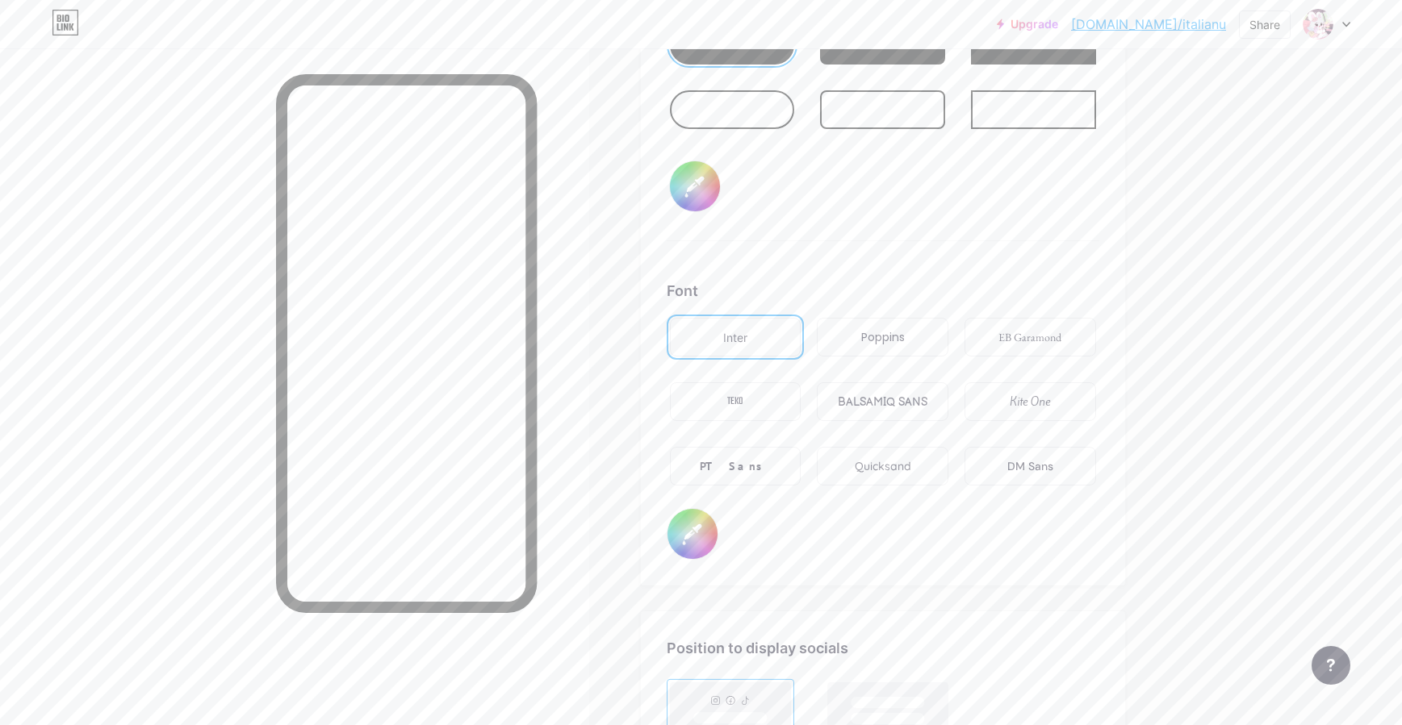
click at [1047, 398] on div "Kite One" at bounding box center [1030, 402] width 40 height 17
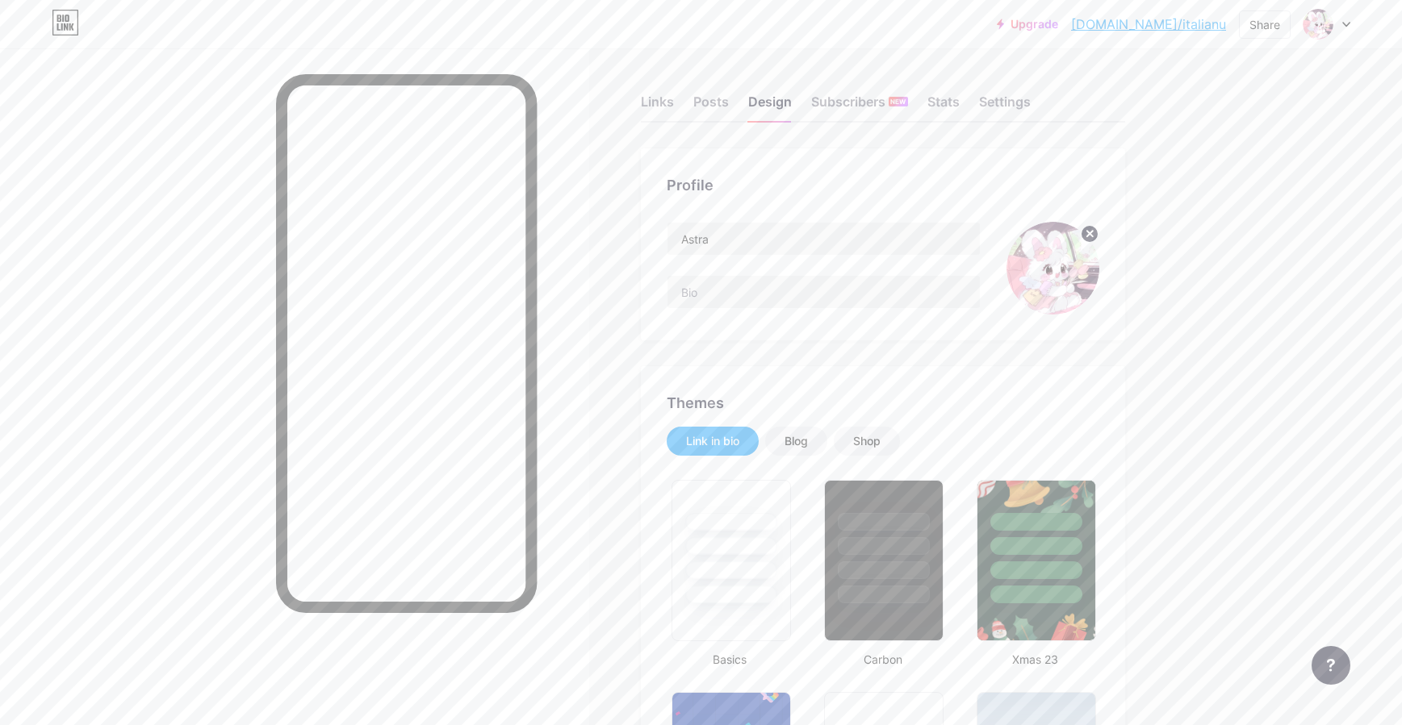
scroll to position [0, 0]
click at [858, 101] on div "Subscribers NEW" at bounding box center [859, 108] width 97 height 29
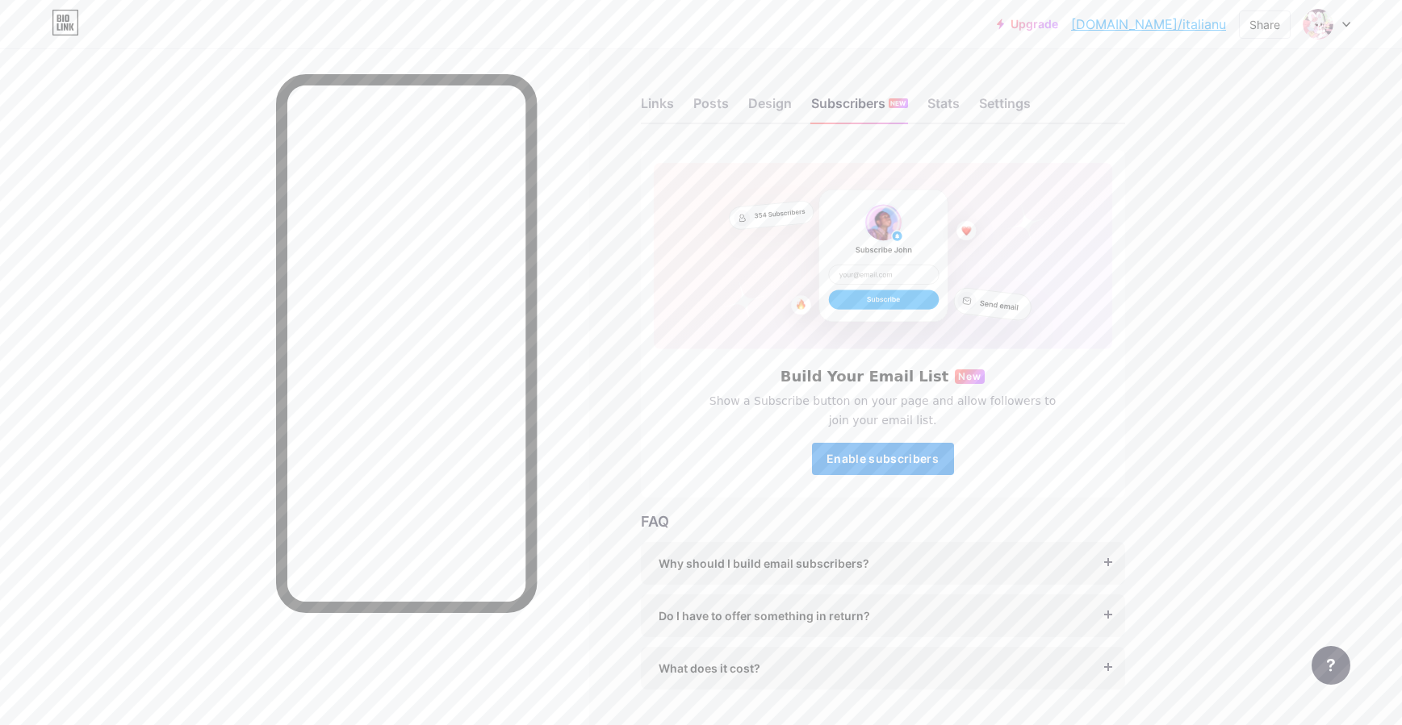
click at [897, 467] on button "Enable subscribers" at bounding box center [883, 459] width 142 height 32
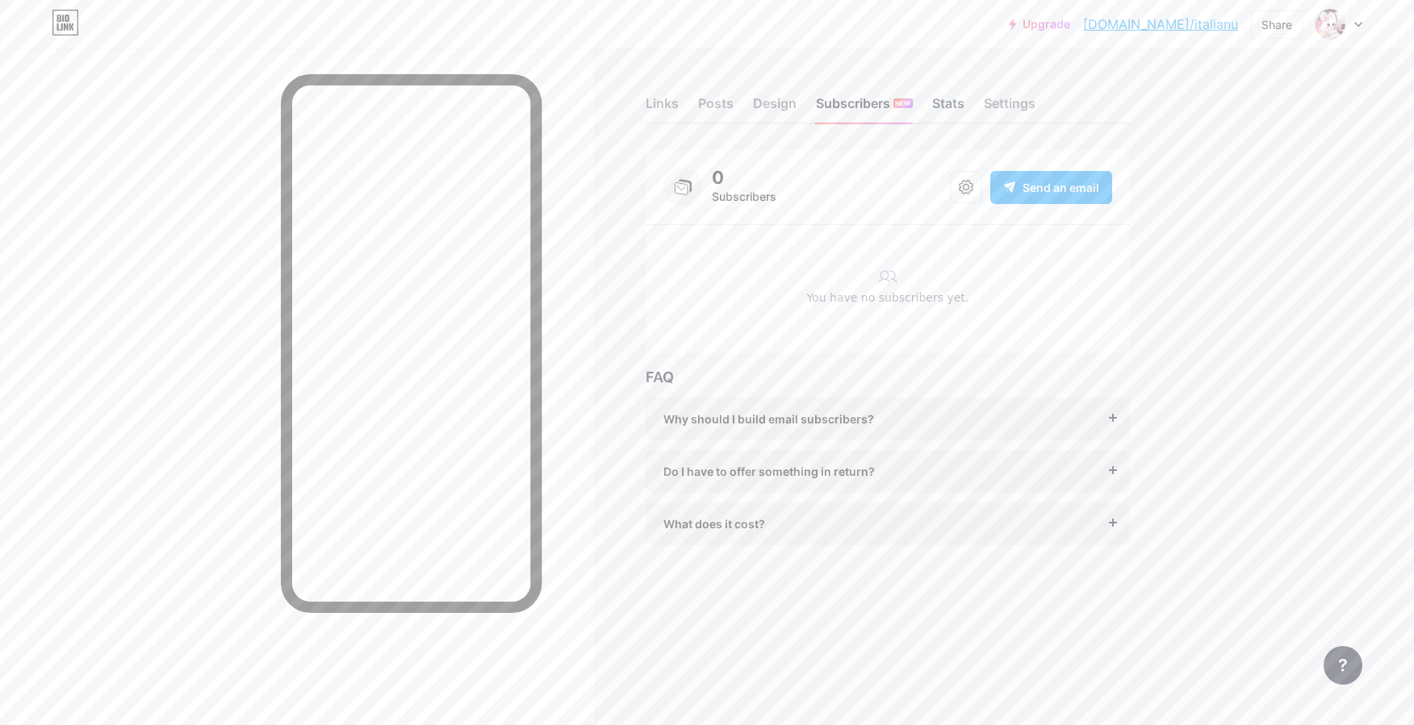
click at [946, 105] on div "Stats" at bounding box center [948, 108] width 32 height 29
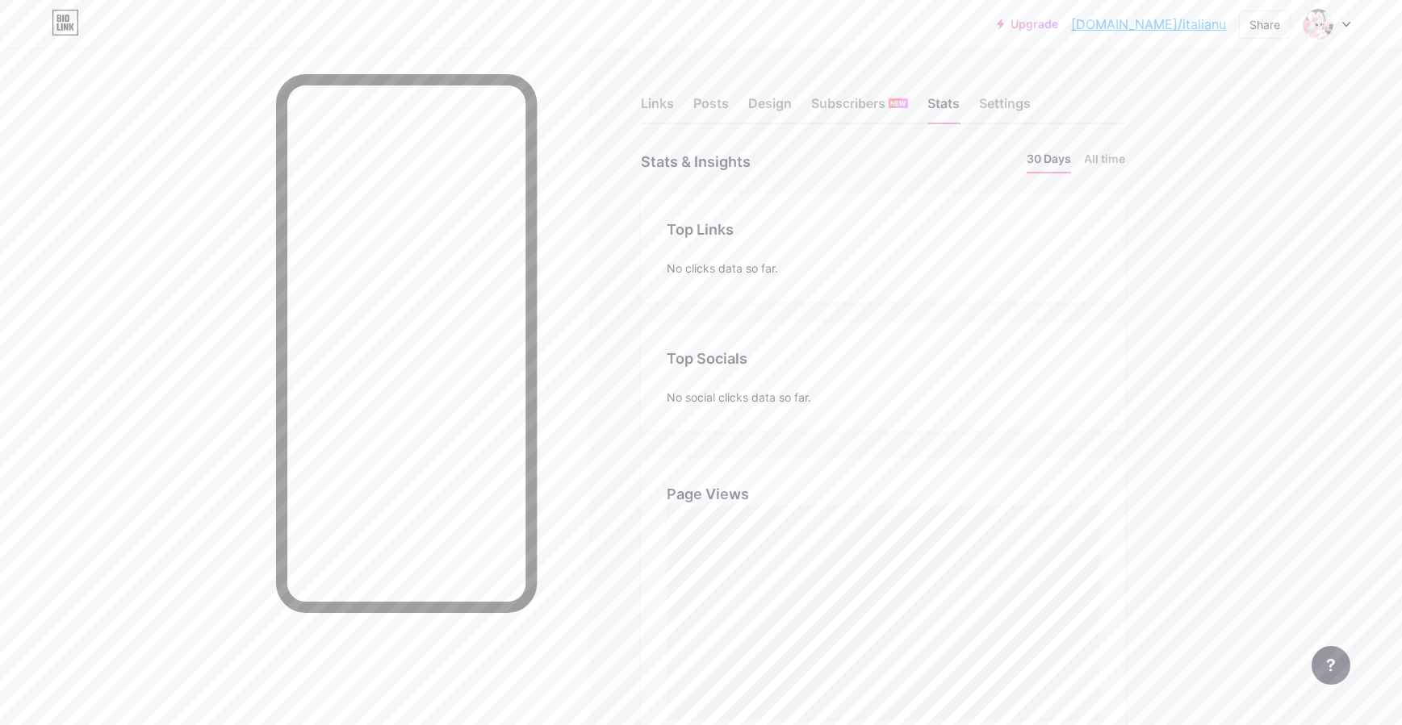
scroll to position [725, 1402]
click at [1022, 108] on div "Settings" at bounding box center [1005, 108] width 52 height 29
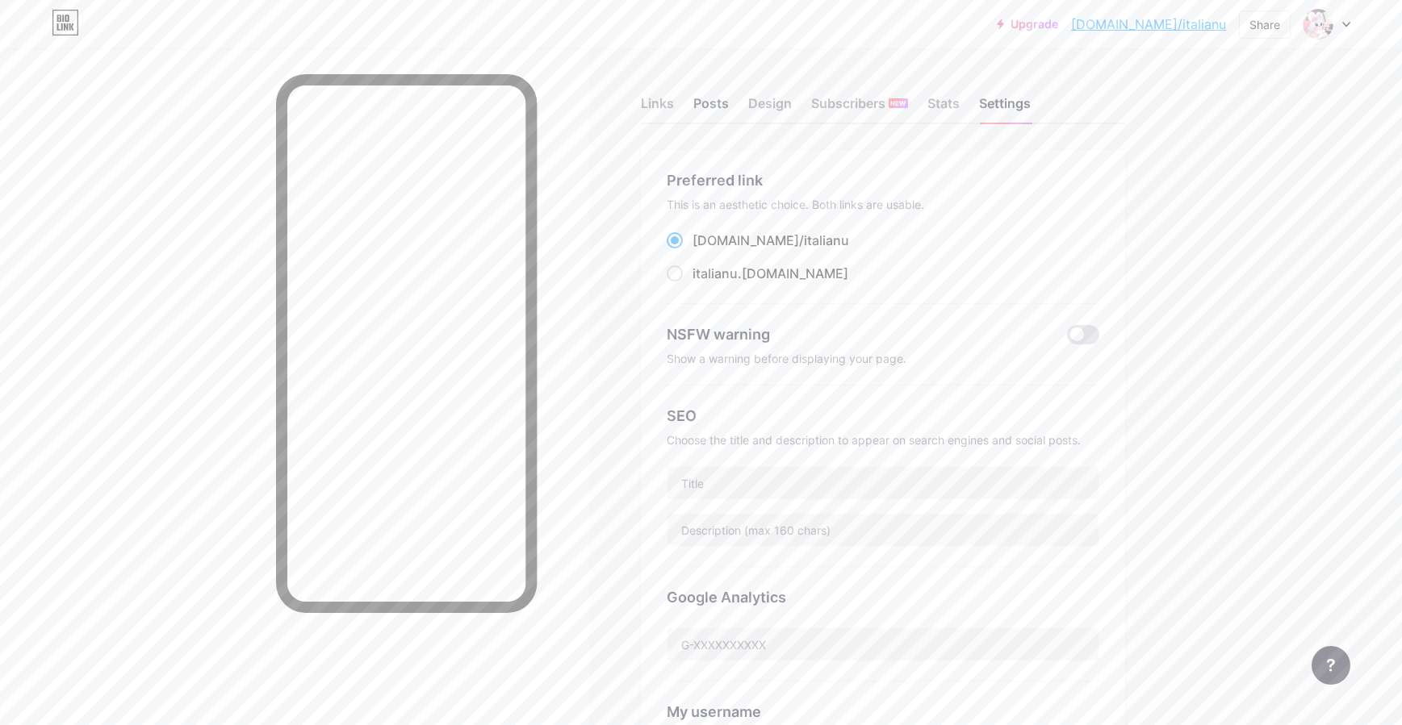
click at [715, 102] on div "Posts" at bounding box center [711, 108] width 36 height 29
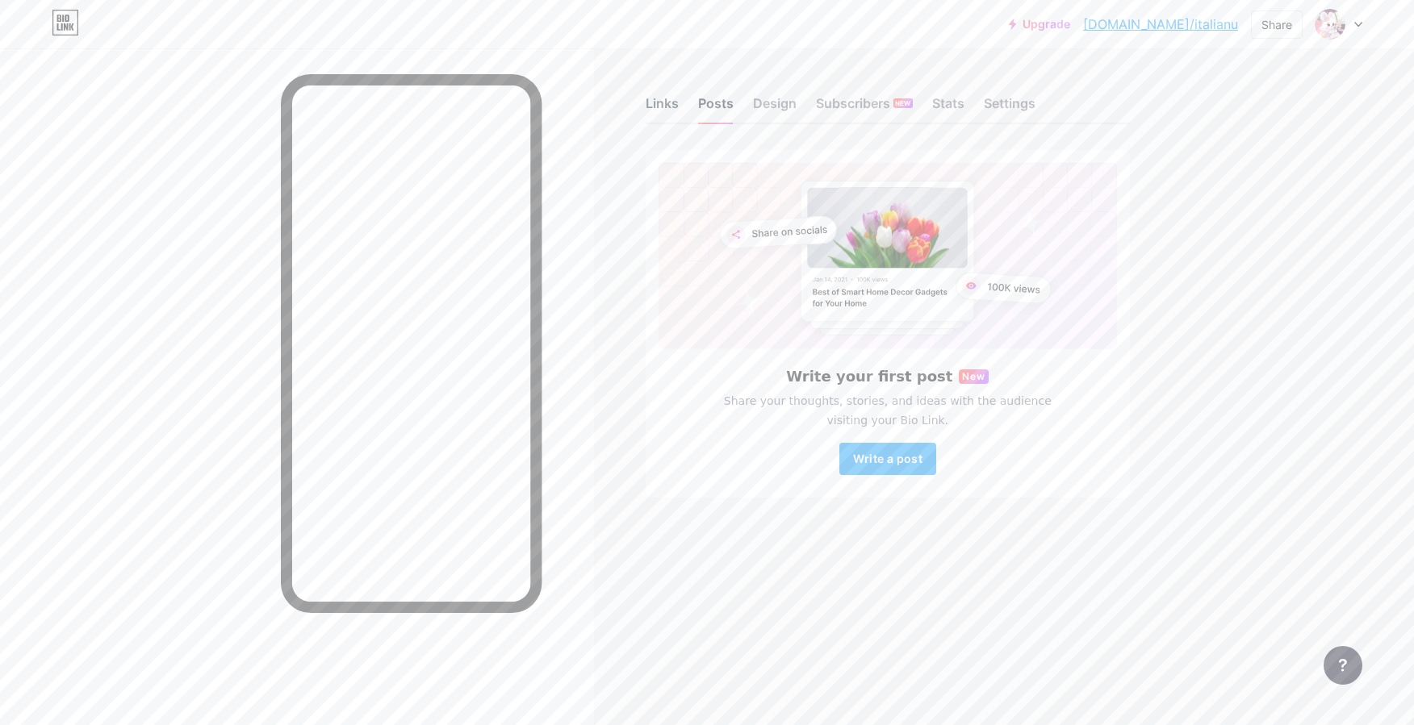
click at [675, 102] on div "Links" at bounding box center [662, 108] width 33 height 29
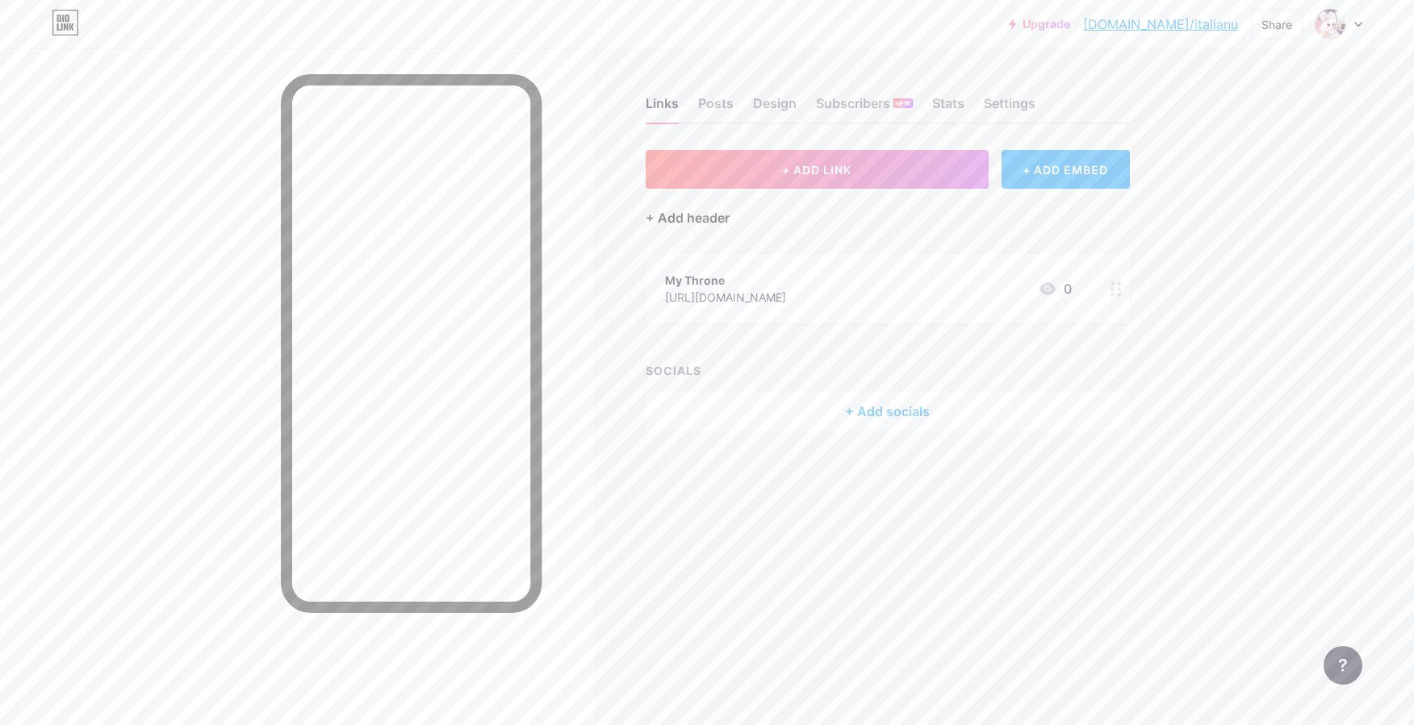
click at [696, 216] on div "+ Add header" at bounding box center [688, 217] width 84 height 19
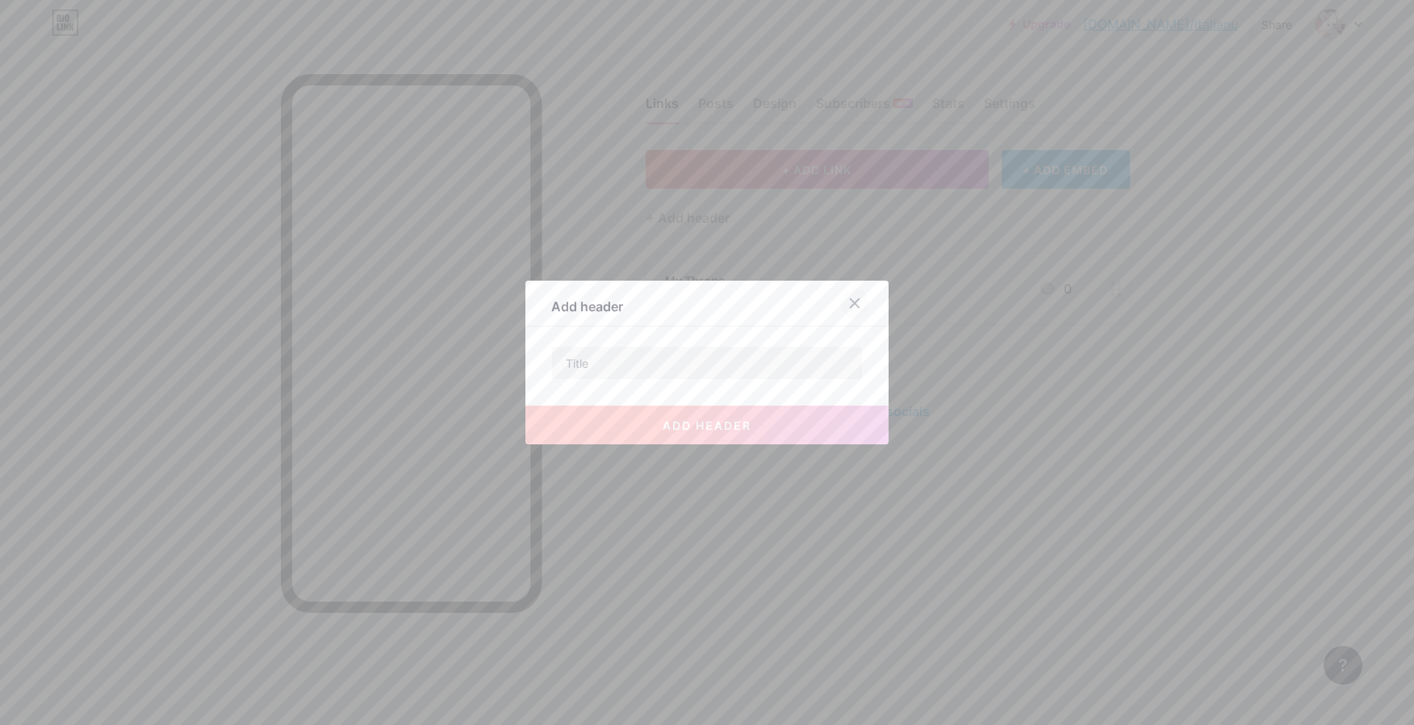
click at [847, 295] on div at bounding box center [854, 303] width 29 height 29
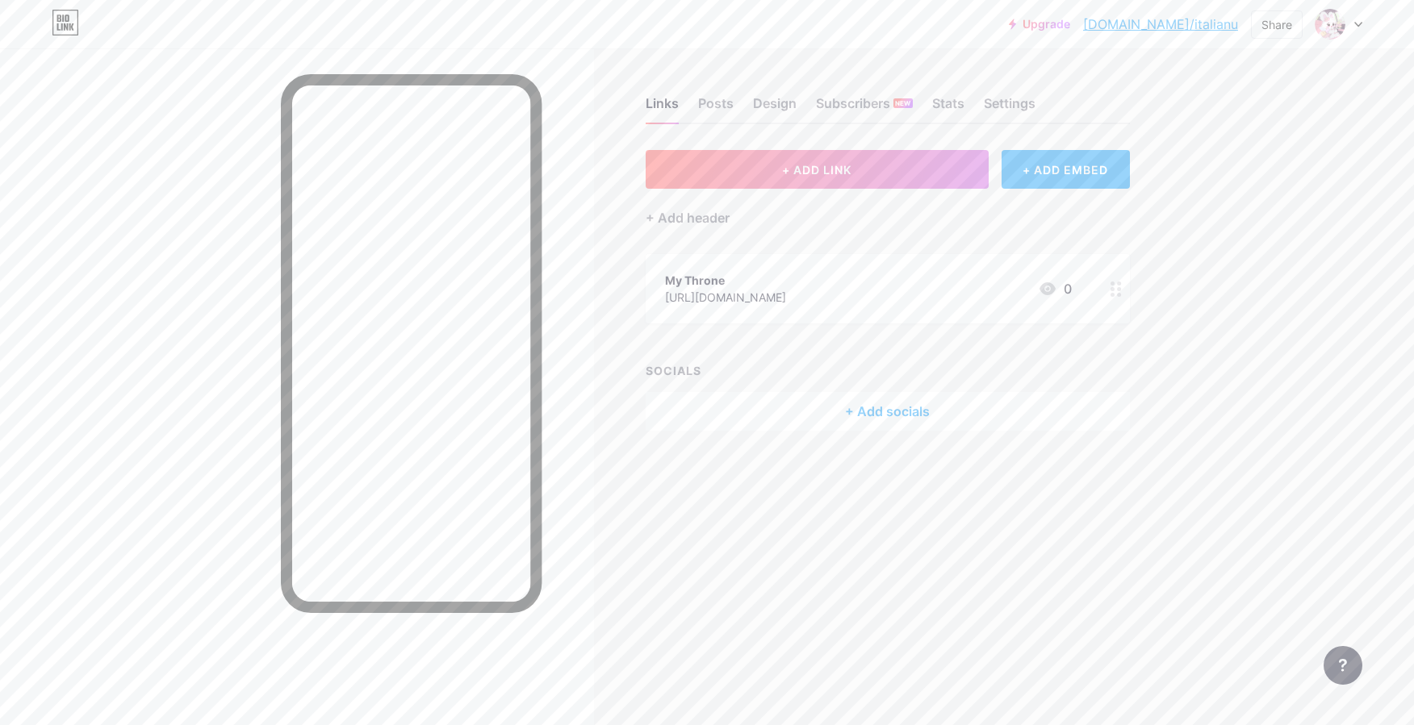
click at [1319, 38] on span at bounding box center [1330, 24] width 31 height 31
click at [1272, 190] on link "Account settings" at bounding box center [1261, 183] width 200 height 44
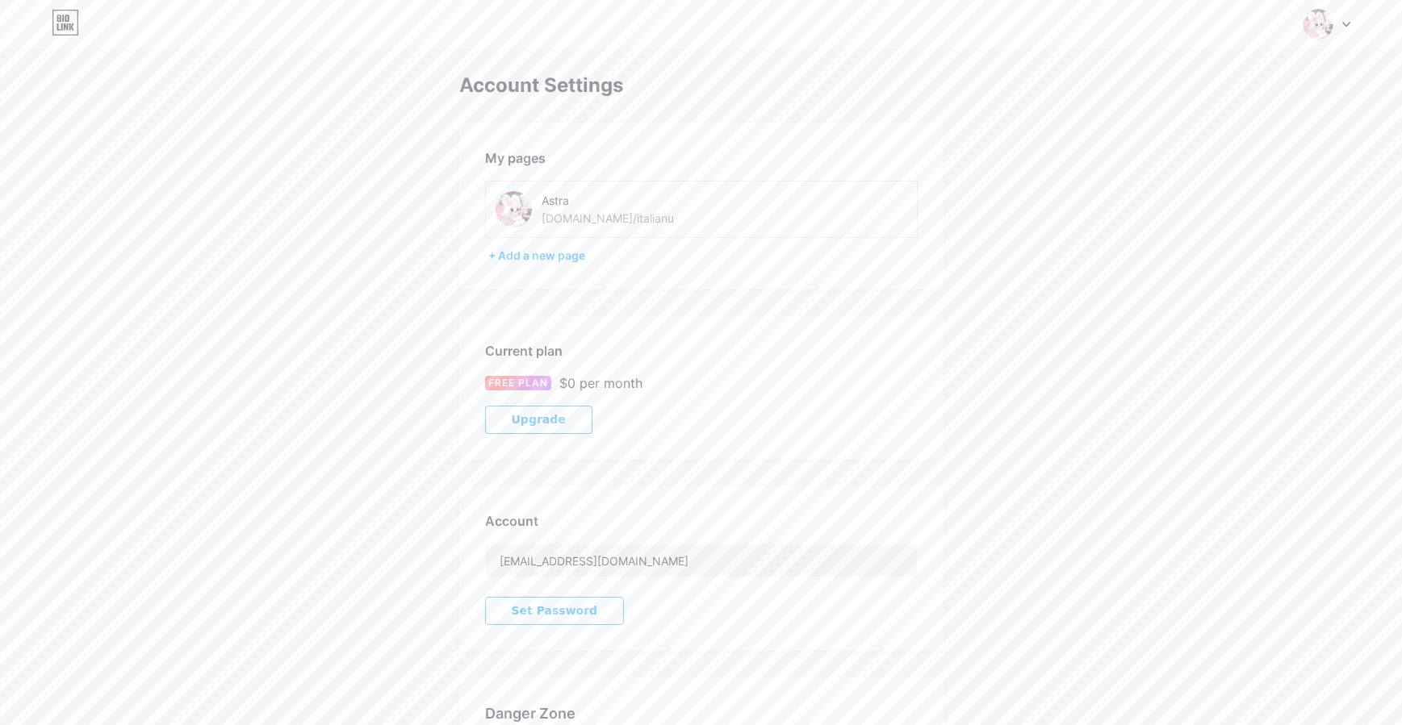
click at [572, 229] on div "Astra bio.link/italianu" at bounding box center [701, 209] width 433 height 57
click at [572, 217] on div "bio.link/italianu" at bounding box center [607, 218] width 132 height 17
click at [516, 256] on div "+ Add a new page" at bounding box center [702, 256] width 429 height 16
click at [69, 15] on icon at bounding box center [65, 23] width 27 height 26
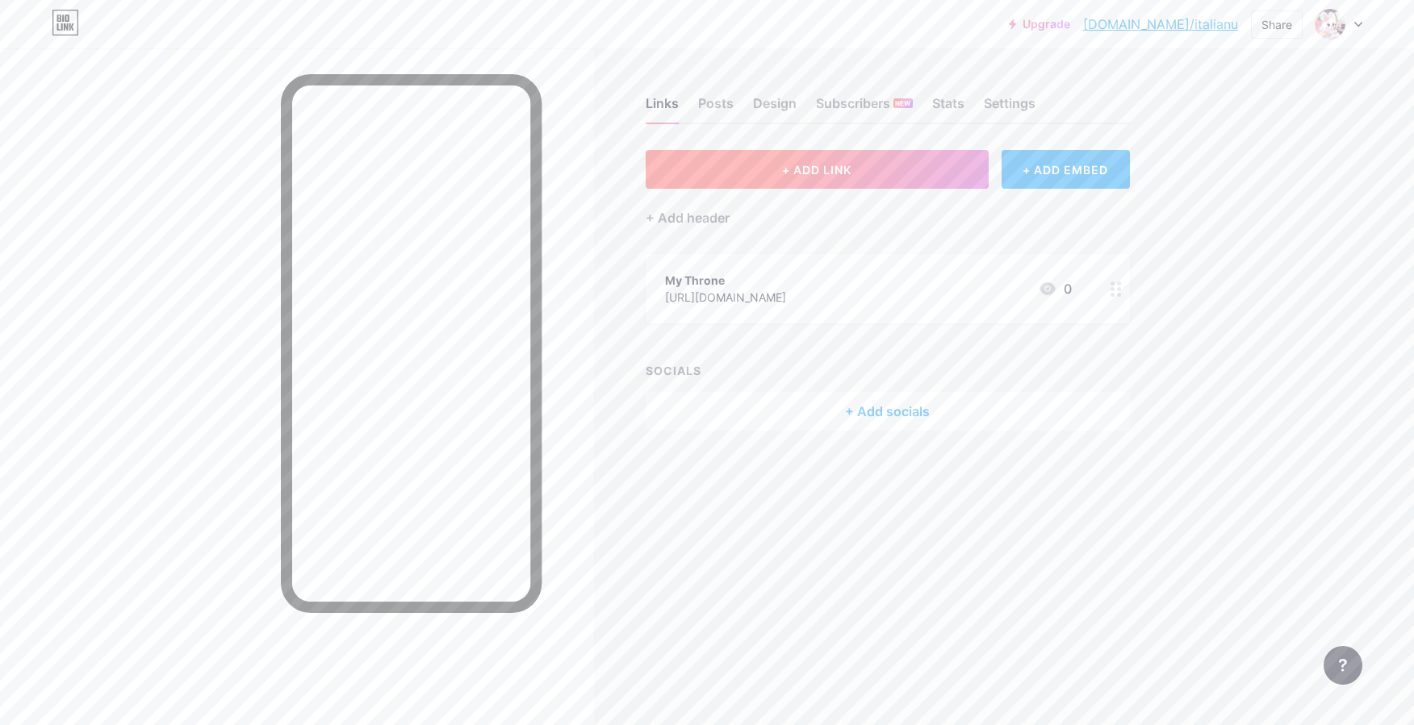
click at [737, 162] on button "+ ADD LINK" at bounding box center [817, 169] width 343 height 39
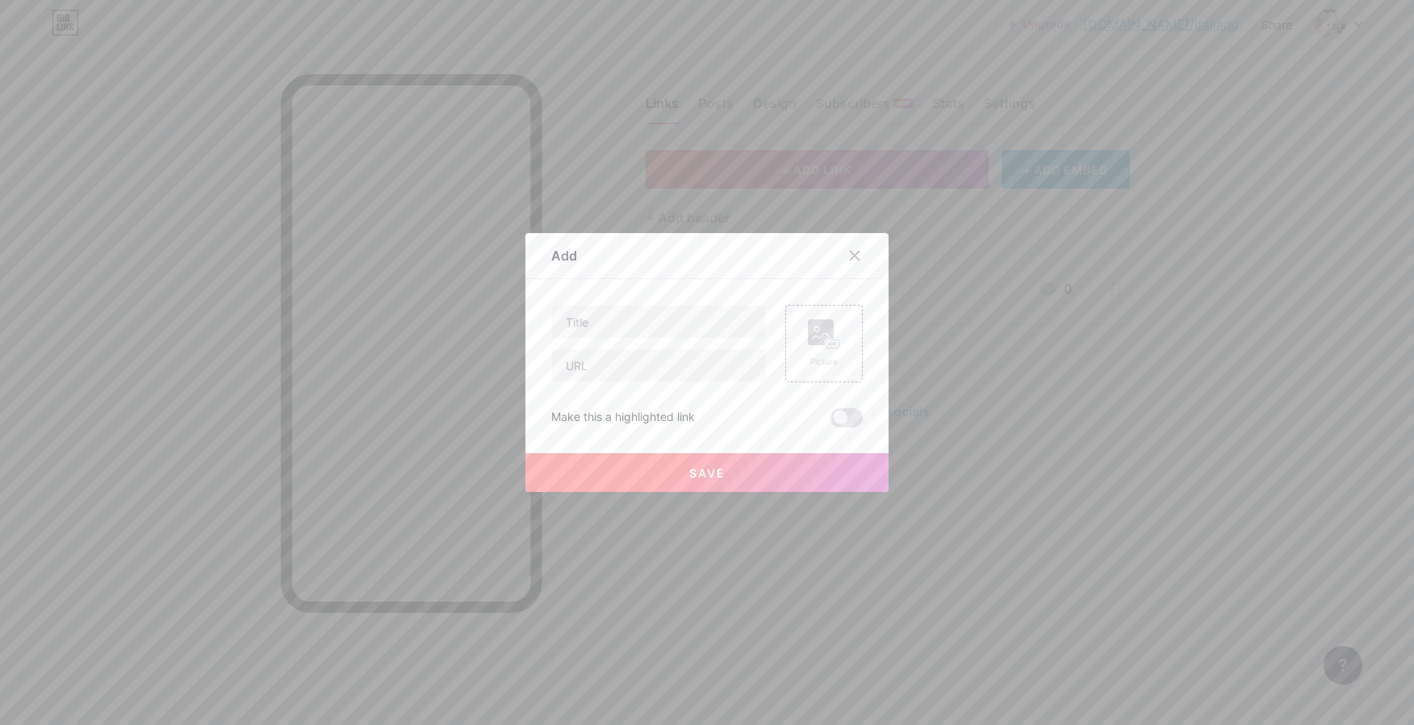
click at [163, 88] on div at bounding box center [707, 362] width 1414 height 725
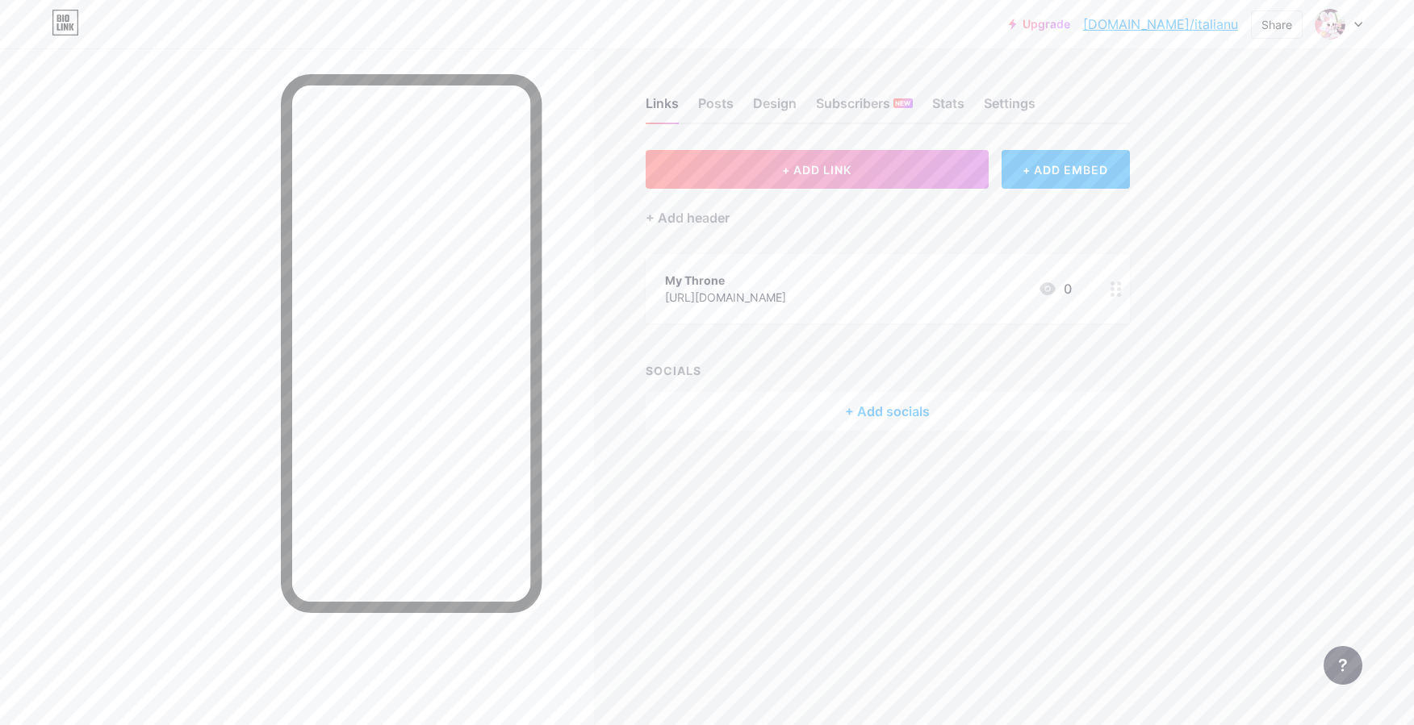
click at [767, 275] on div "My Throne" at bounding box center [725, 280] width 121 height 17
click at [813, 307] on rect at bounding box center [821, 304] width 26 height 26
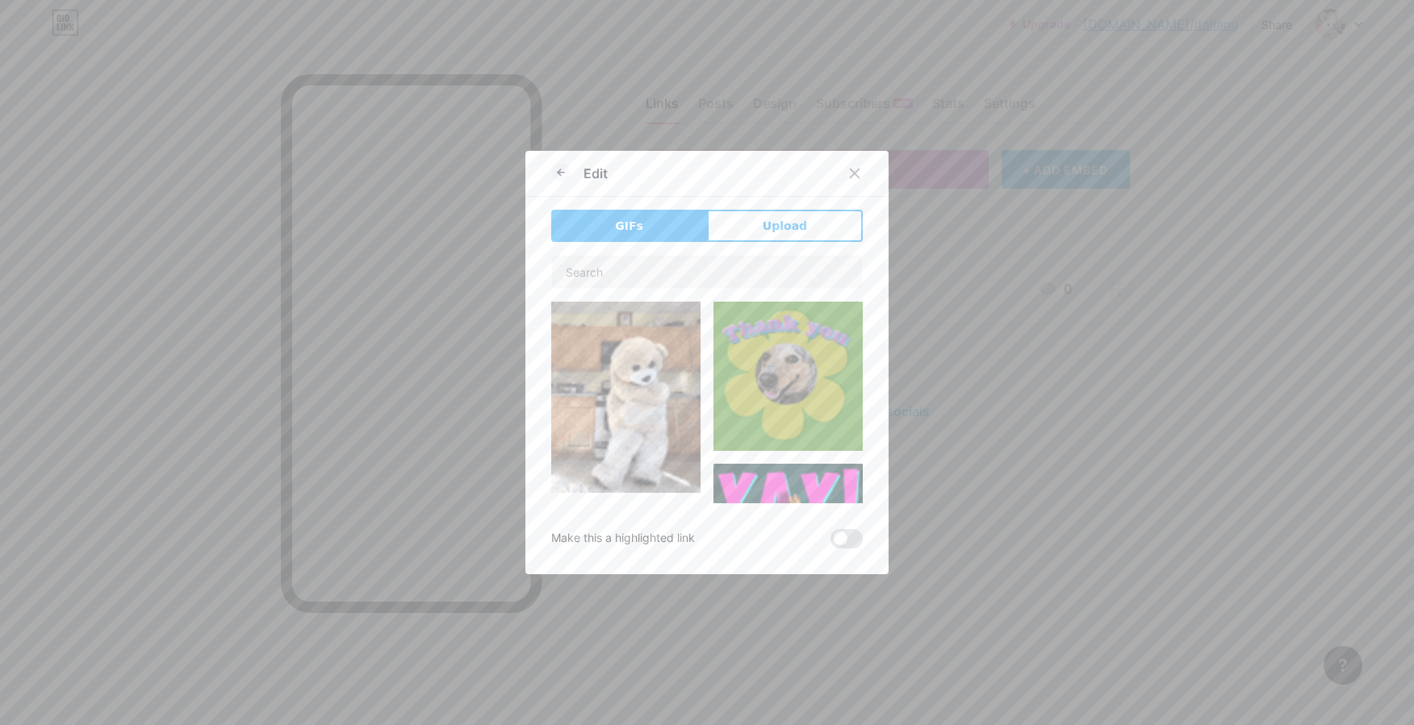
click at [808, 388] on img at bounding box center [787, 376] width 149 height 149
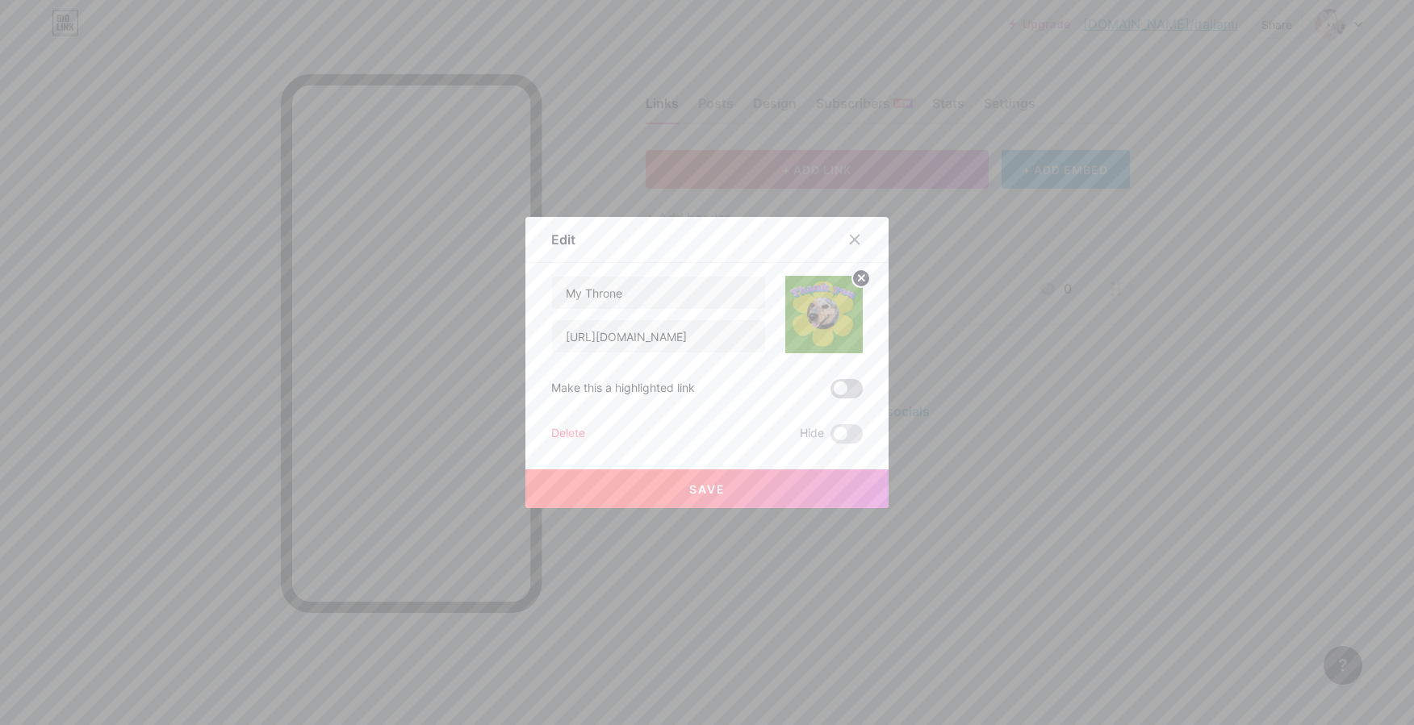
click at [834, 393] on span at bounding box center [846, 388] width 32 height 19
click at [830, 393] on input "checkbox" at bounding box center [830, 393] width 0 height 0
click at [800, 471] on button "Save" at bounding box center [706, 489] width 363 height 39
